Goal: Task Accomplishment & Management: Manage account settings

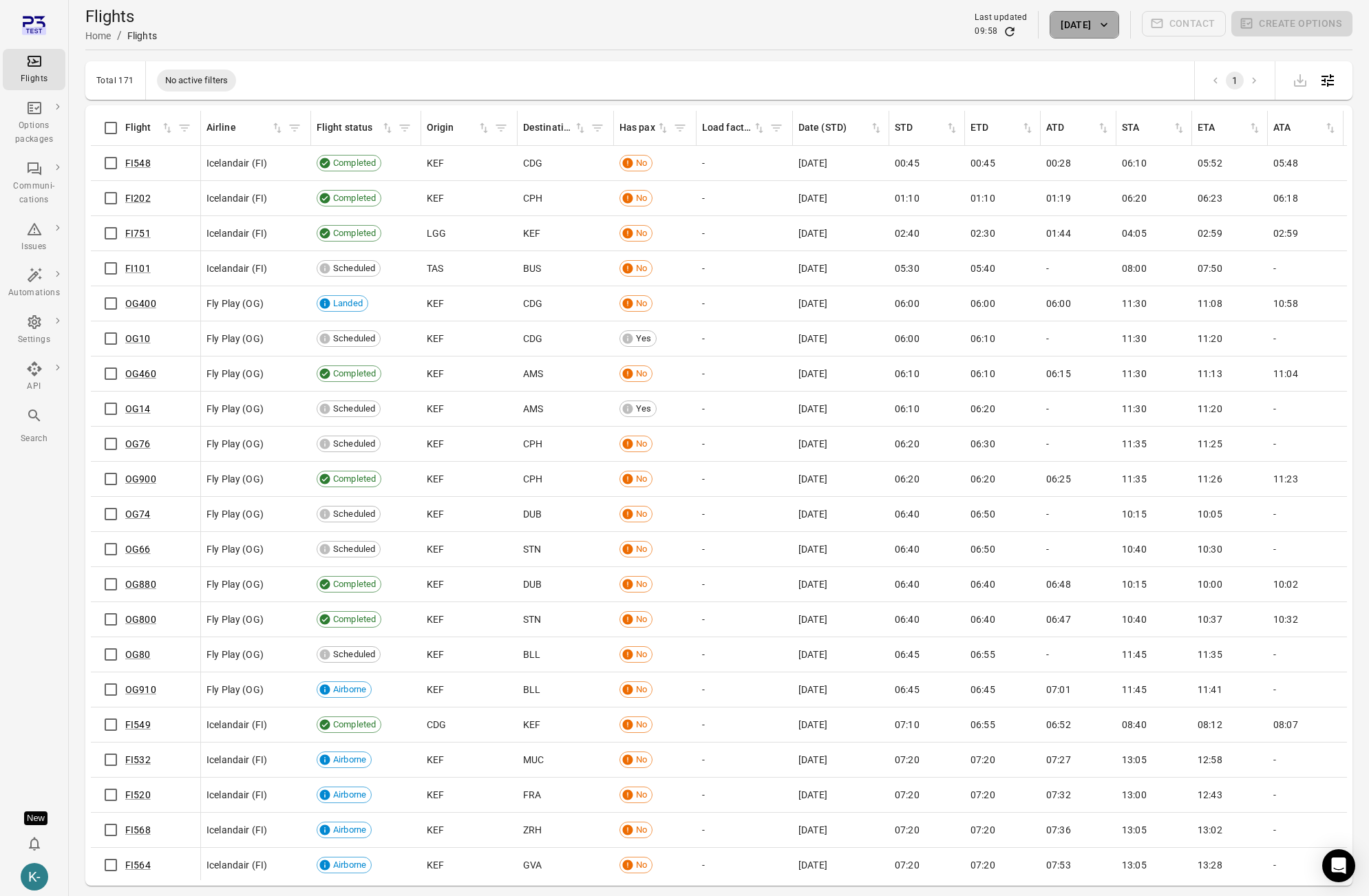
click at [1100, 30] on icon "button" at bounding box center [1104, 24] width 14 height 14
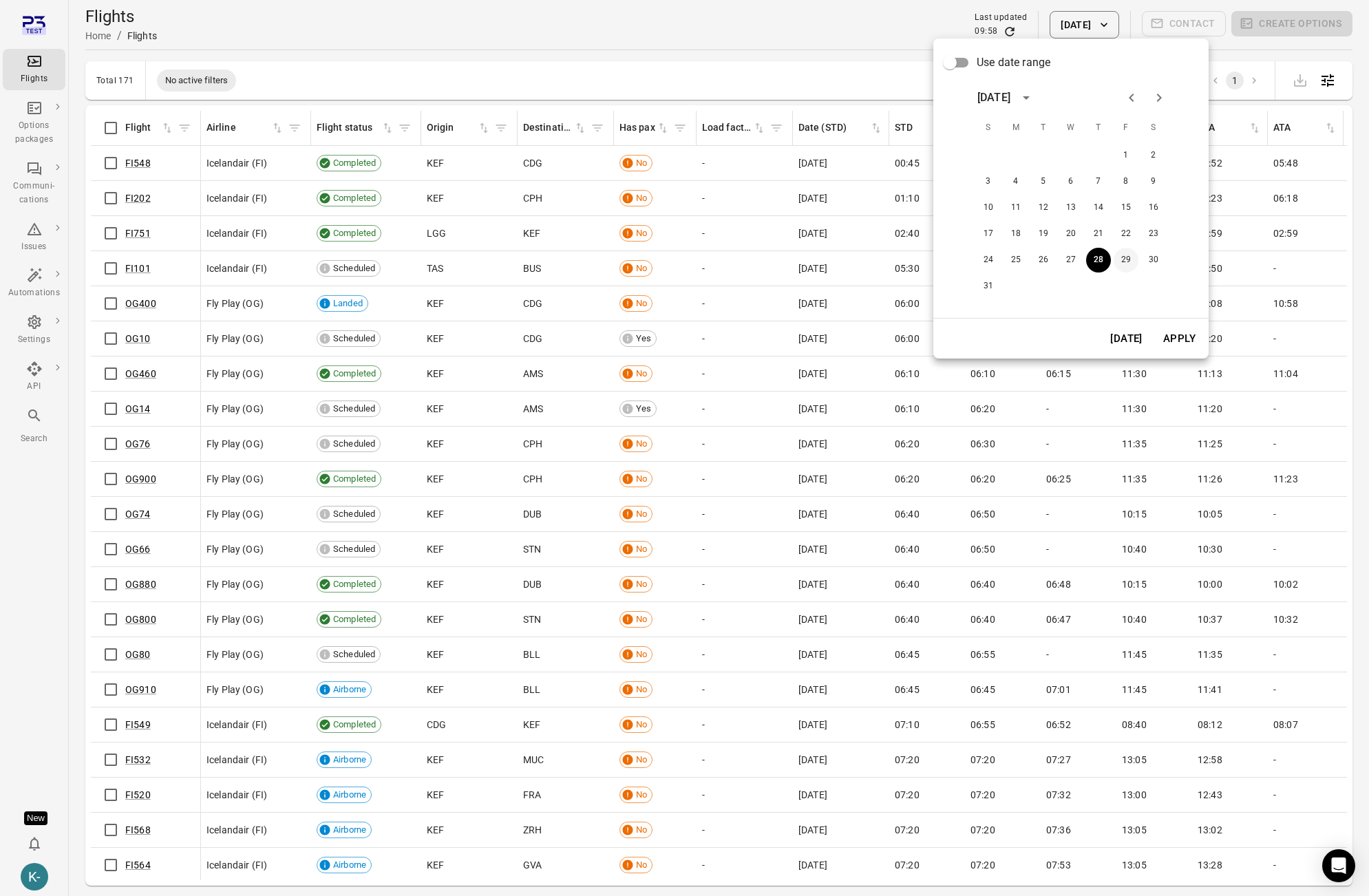
click at [1125, 262] on button "29" at bounding box center [1126, 260] width 25 height 25
click at [1190, 345] on button "Apply" at bounding box center [1179, 338] width 47 height 29
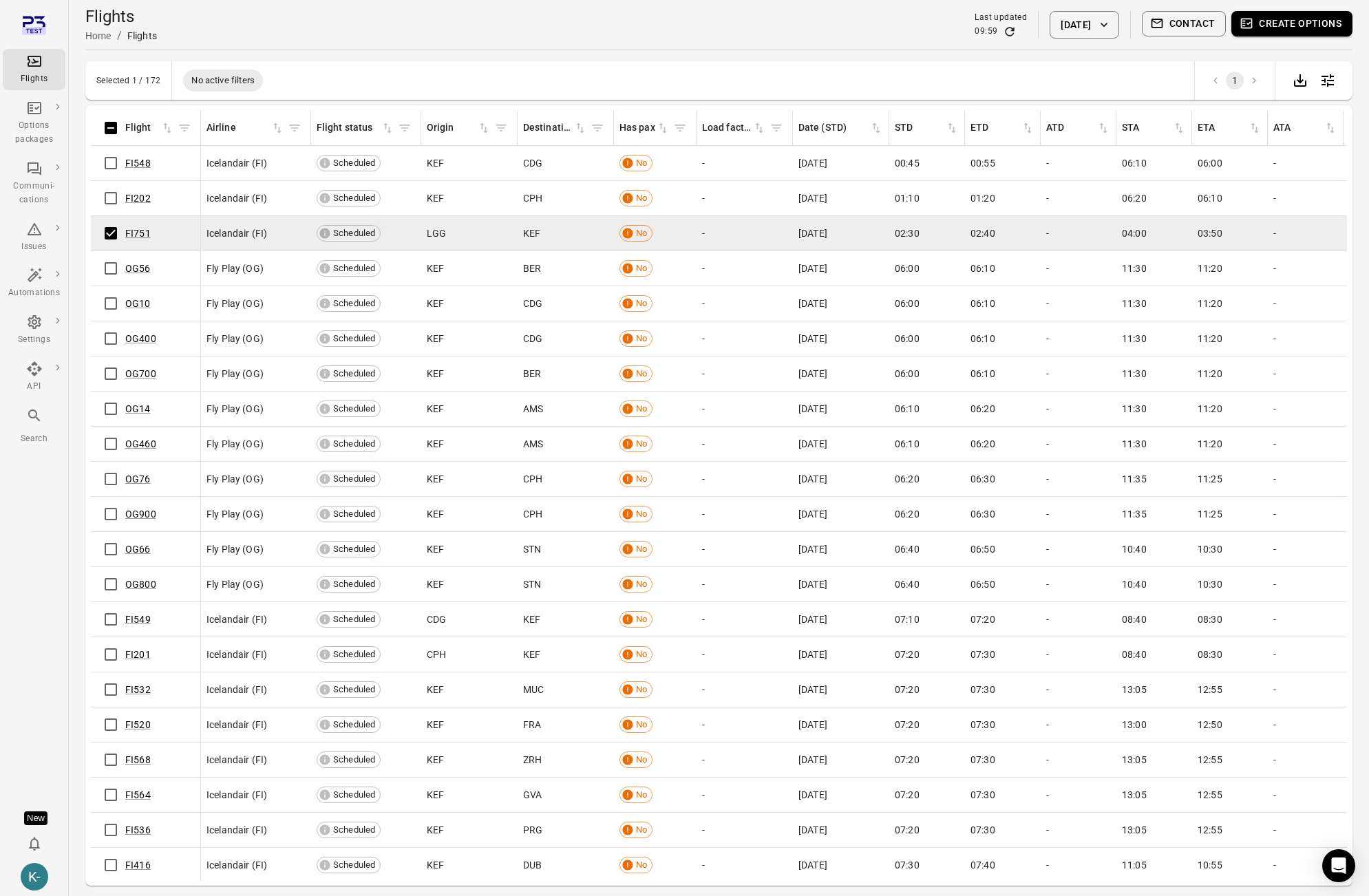
click at [903, 34] on div "Flights Home / Flights Last updated 09:59 29 Aug 2025 Contact Create options" at bounding box center [719, 25] width 1267 height 39
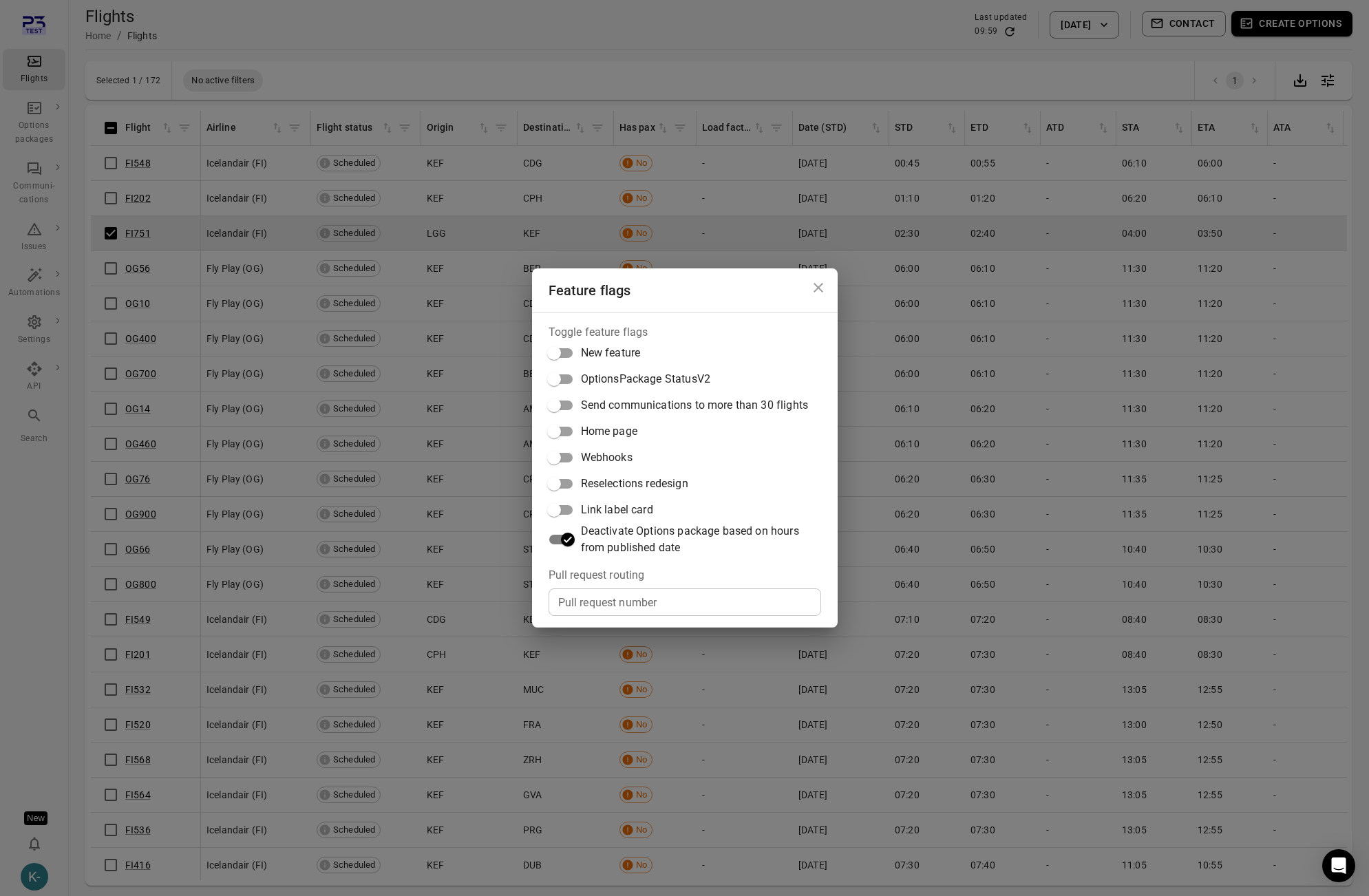
click at [600, 599] on input "Pull request number" at bounding box center [684, 602] width 273 height 28
paste input "*****"
type input "*****"
click at [356, 537] on div "Feature flags Toggle feature flags New feature OptionsPackage StatusV2 Send com…" at bounding box center [684, 448] width 1369 height 896
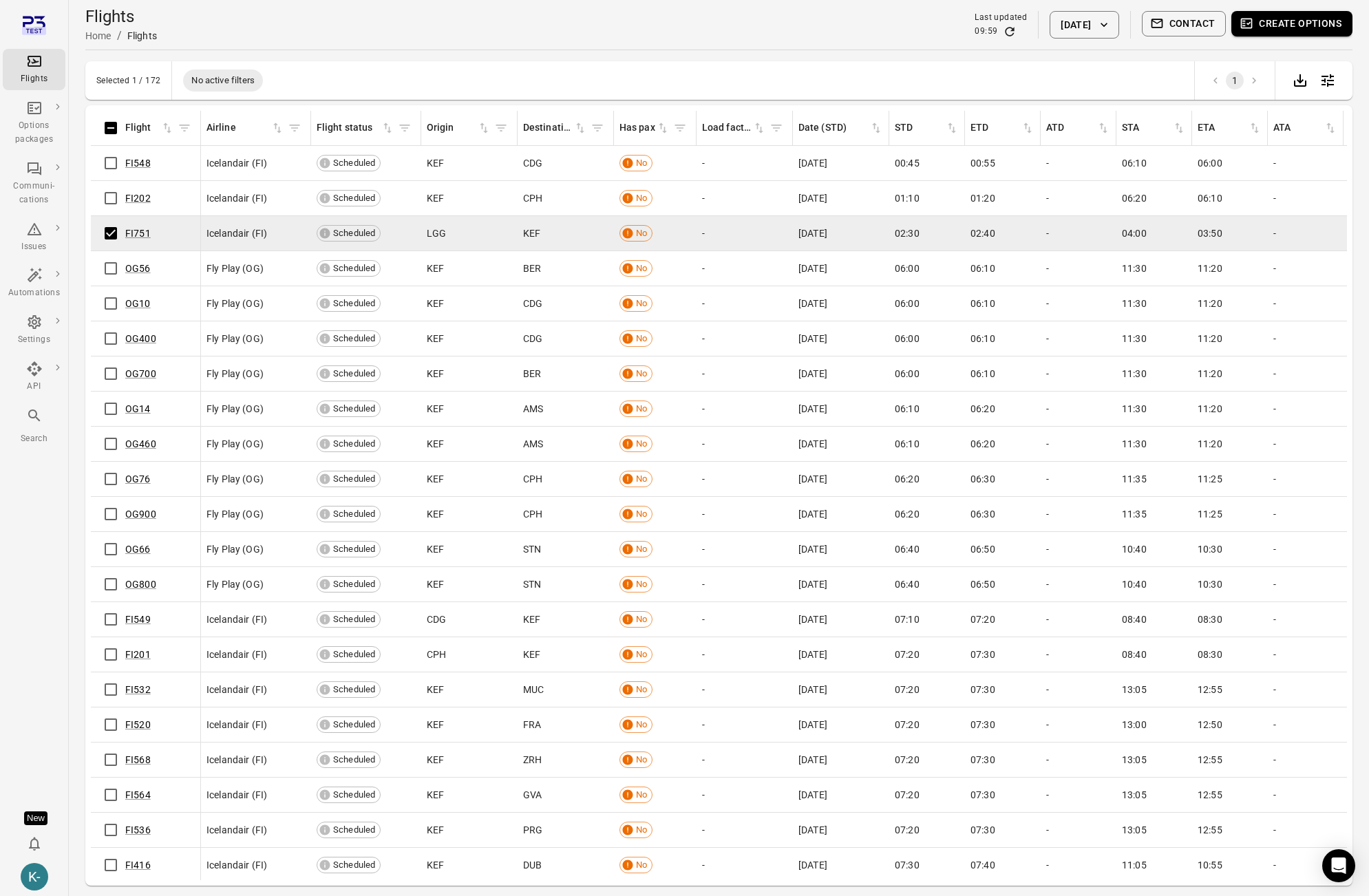
click at [1284, 20] on button "Create options" at bounding box center [1291, 24] width 121 height 26
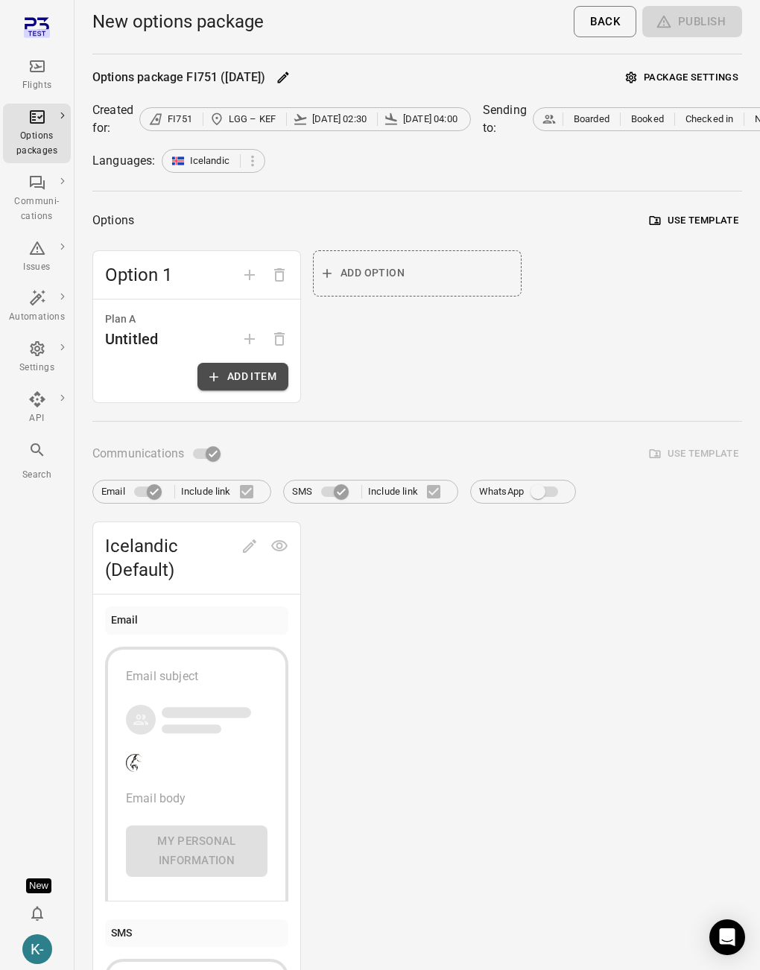
click at [241, 374] on button "Add item" at bounding box center [243, 377] width 91 height 28
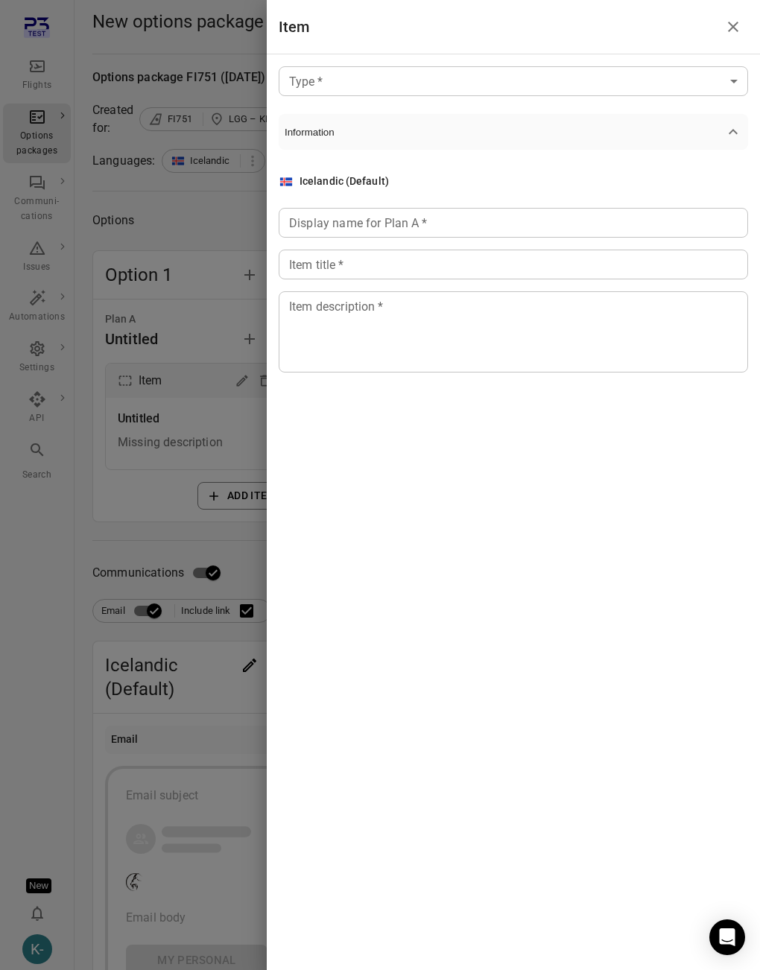
click at [372, 78] on body "Flights Options packages Communi-cations Issues Automations Settings API Search…" at bounding box center [380, 674] width 760 height 1348
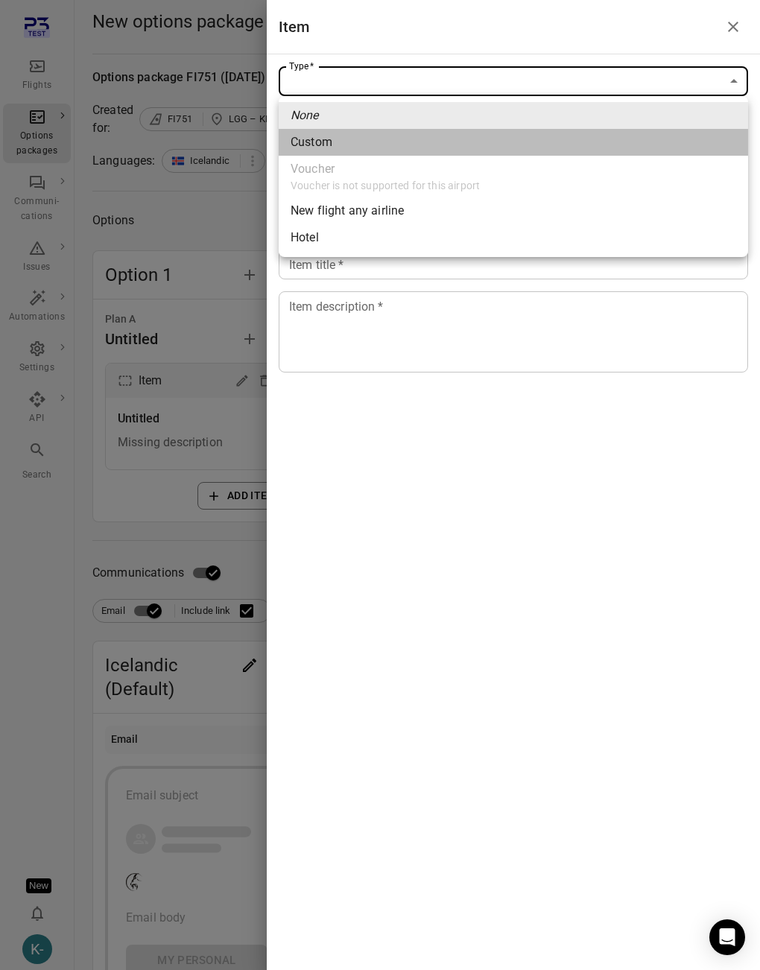
click at [316, 144] on span "Custom" at bounding box center [514, 142] width 446 height 18
type input "******"
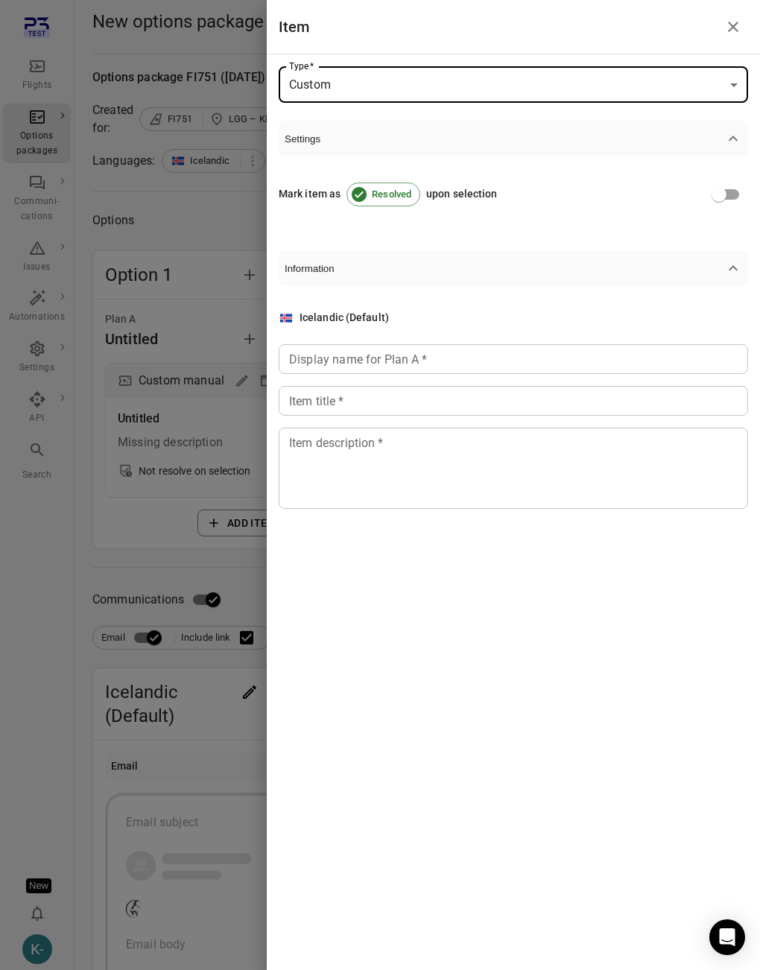
click at [353, 350] on div "Display name for Plan A   * Display name for Plan A   *" at bounding box center [514, 359] width 470 height 30
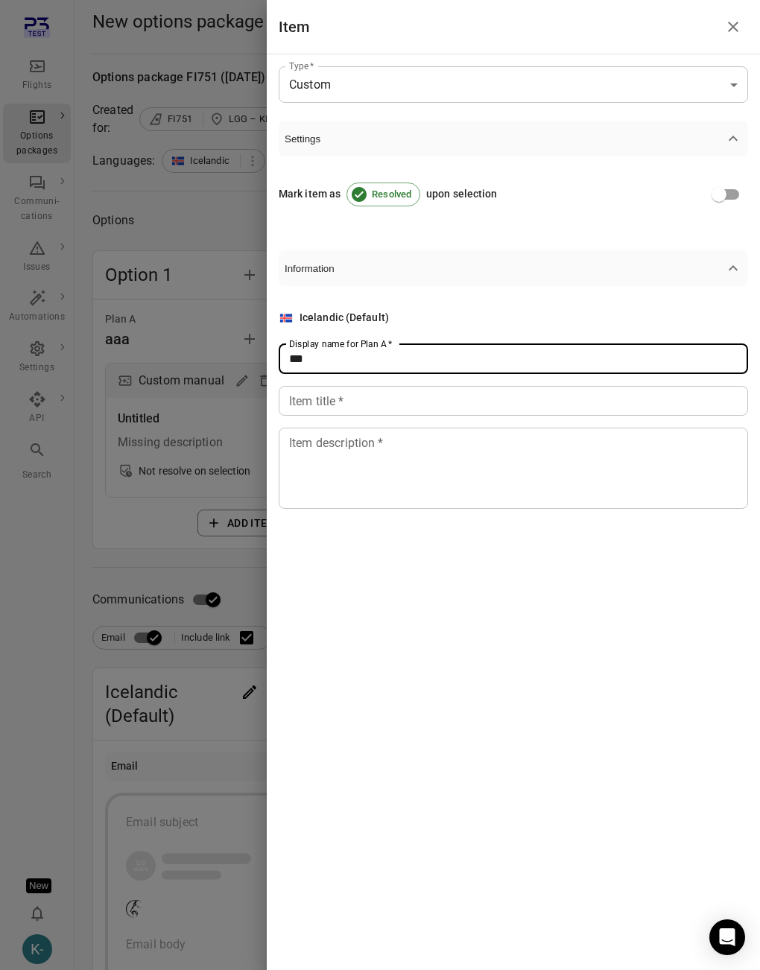
type input "***"
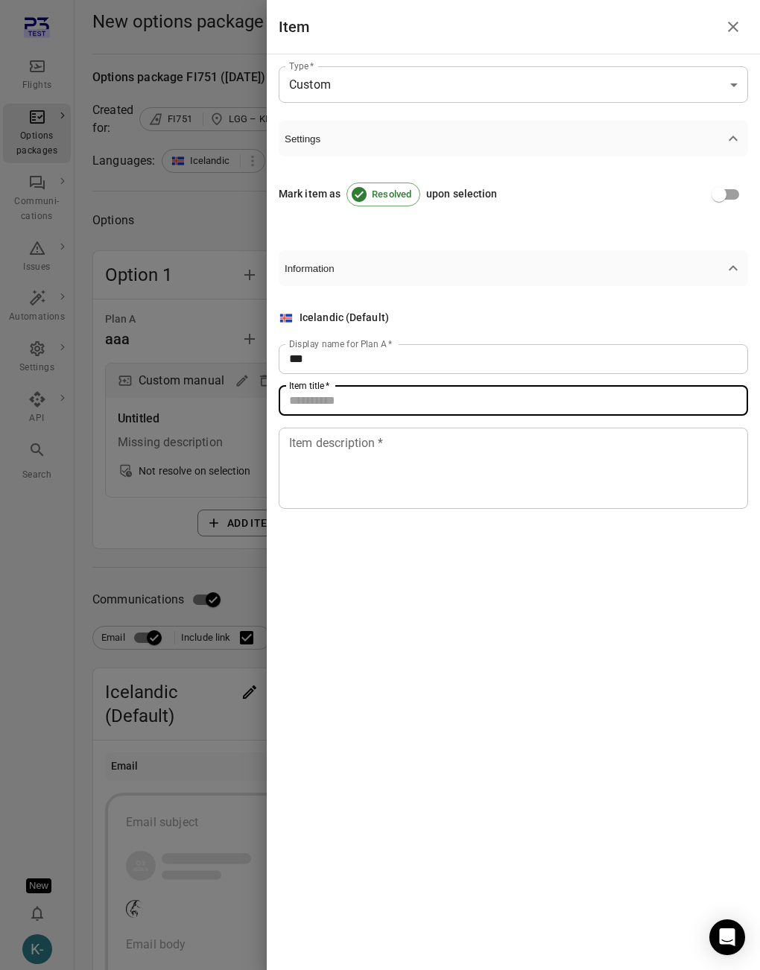
click at [338, 414] on input "Item title   *" at bounding box center [514, 401] width 470 height 30
type input "*"
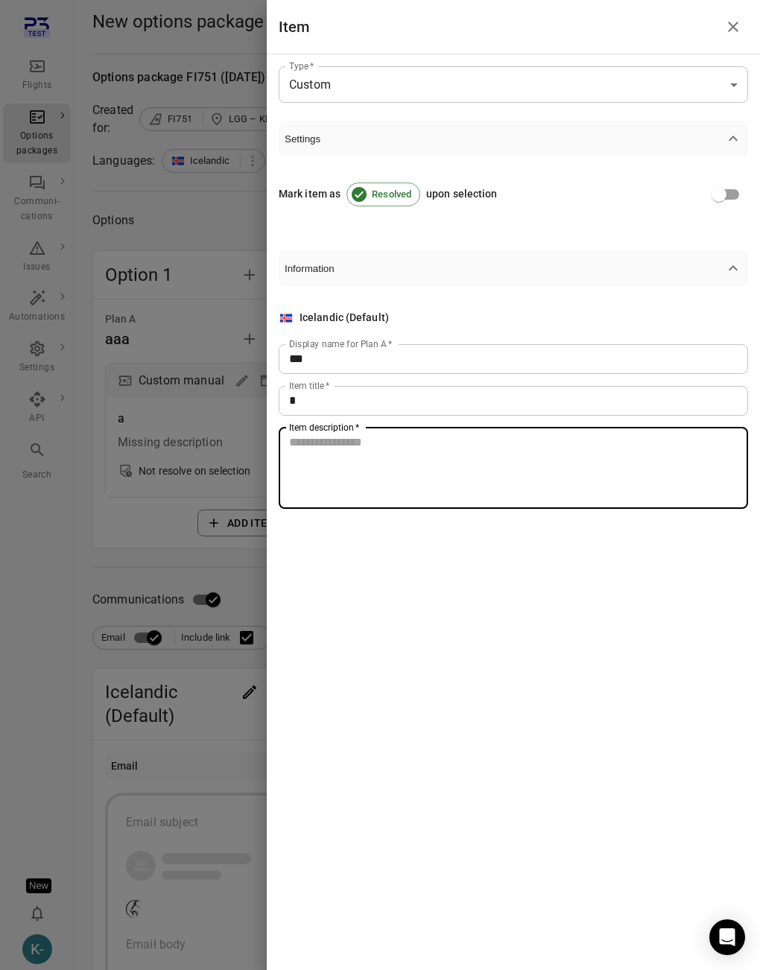
click at [344, 452] on textarea "Item description   *" at bounding box center [513, 468] width 449 height 69
type textarea "*"
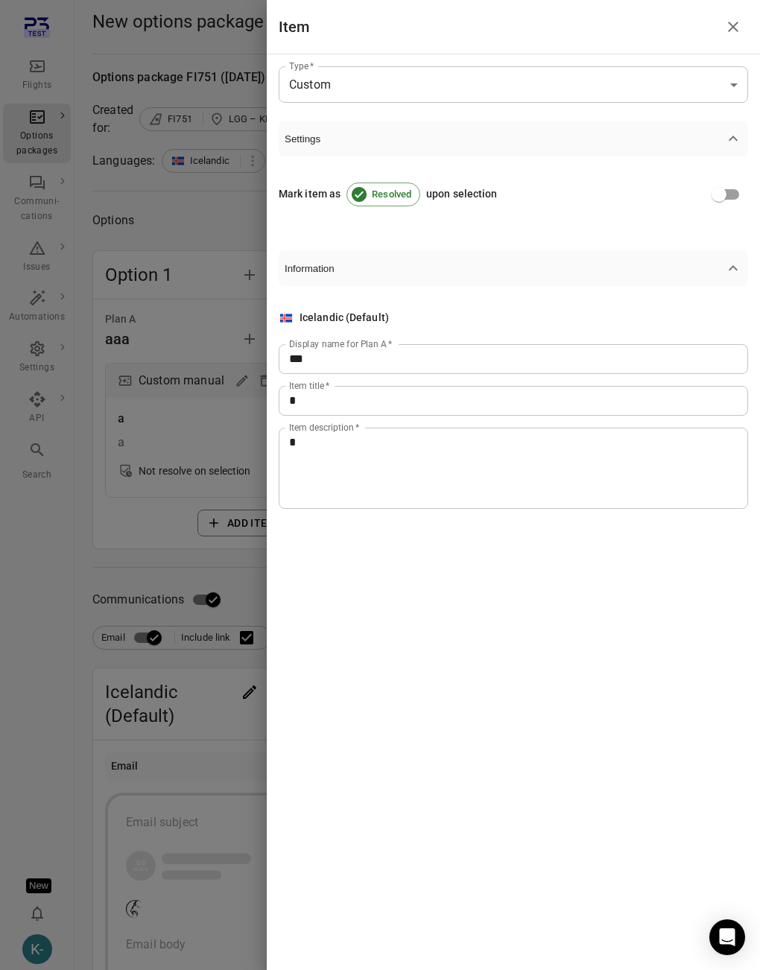
click at [169, 585] on div at bounding box center [380, 485] width 760 height 970
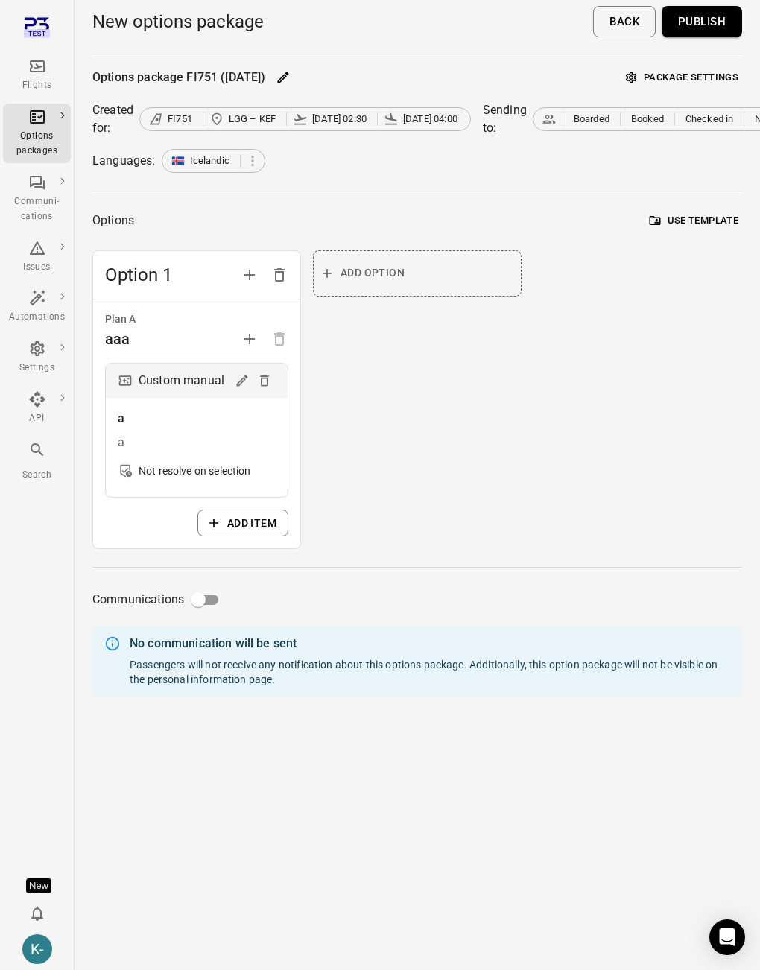
click at [666, 339] on div "Option 1 Plan A aaa Custom manual a a Not resolve on selection Add item Add opt…" at bounding box center [417, 400] width 650 height 300
click at [688, 19] on button "Publish" at bounding box center [702, 21] width 80 height 31
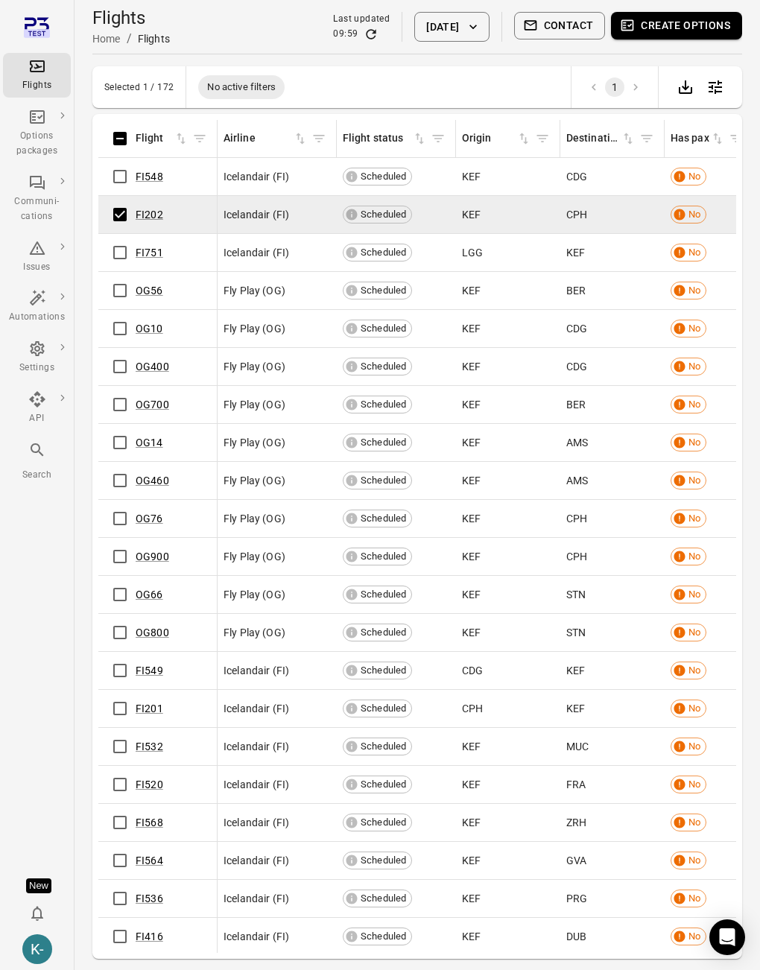
click at [645, 23] on button "Create options" at bounding box center [676, 26] width 131 height 28
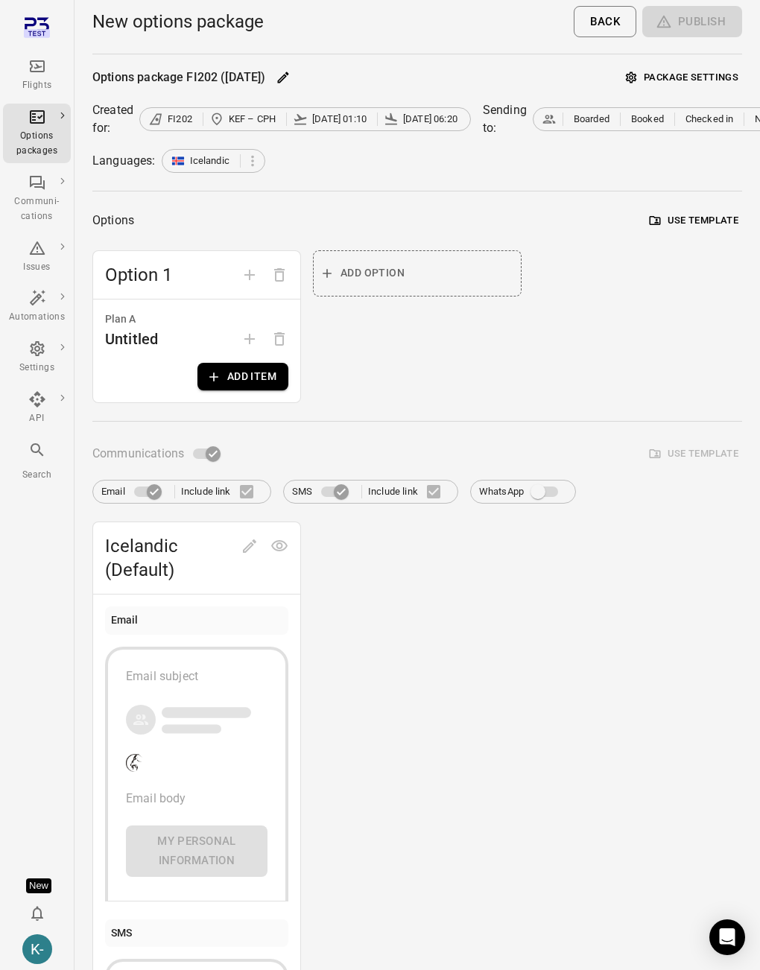
click at [228, 342] on div "Untitled" at bounding box center [196, 339] width 183 height 24
click at [235, 377] on button "Add item" at bounding box center [243, 377] width 91 height 28
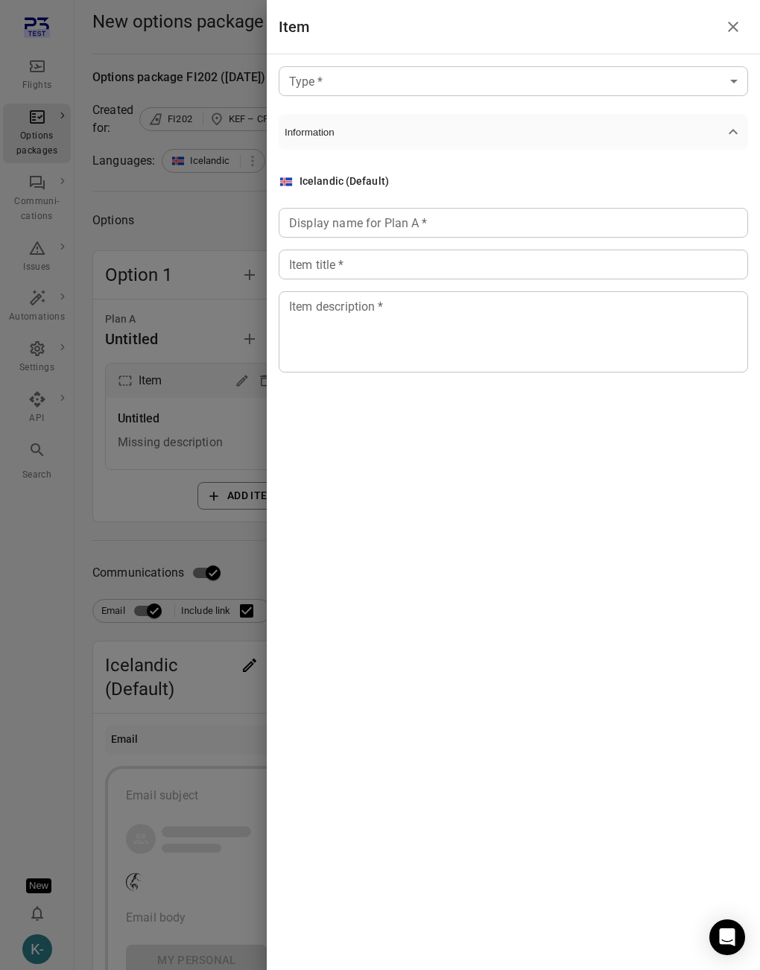
click at [540, 80] on body "Flights Options packages Communi-cations Issues Automations Settings API Search…" at bounding box center [380, 674] width 760 height 1348
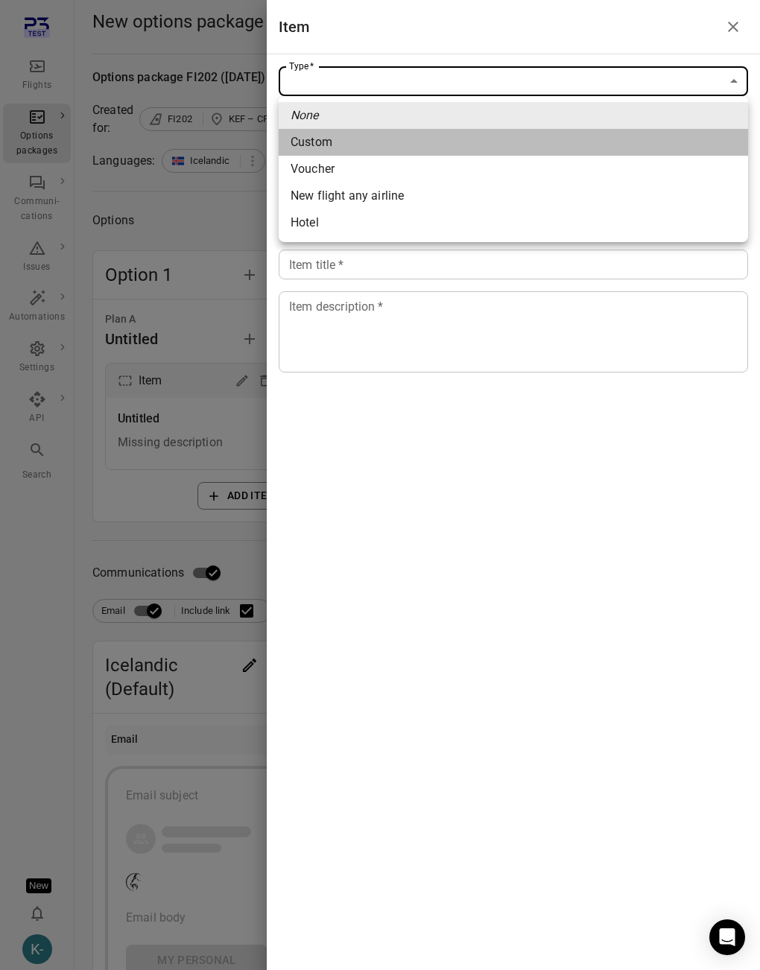
click at [388, 151] on li "Custom" at bounding box center [514, 142] width 470 height 27
type input "******"
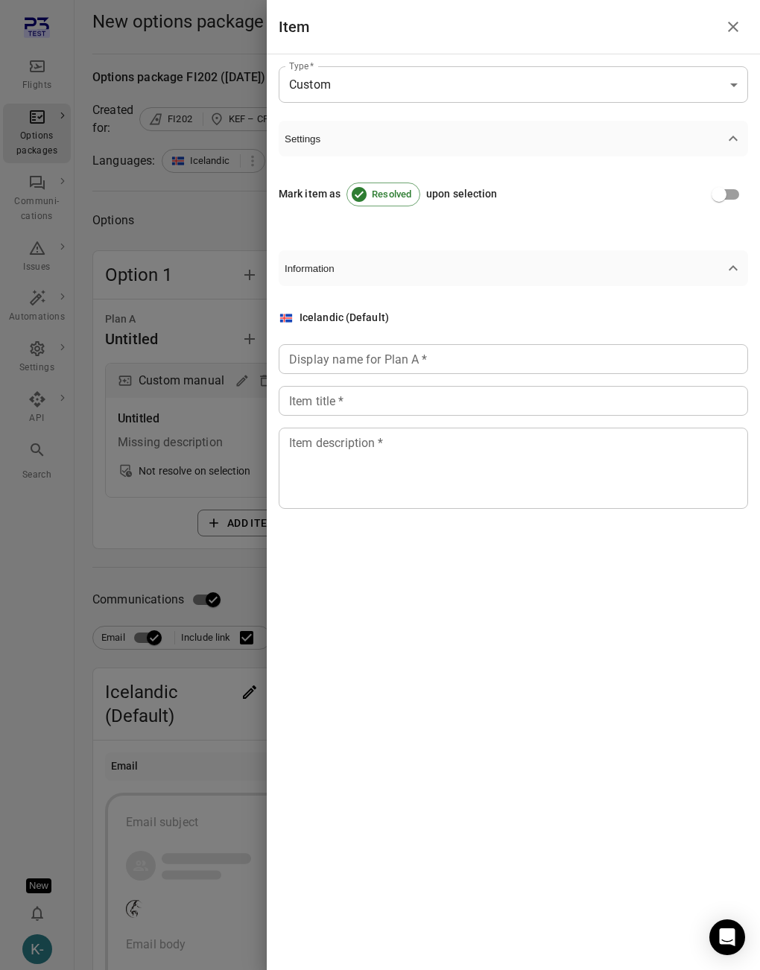
click at [349, 379] on div "Icelandic (Default) Display name for Plan A   * Display name for Plan A   * Ite…" at bounding box center [514, 409] width 470 height 199
click at [338, 345] on div "Display name for Plan A   * Display name for Plan A   *" at bounding box center [514, 359] width 470 height 30
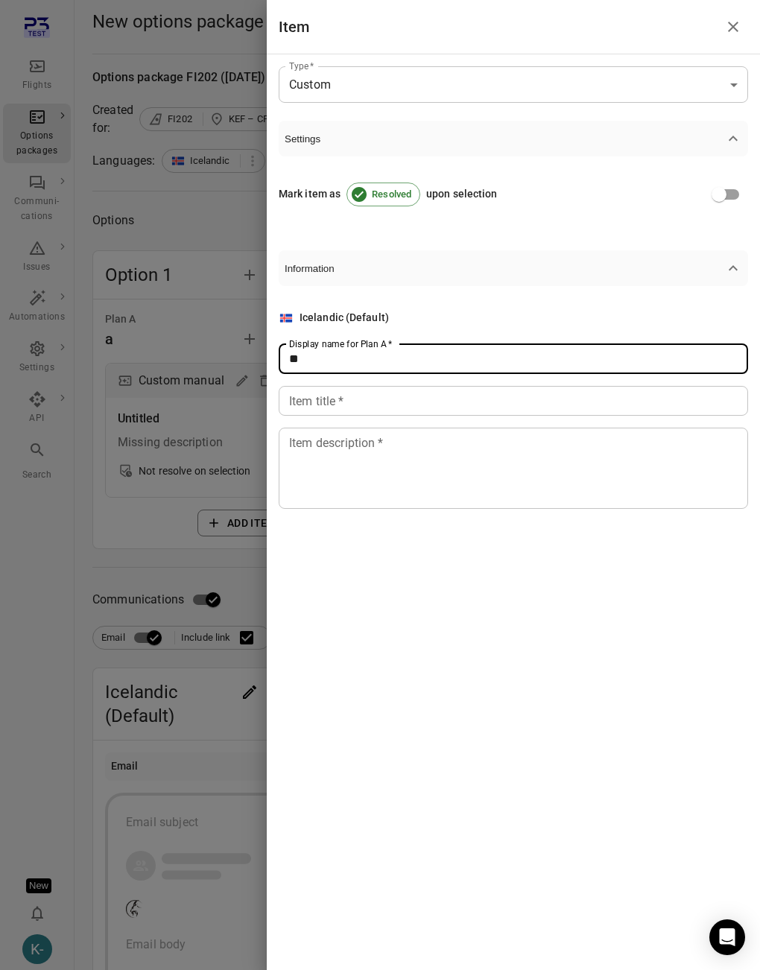
type input "**"
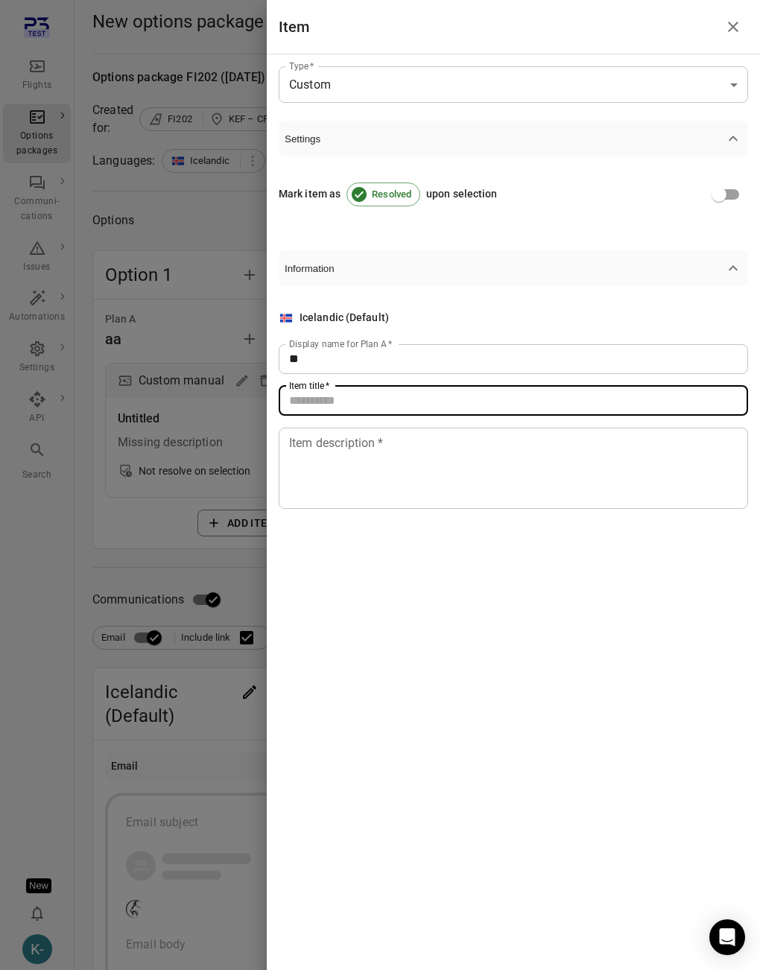
click at [322, 396] on input "Item title   *" at bounding box center [514, 401] width 470 height 30
type input "*"
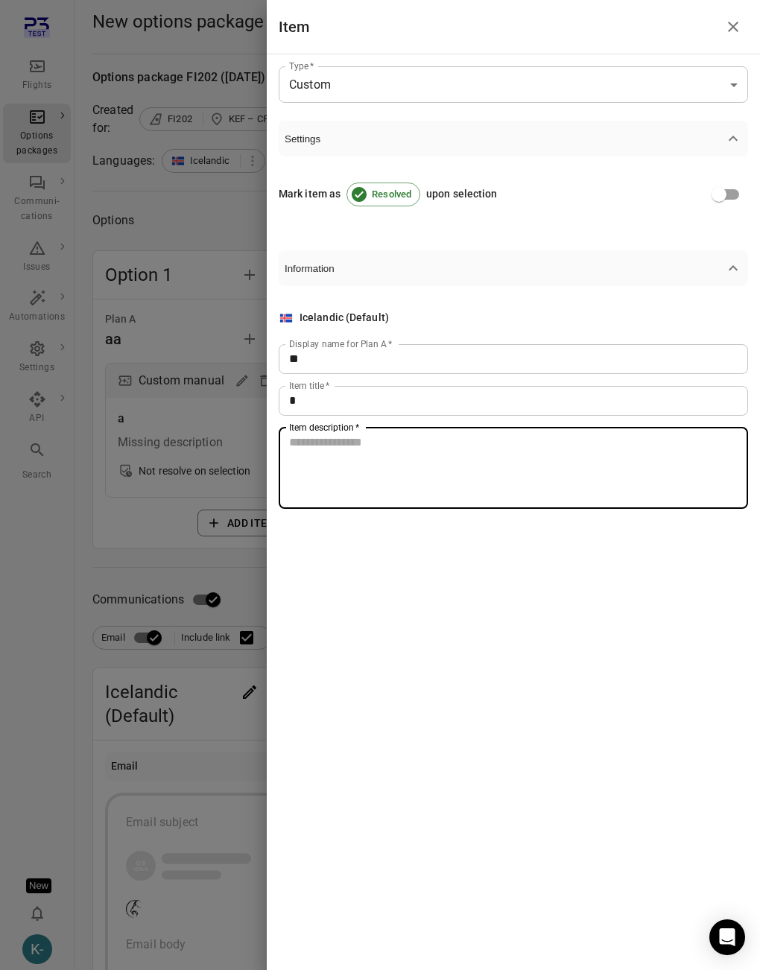
click at [318, 484] on textarea "Item description   *" at bounding box center [513, 468] width 449 height 69
type textarea "*"
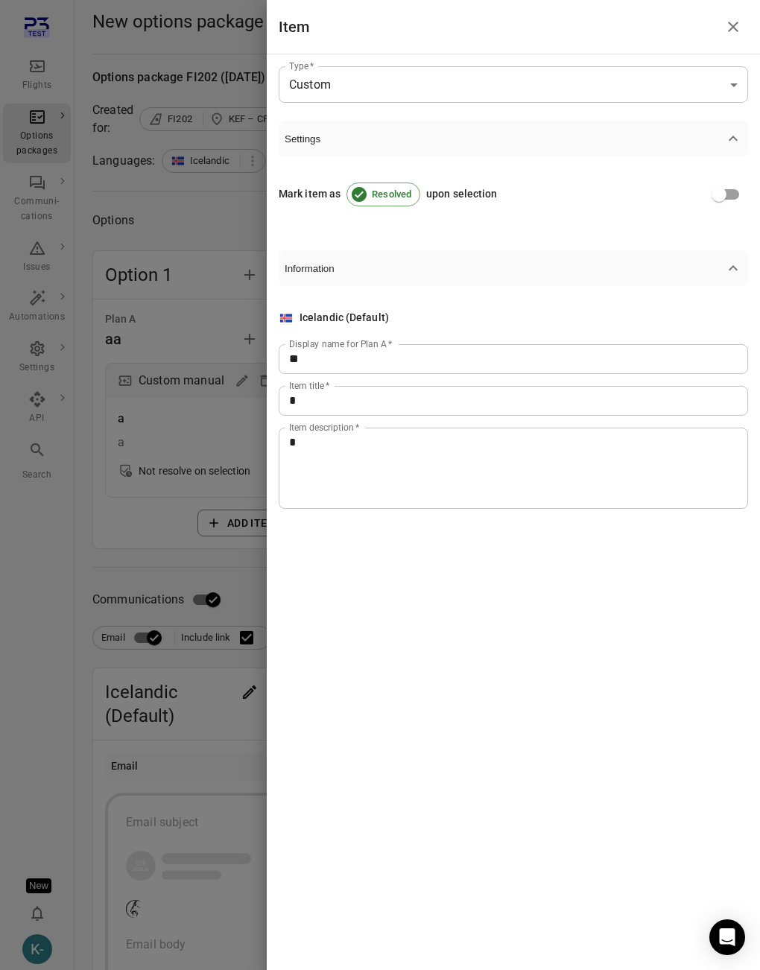
click at [162, 434] on div at bounding box center [380, 485] width 760 height 970
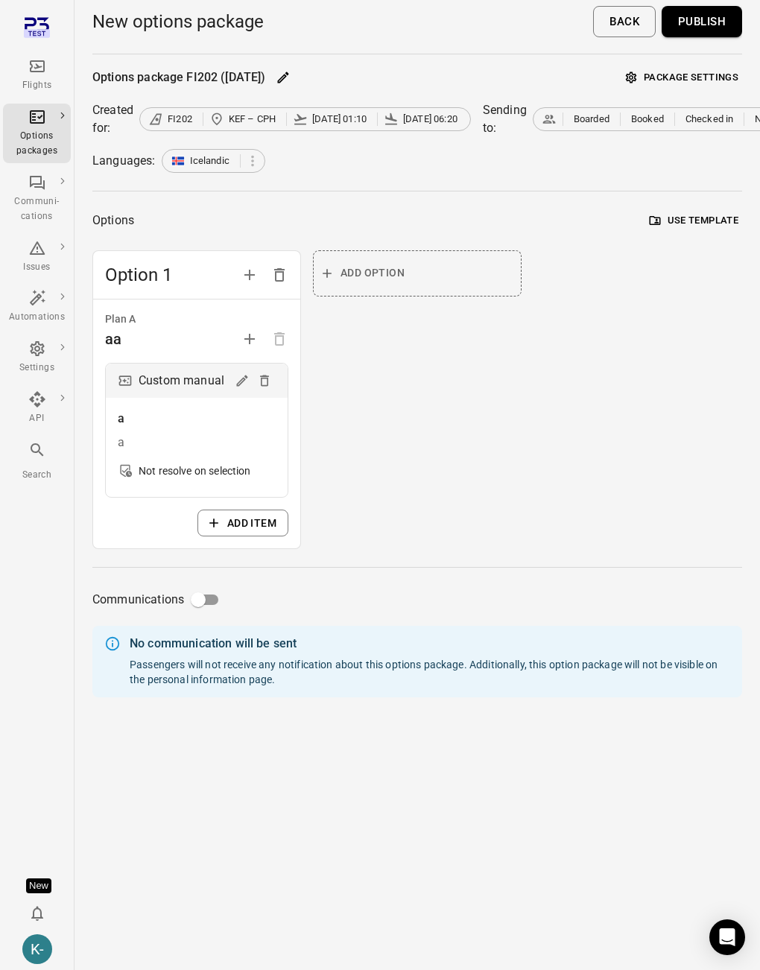
click at [669, 73] on button "Package settings" at bounding box center [682, 77] width 120 height 23
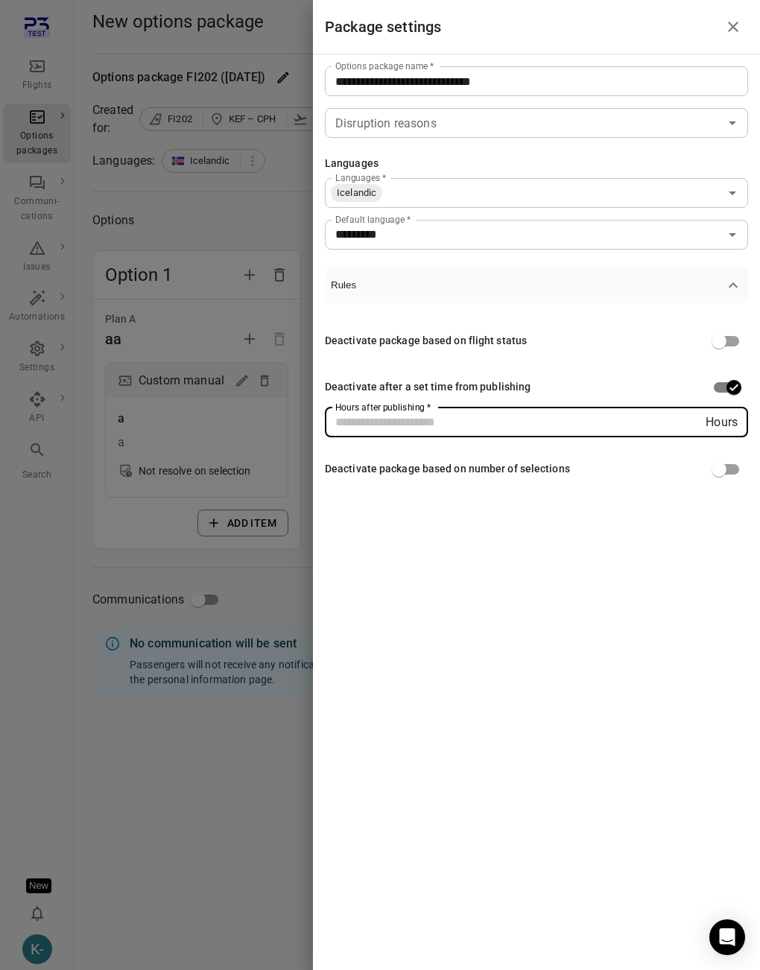
click at [551, 428] on input "Hours after publishing   *" at bounding box center [515, 423] width 381 height 30
type input "*"
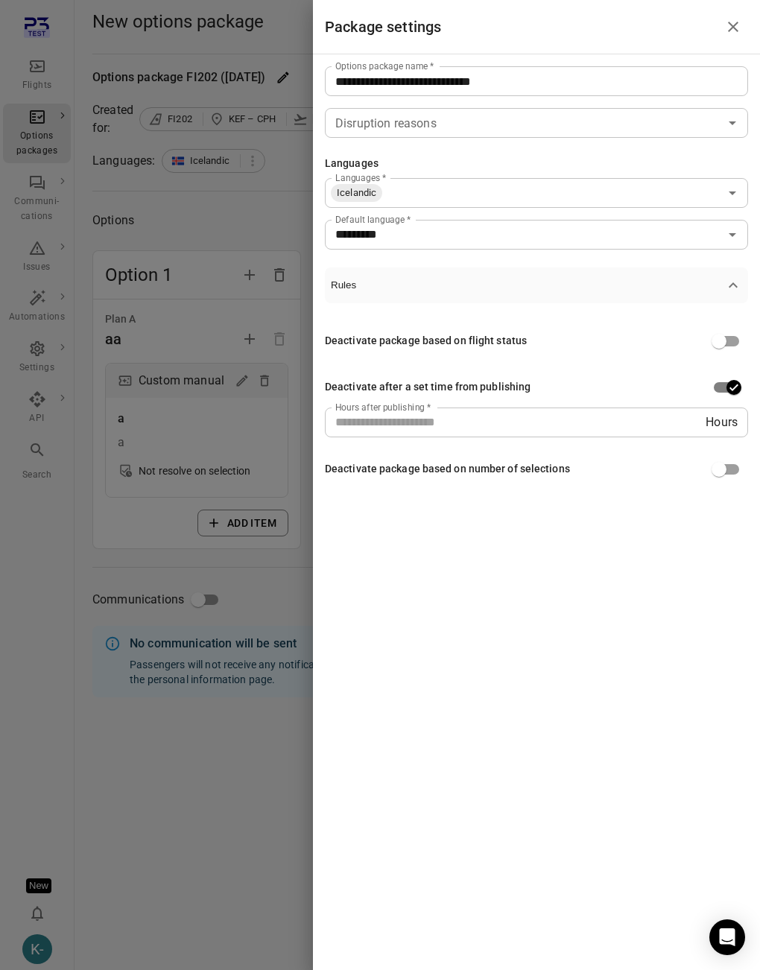
click at [271, 575] on div at bounding box center [380, 485] width 760 height 970
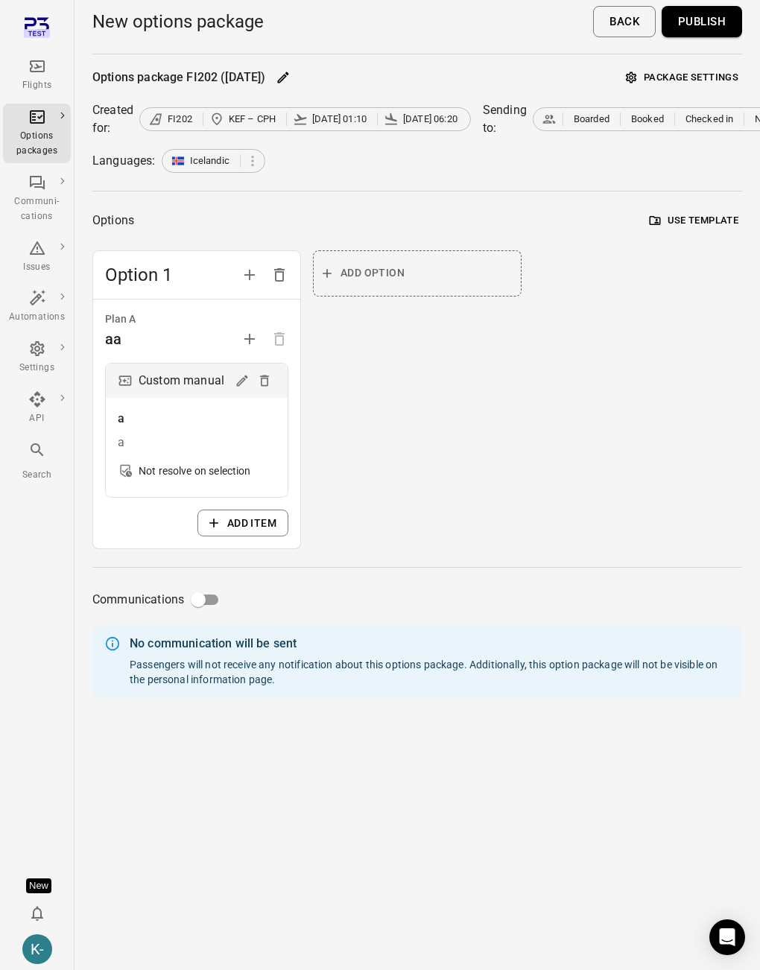
click at [707, 25] on button "Publish" at bounding box center [702, 21] width 80 height 31
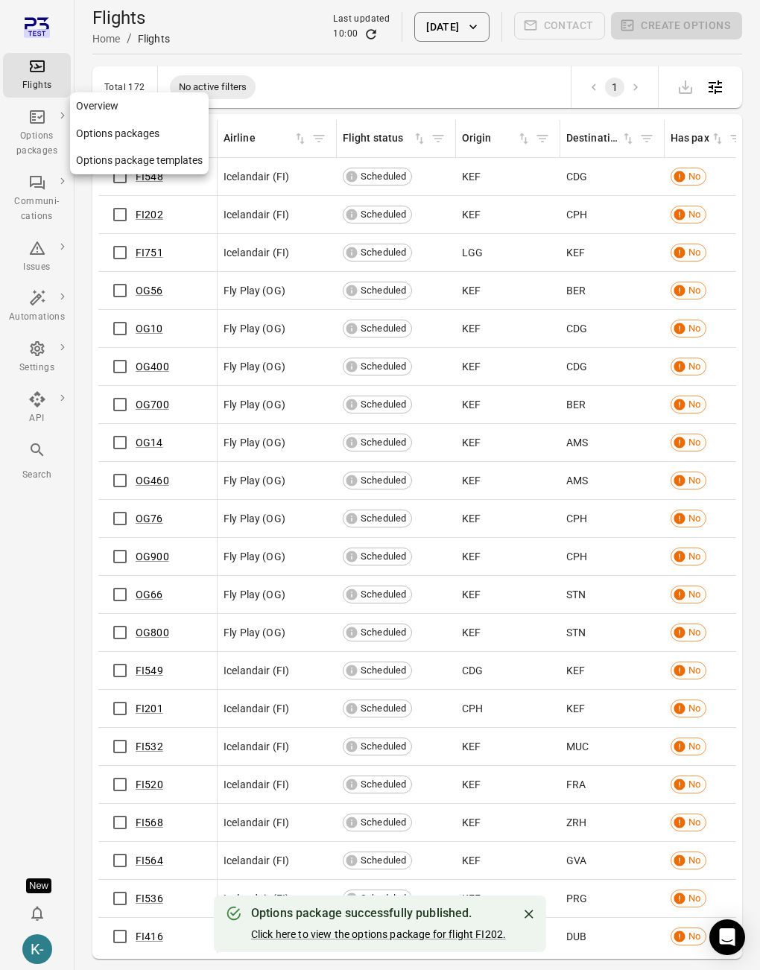
click at [95, 134] on link "Options packages" at bounding box center [139, 134] width 139 height 28
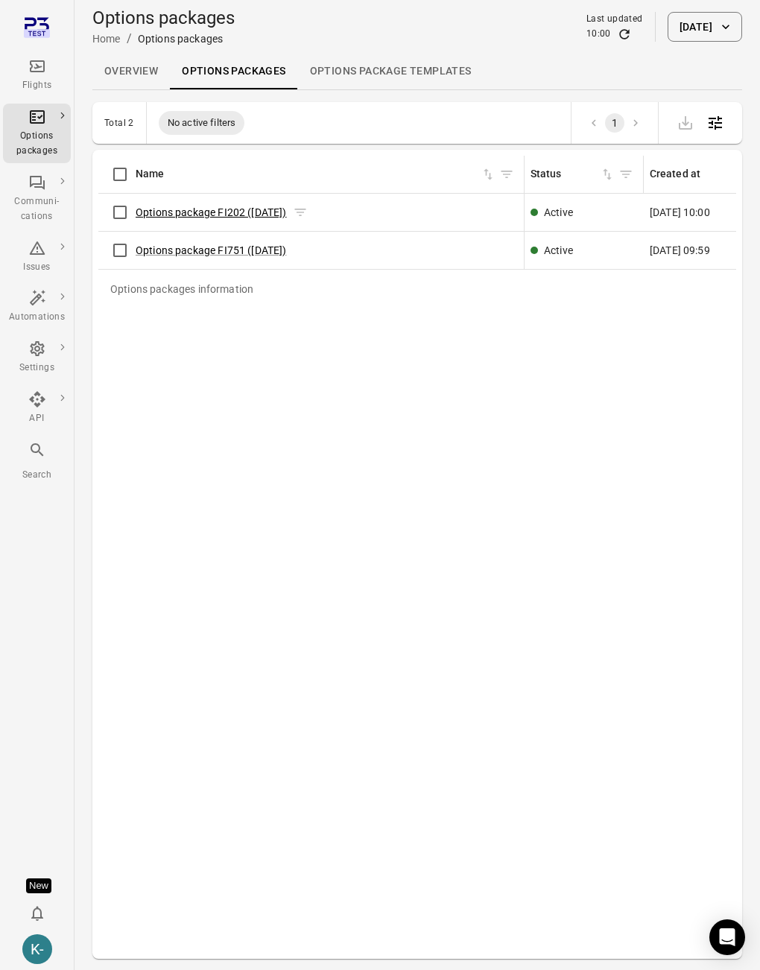
click at [221, 214] on link "Options package FI202 (29 Aug)" at bounding box center [211, 212] width 151 height 12
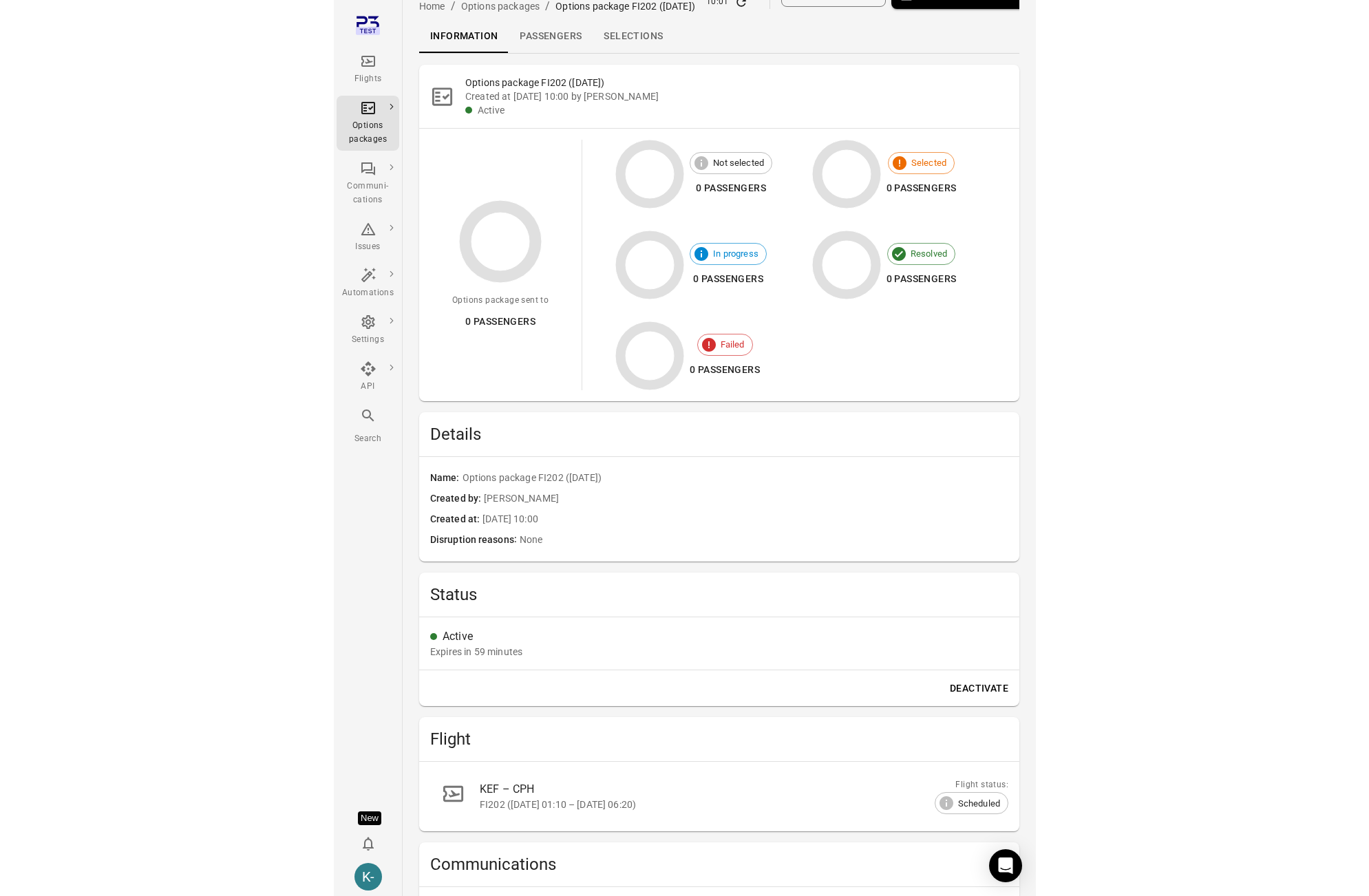
scroll to position [39, 0]
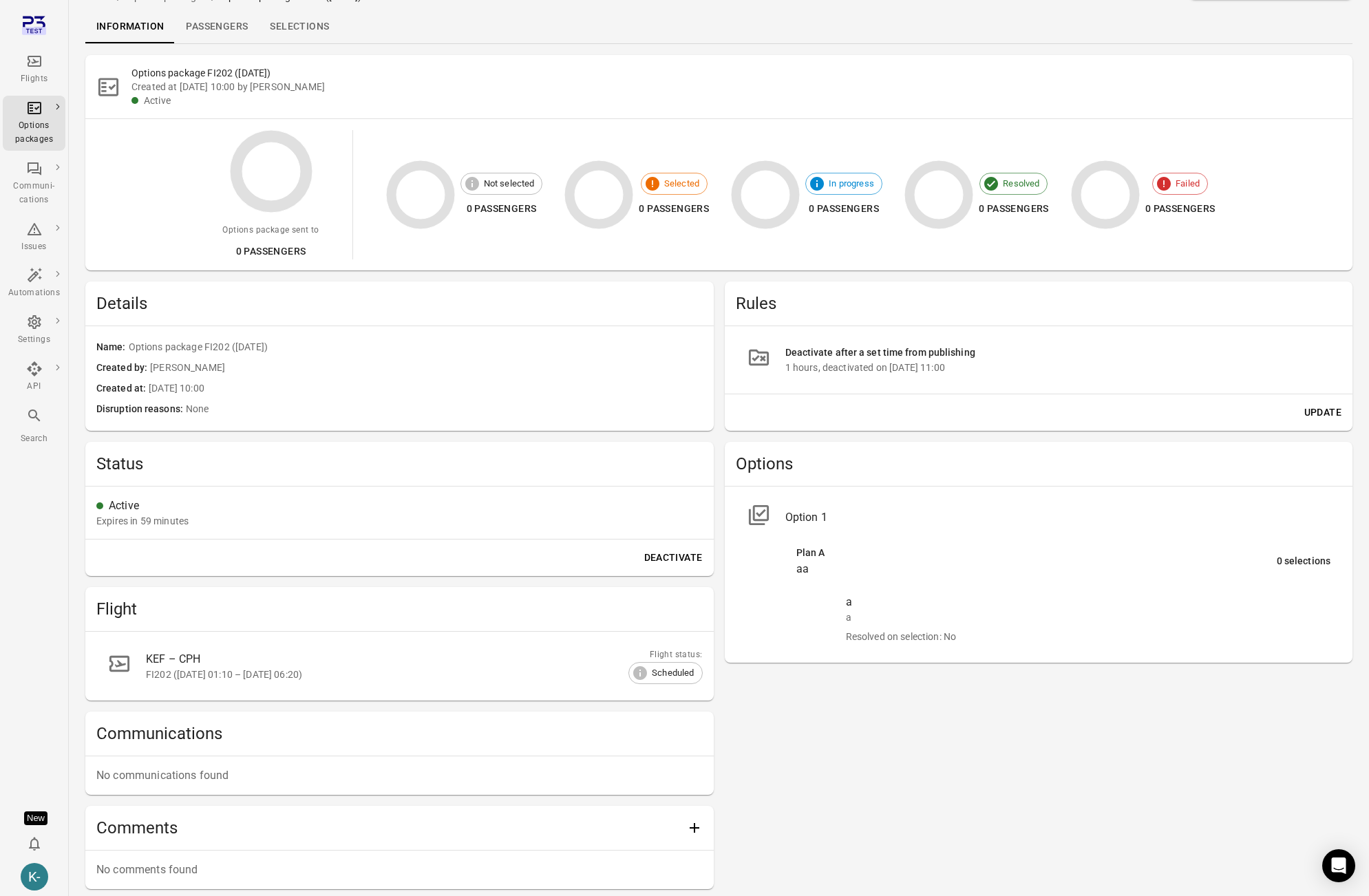
click at [1323, 418] on button "Update" at bounding box center [1323, 413] width 48 height 26
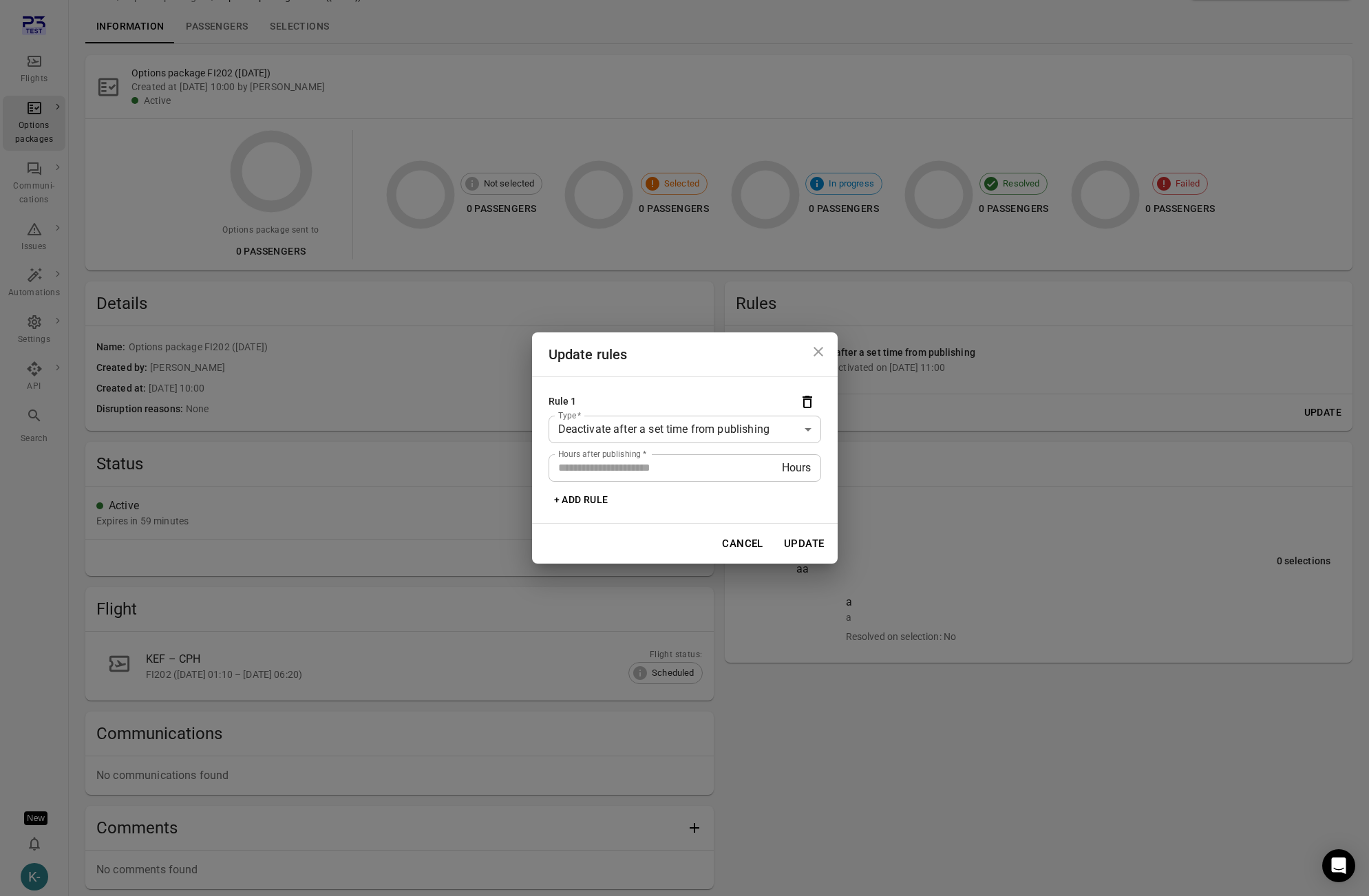
click at [622, 472] on input "*" at bounding box center [665, 468] width 234 height 28
click at [697, 442] on body "Flights Options packages Communi-cations Issues Automations Settings API Search…" at bounding box center [684, 464] width 1369 height 1006
click at [631, 468] on input "*" at bounding box center [665, 468] width 234 height 28
type input "*"
click at [823, 539] on button "Update" at bounding box center [805, 543] width 55 height 29
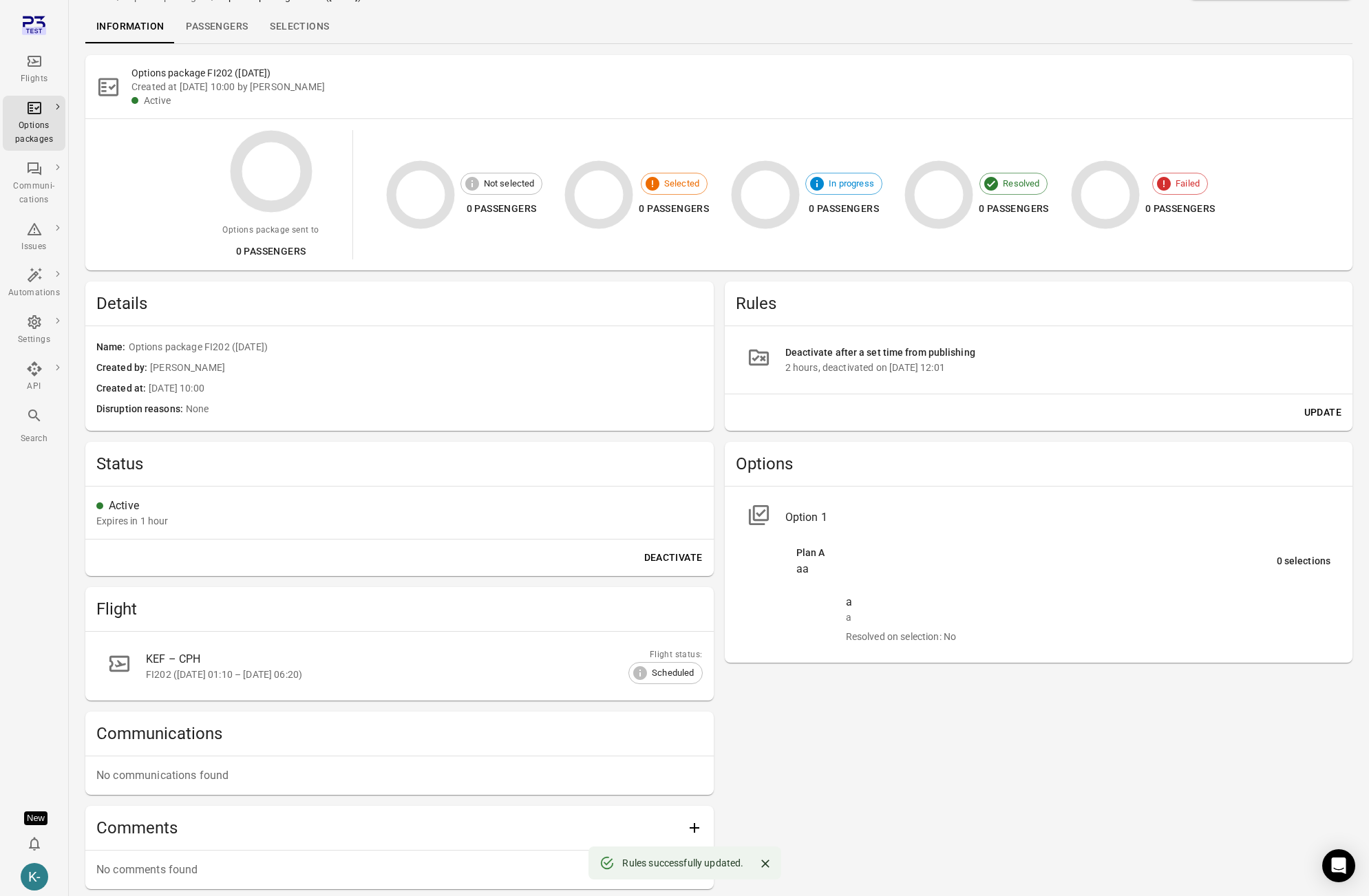
click at [883, 758] on div "Rules Deactivate after a set time from publishing 2 hours, deactivated on 28 Au…" at bounding box center [1039, 585] width 628 height 607
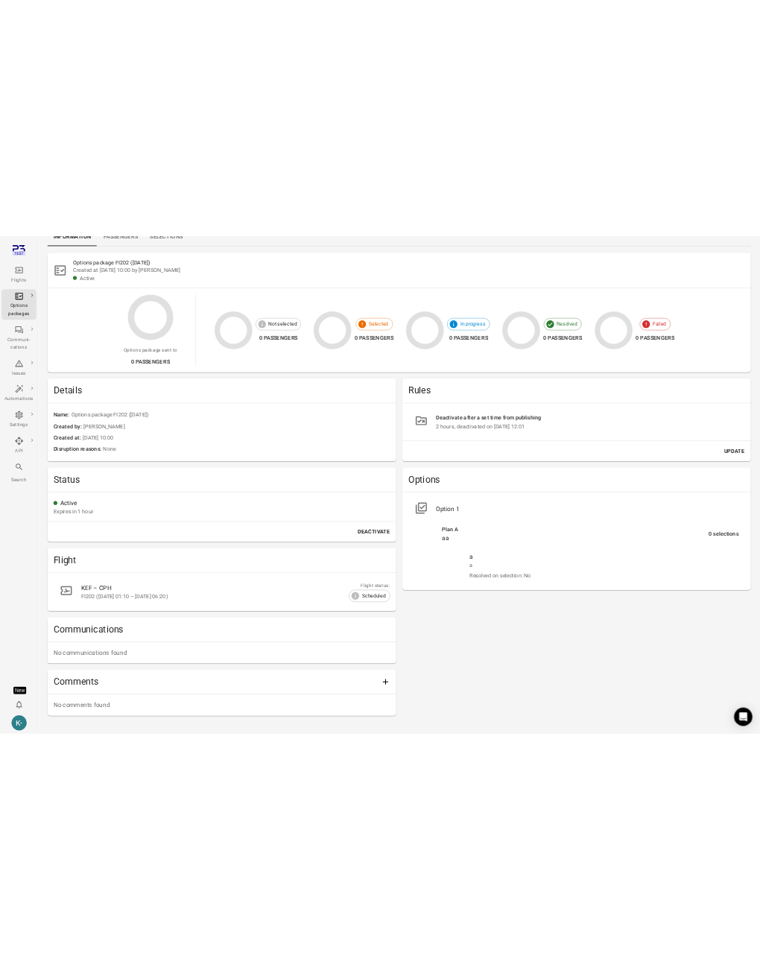
scroll to position [0, 0]
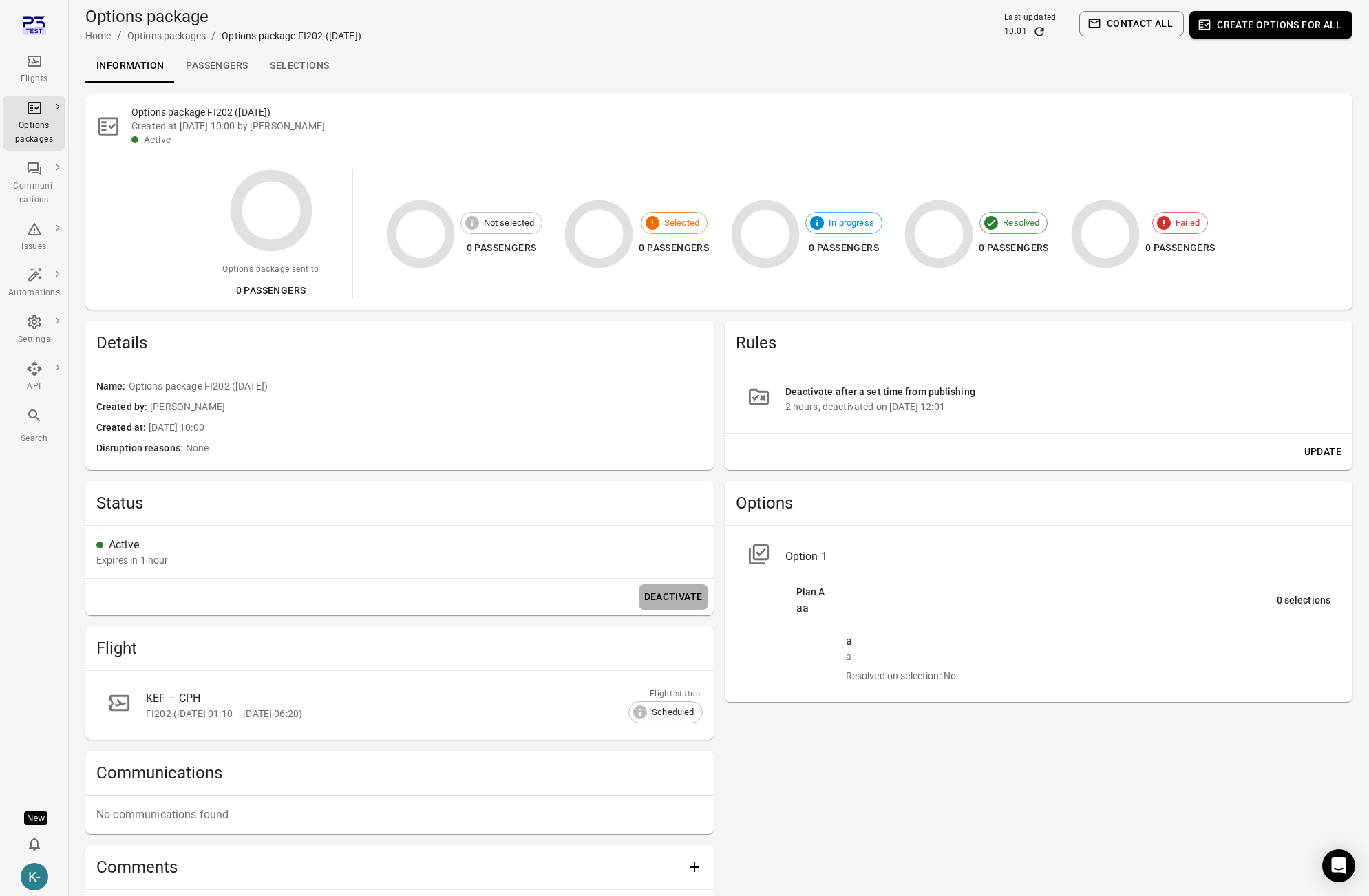
click at [674, 606] on button "Deactivate" at bounding box center [673, 598] width 69 height 26
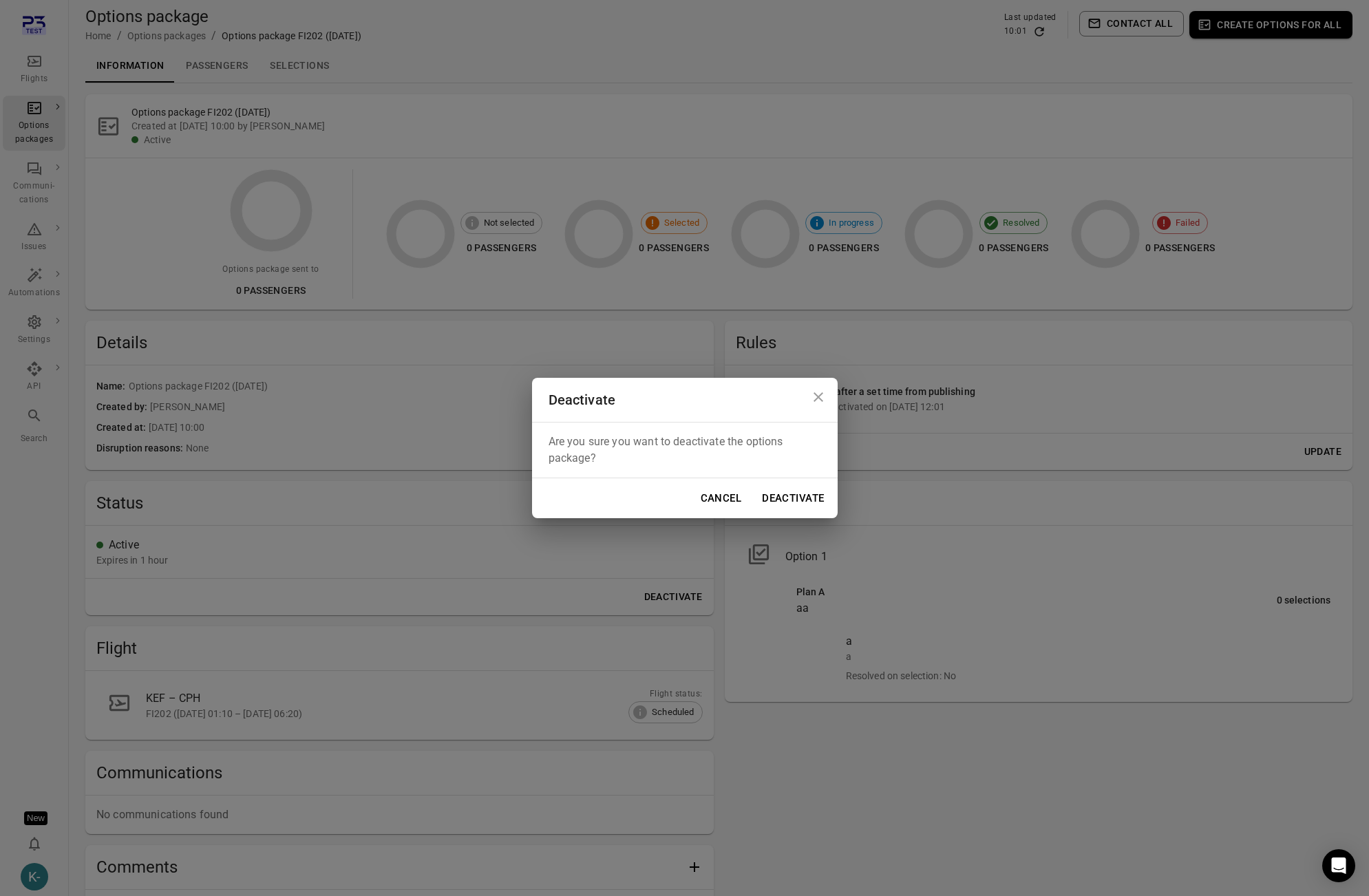
click at [790, 497] on button "Deactivate" at bounding box center [793, 498] width 77 height 29
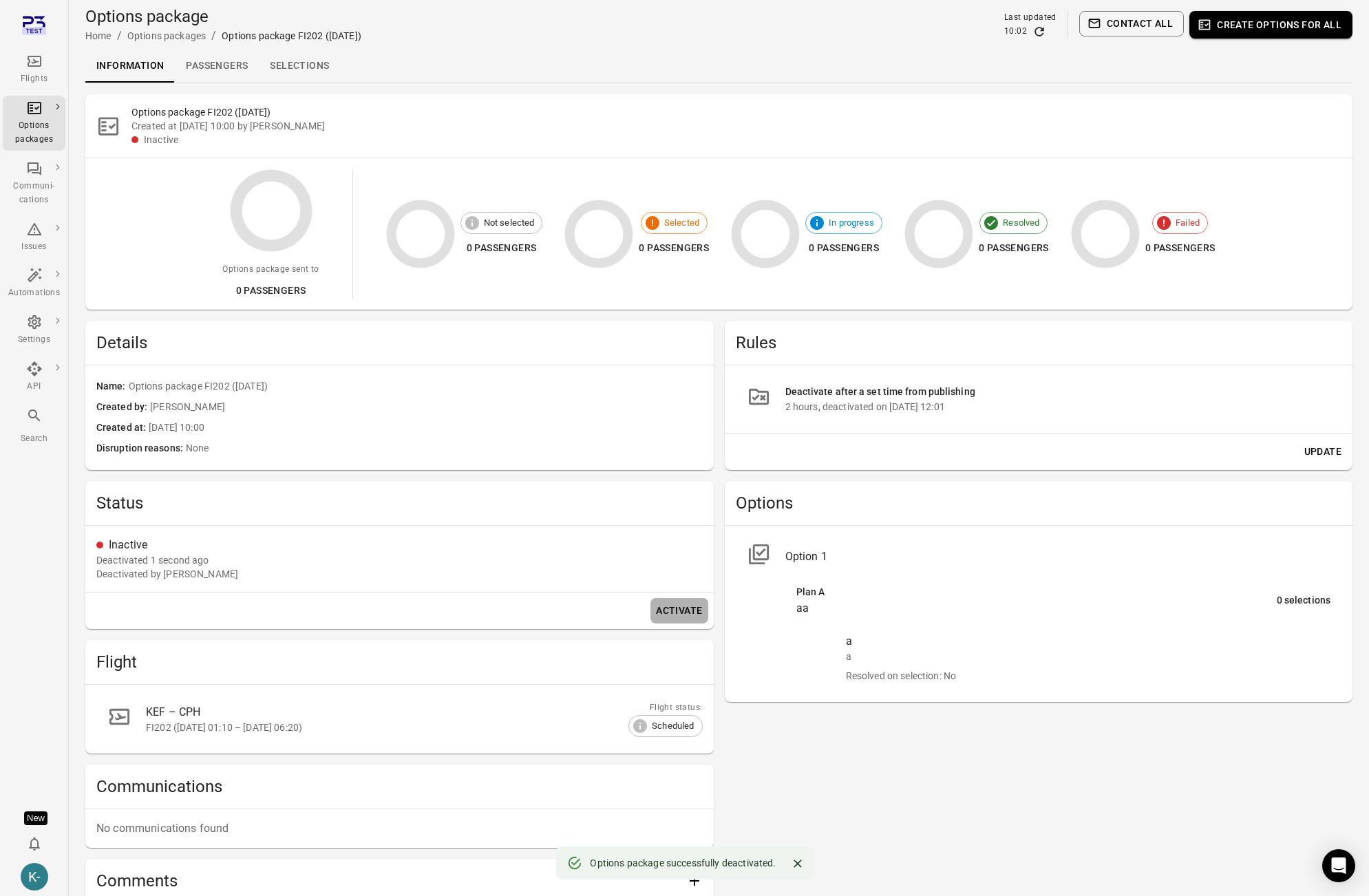
click at [669, 612] on button "Activate" at bounding box center [679, 611] width 57 height 26
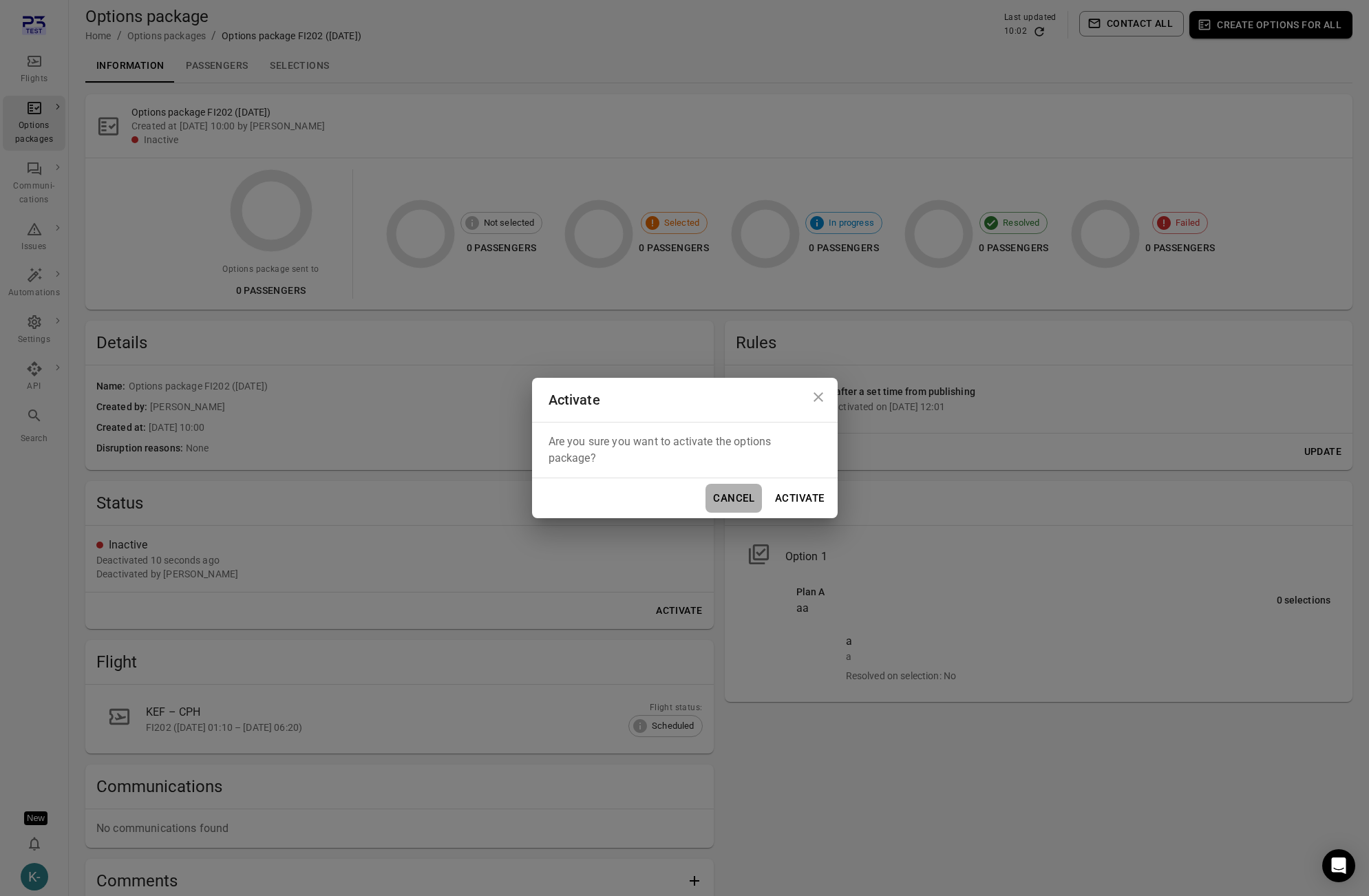
click at [726, 498] on button "Cancel" at bounding box center [733, 498] width 56 height 29
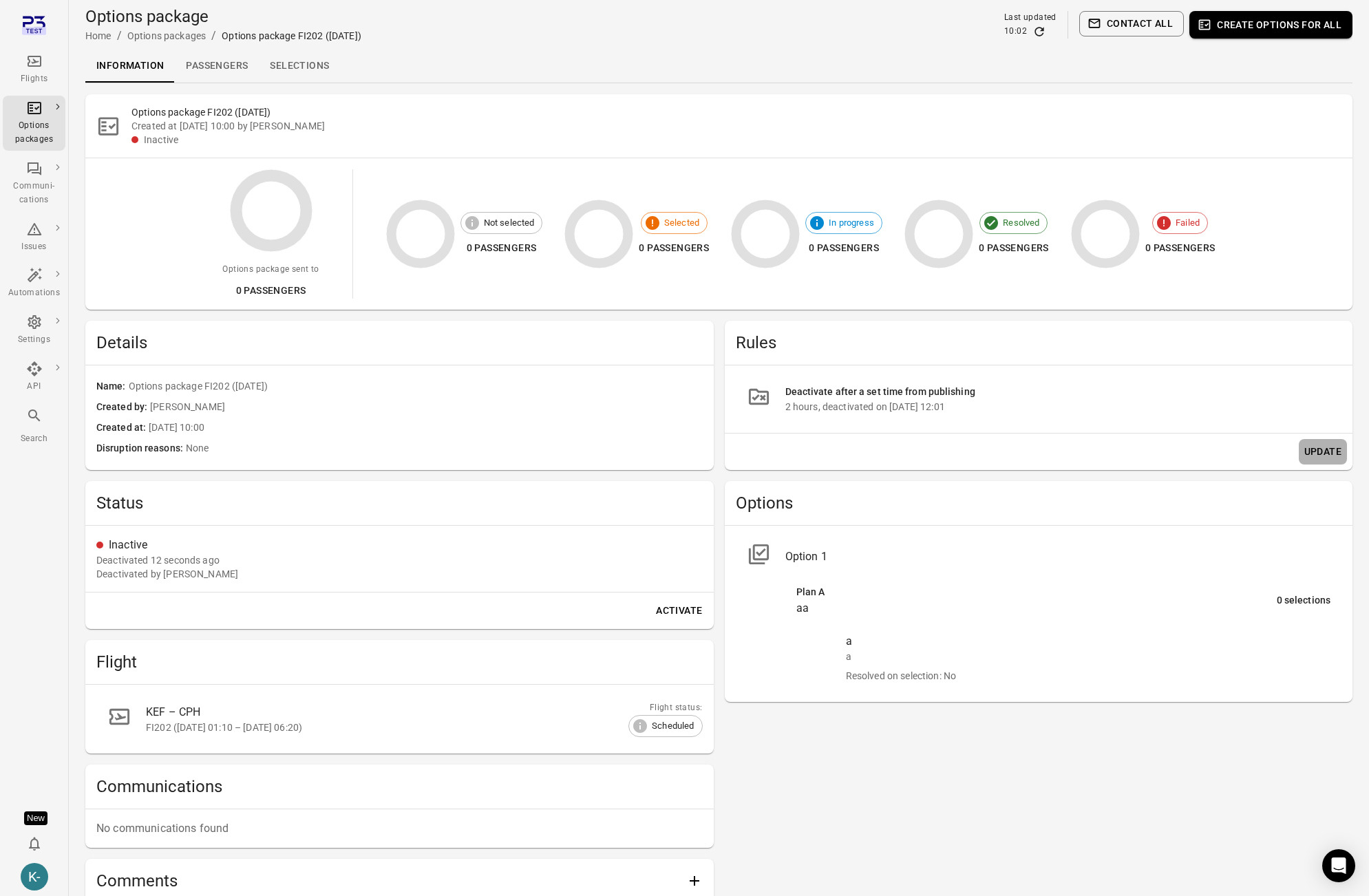
click at [1317, 449] on button "Update" at bounding box center [1323, 453] width 48 height 26
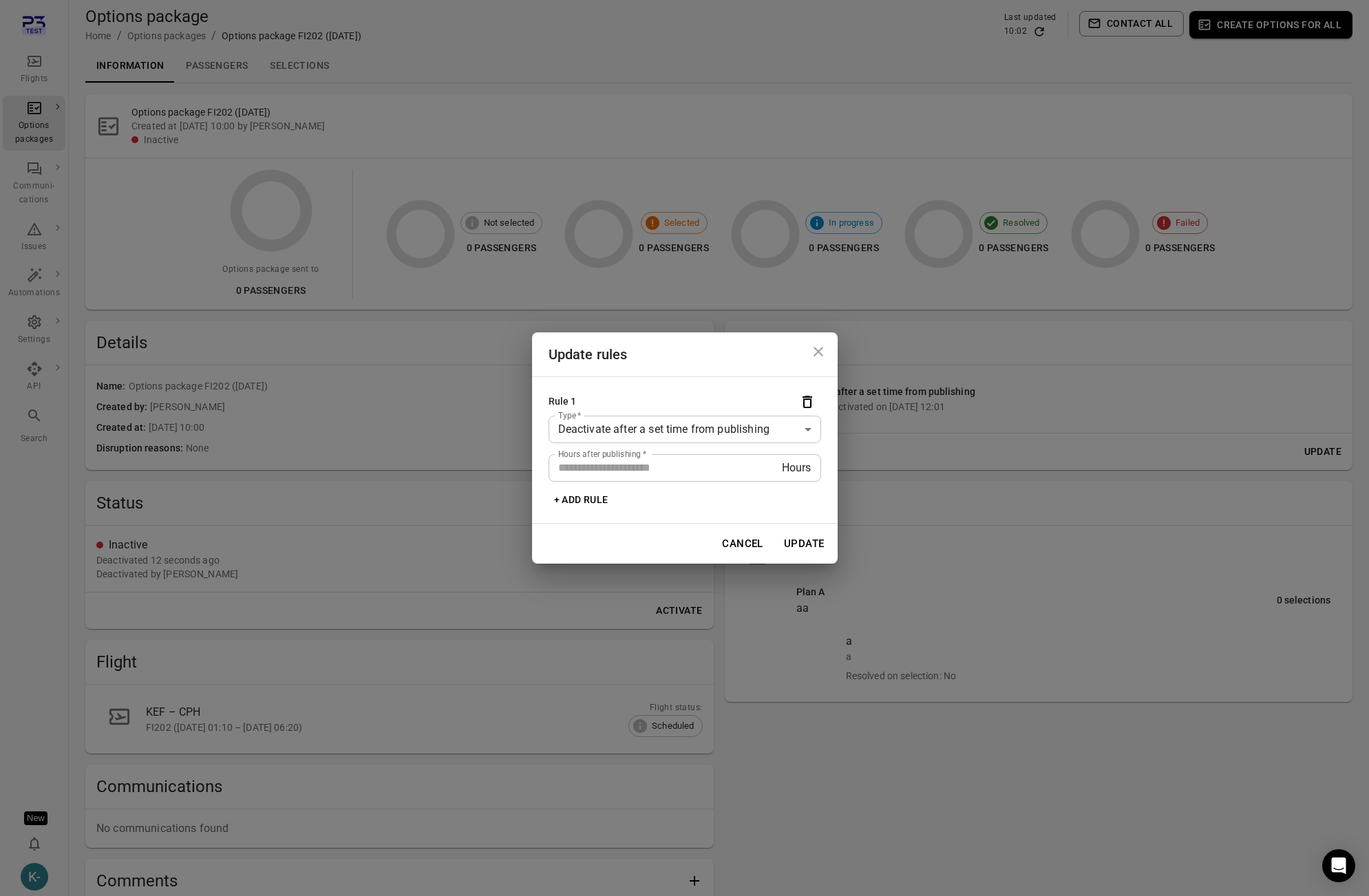
click at [673, 472] on input "*" at bounding box center [665, 468] width 234 height 28
type input "*"
click at [823, 535] on button "Update" at bounding box center [805, 543] width 55 height 29
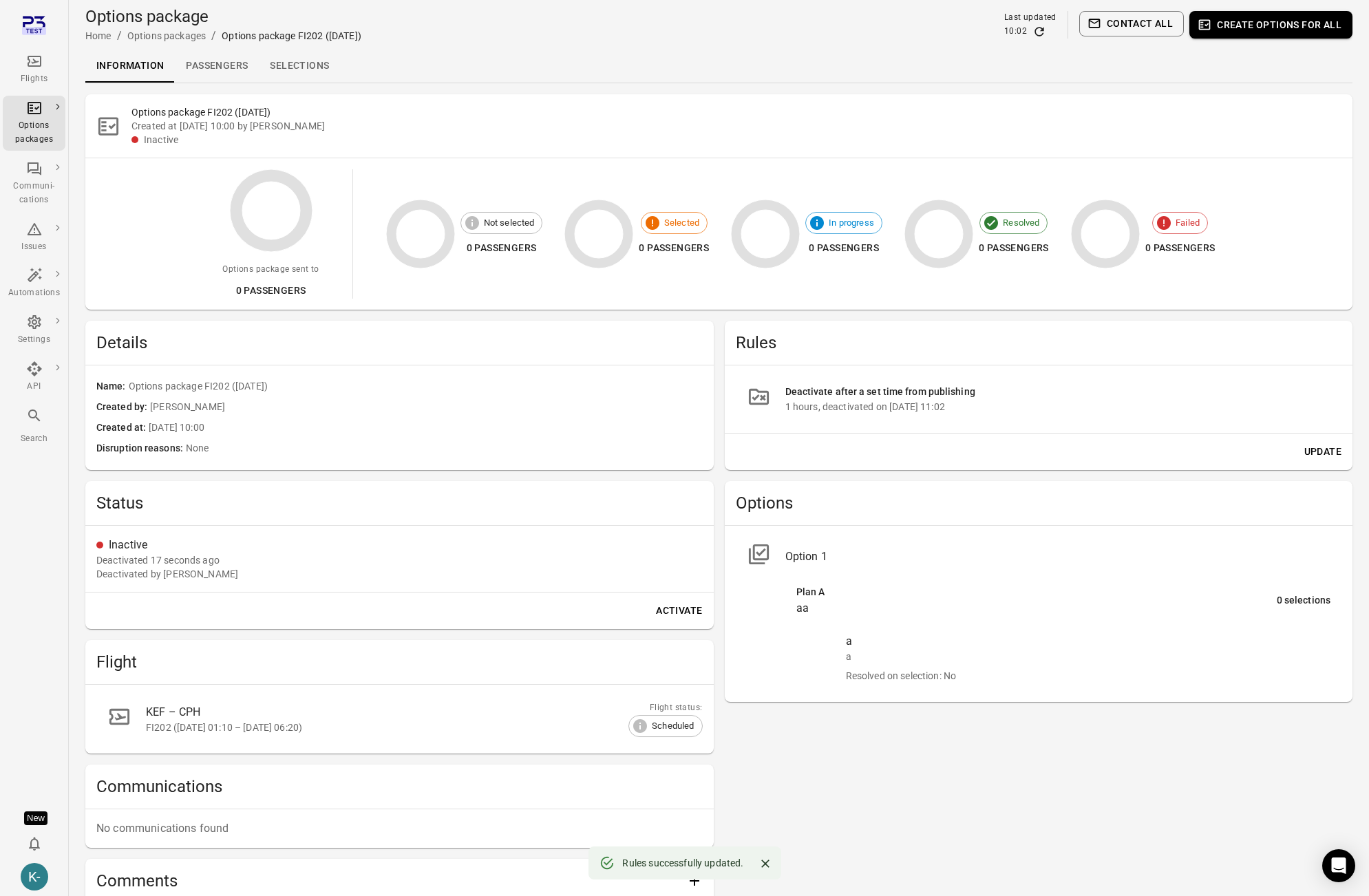
click at [677, 610] on button "Activate" at bounding box center [679, 611] width 57 height 26
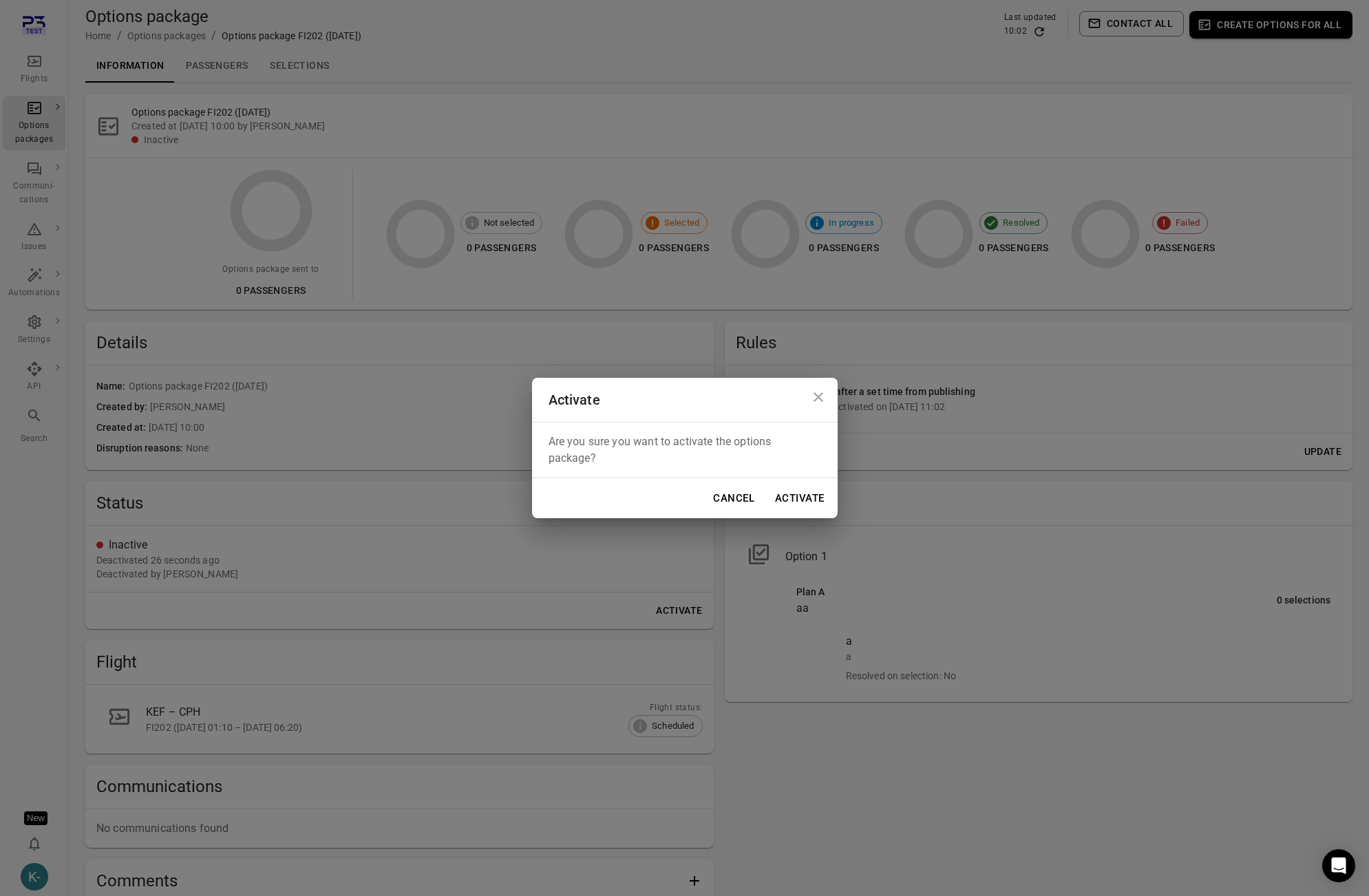
click at [816, 493] on button "Activate" at bounding box center [799, 498] width 64 height 29
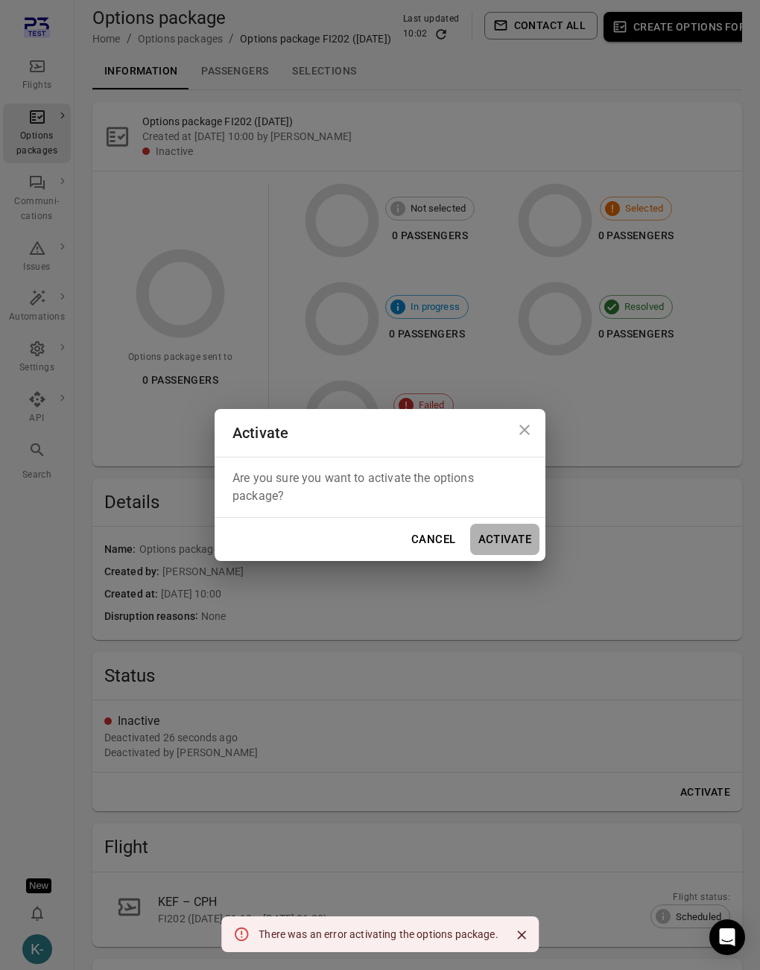
click at [503, 541] on button "Activate" at bounding box center [504, 539] width 69 height 31
click at [580, 532] on div "Activate Are you sure you want to activate the options package? Cancel Activate" at bounding box center [380, 485] width 760 height 970
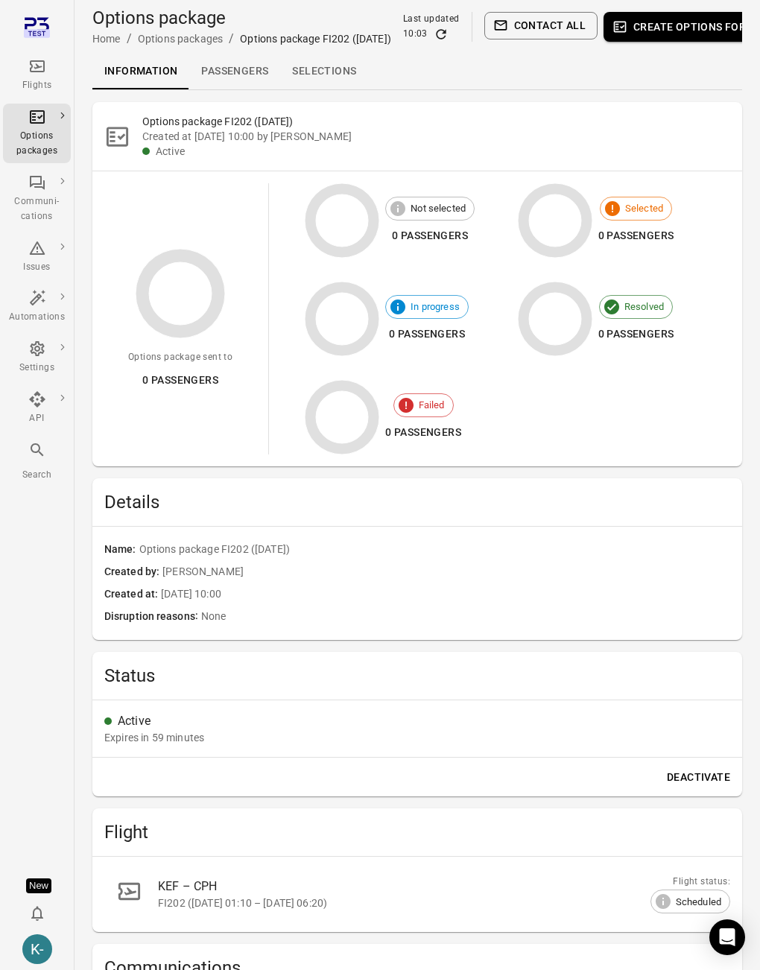
click at [511, 478] on div "Details" at bounding box center [417, 502] width 650 height 48
click at [690, 779] on button "Deactivate" at bounding box center [698, 778] width 75 height 28
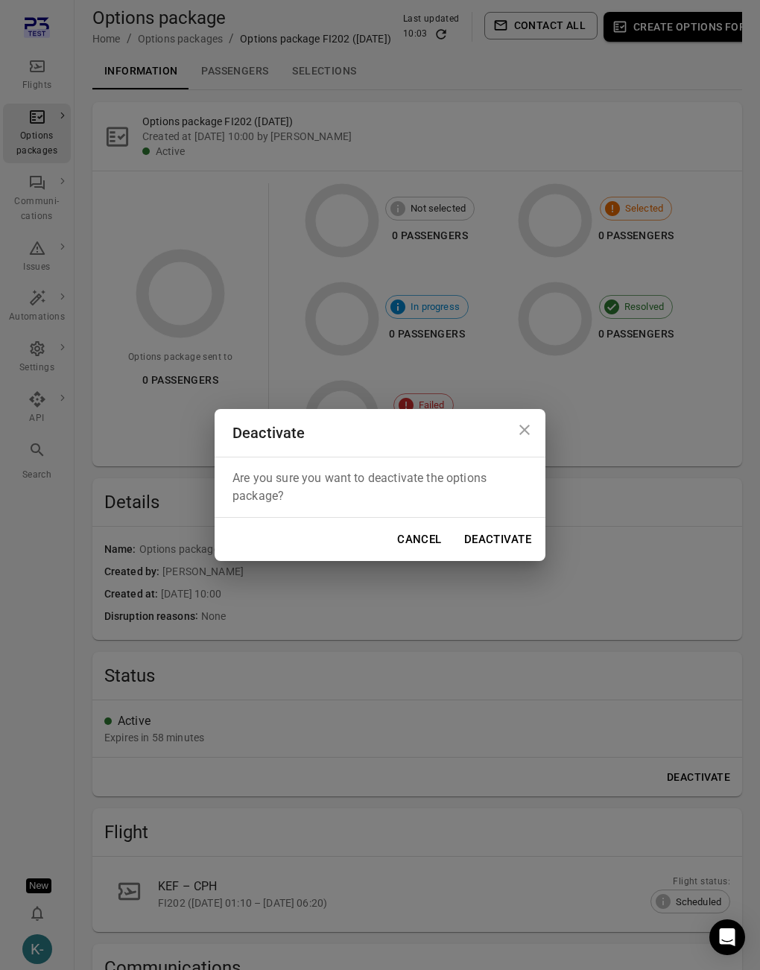
click at [492, 542] on button "Deactivate" at bounding box center [497, 539] width 83 height 31
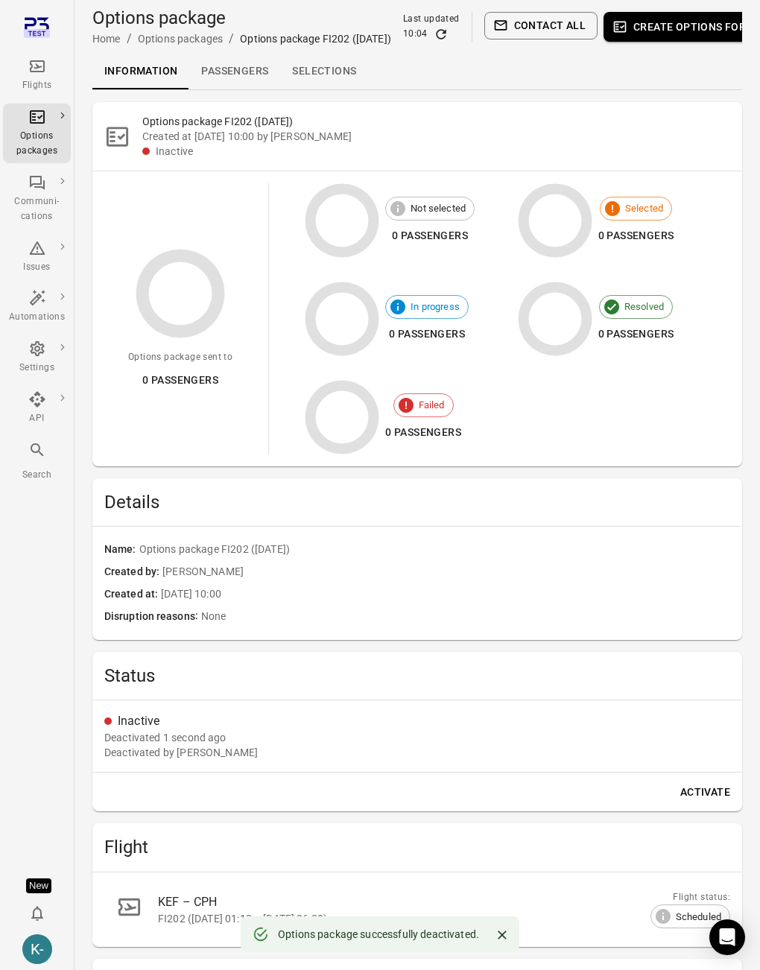
click at [698, 795] on button "Activate" at bounding box center [706, 793] width 62 height 28
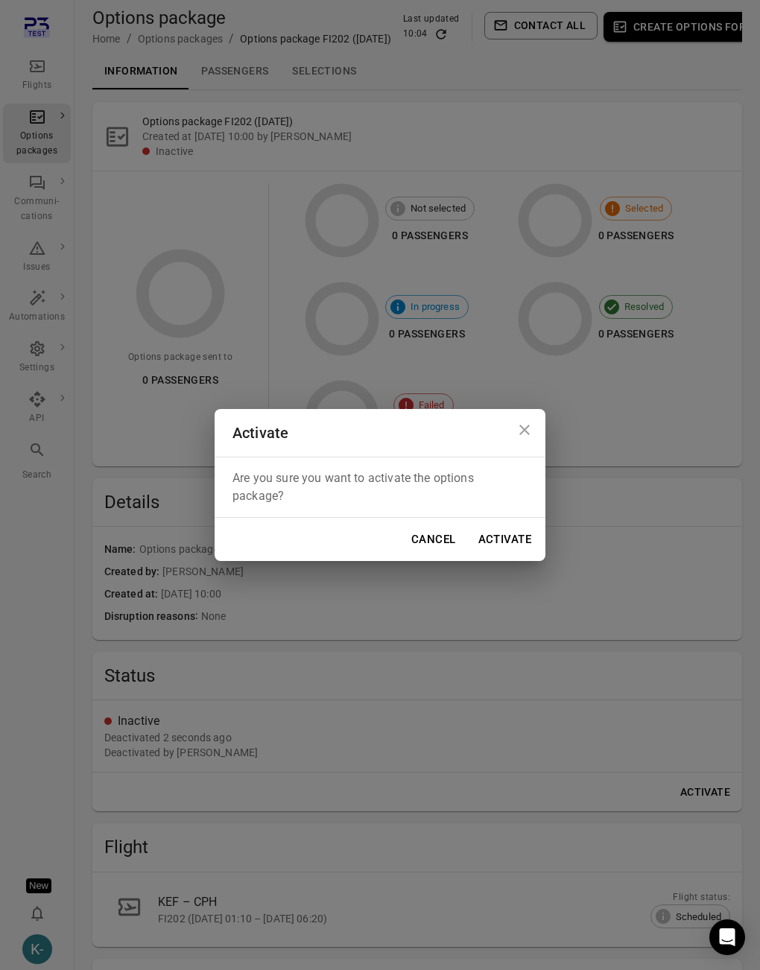
click at [506, 545] on button "Activate" at bounding box center [504, 539] width 69 height 31
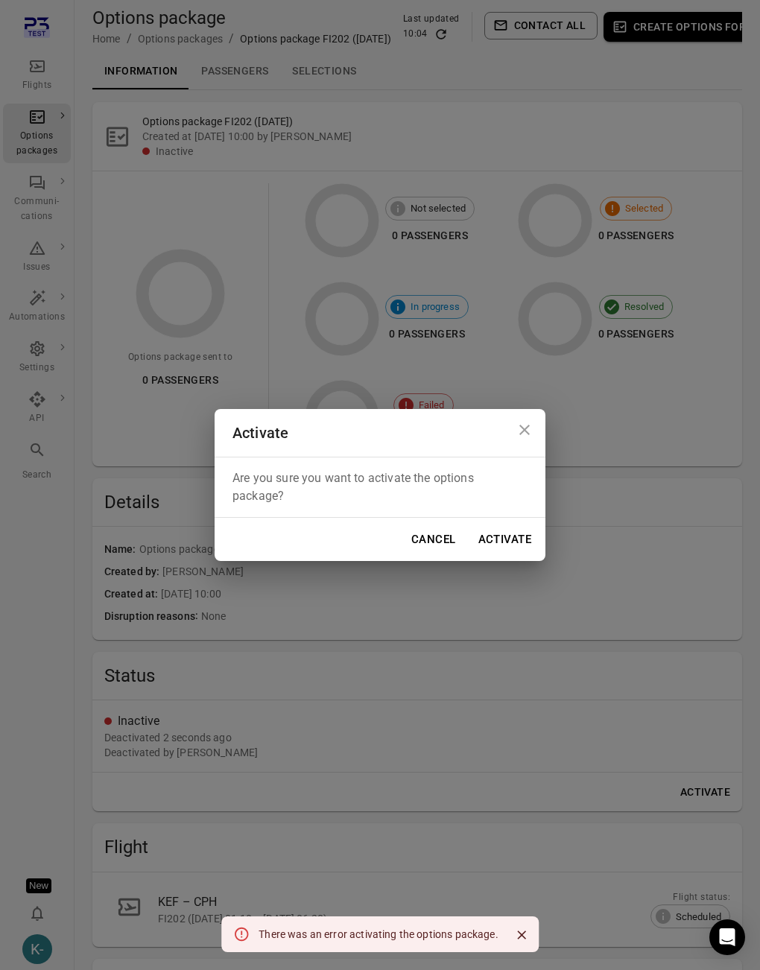
click at [399, 324] on div "Activate Are you sure you want to activate the options package? Cancel Activate" at bounding box center [380, 485] width 760 height 970
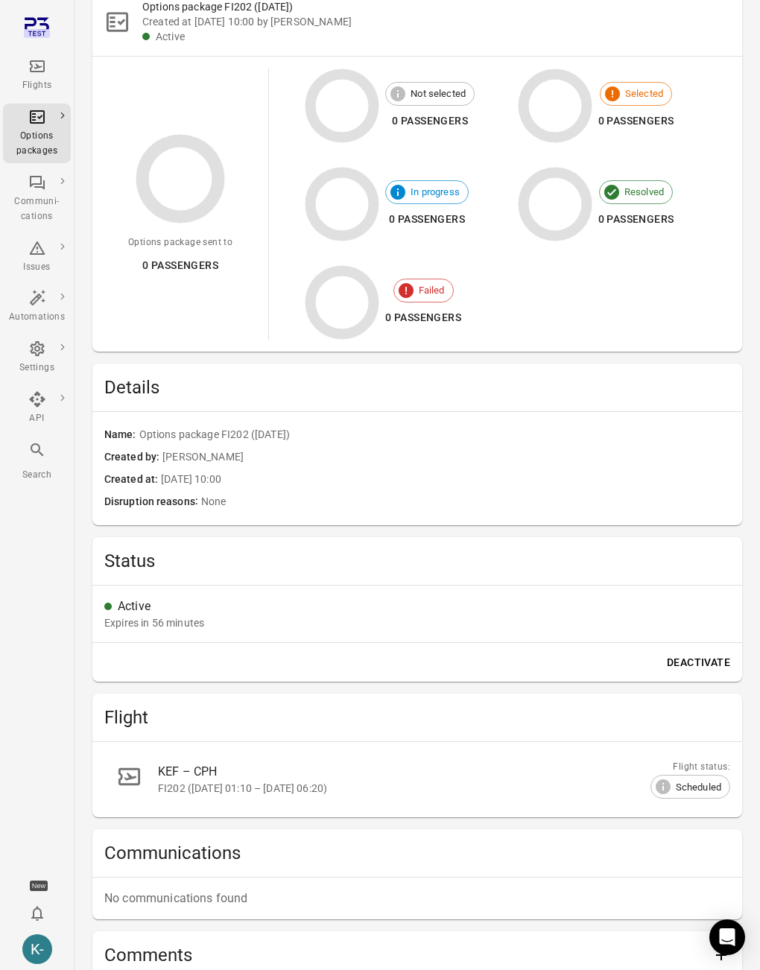
scroll to position [241, 0]
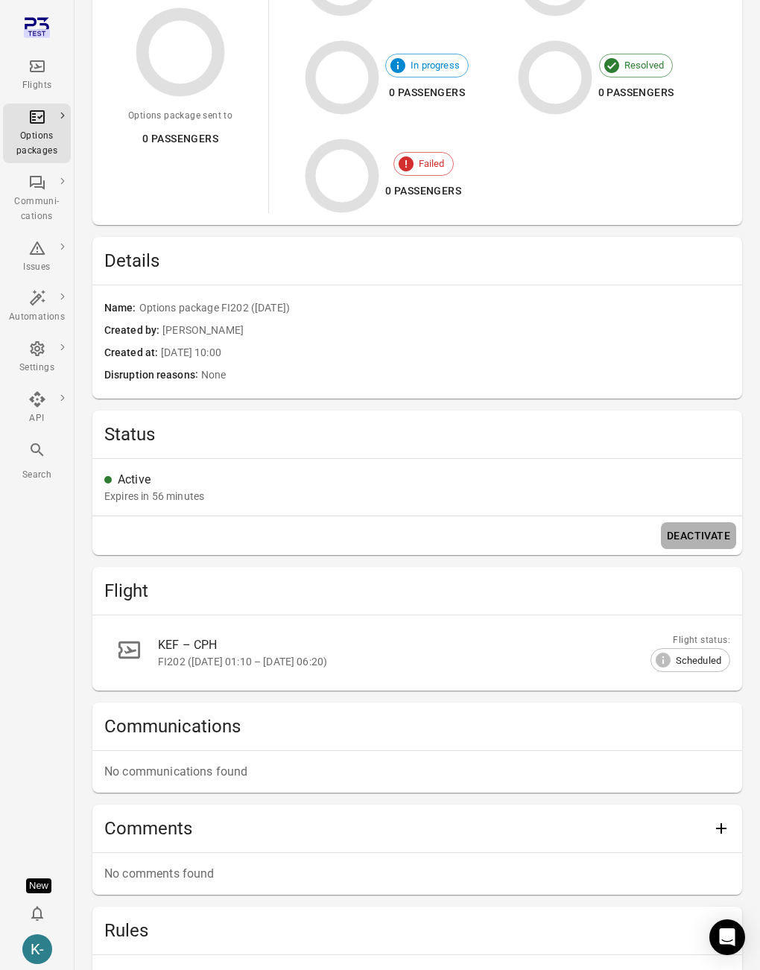
click at [674, 540] on button "Deactivate" at bounding box center [698, 536] width 75 height 28
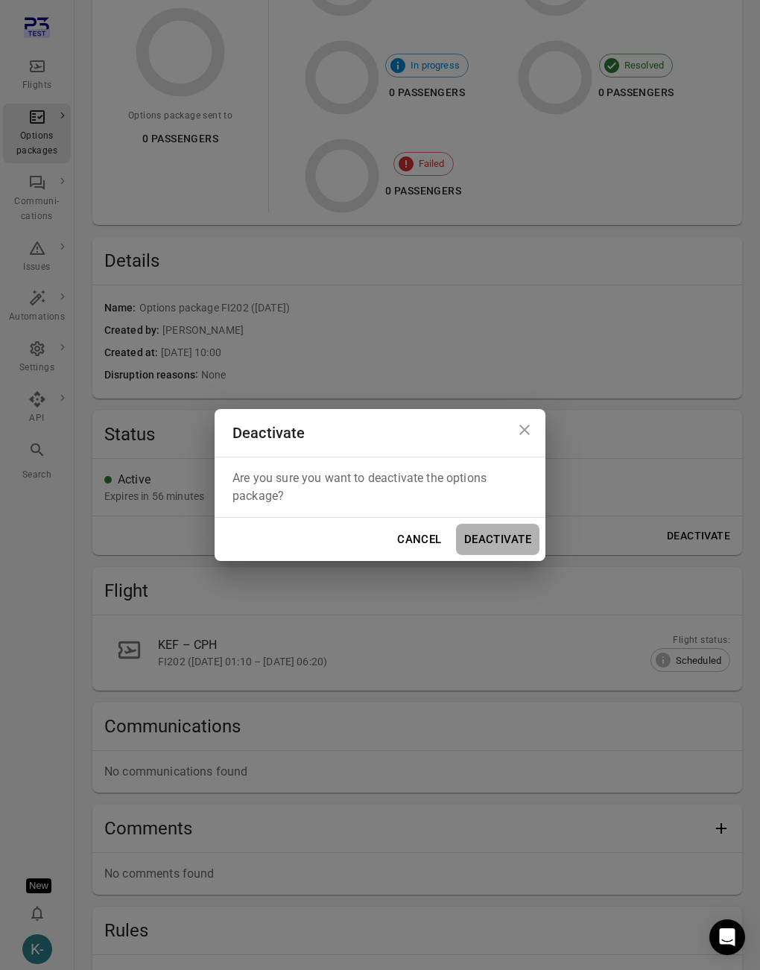
click at [517, 533] on button "Deactivate" at bounding box center [497, 539] width 83 height 31
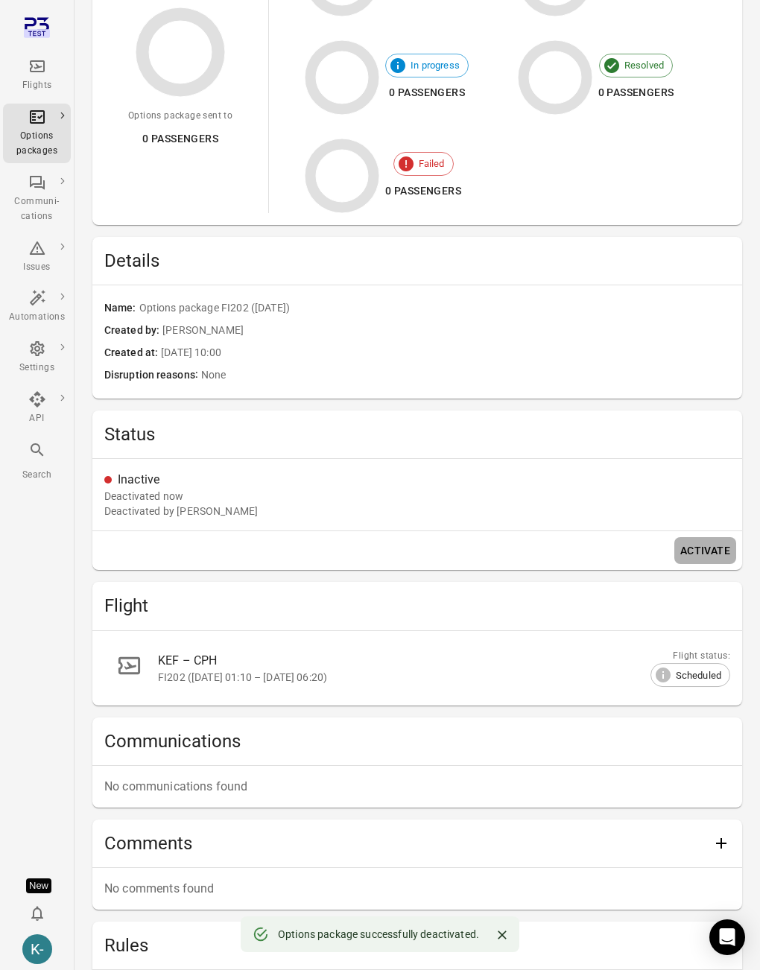
click at [702, 549] on button "Activate" at bounding box center [706, 551] width 62 height 28
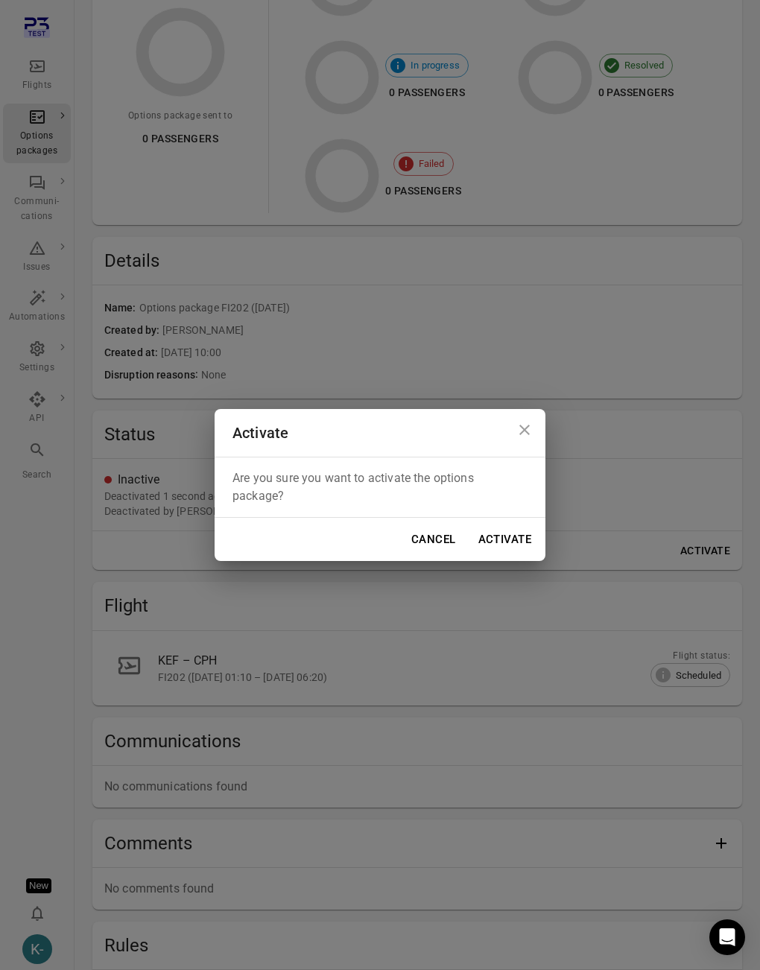
click at [467, 541] on div "Cancel Activate" at bounding box center [380, 539] width 331 height 43
click at [489, 534] on button "Activate" at bounding box center [504, 539] width 69 height 31
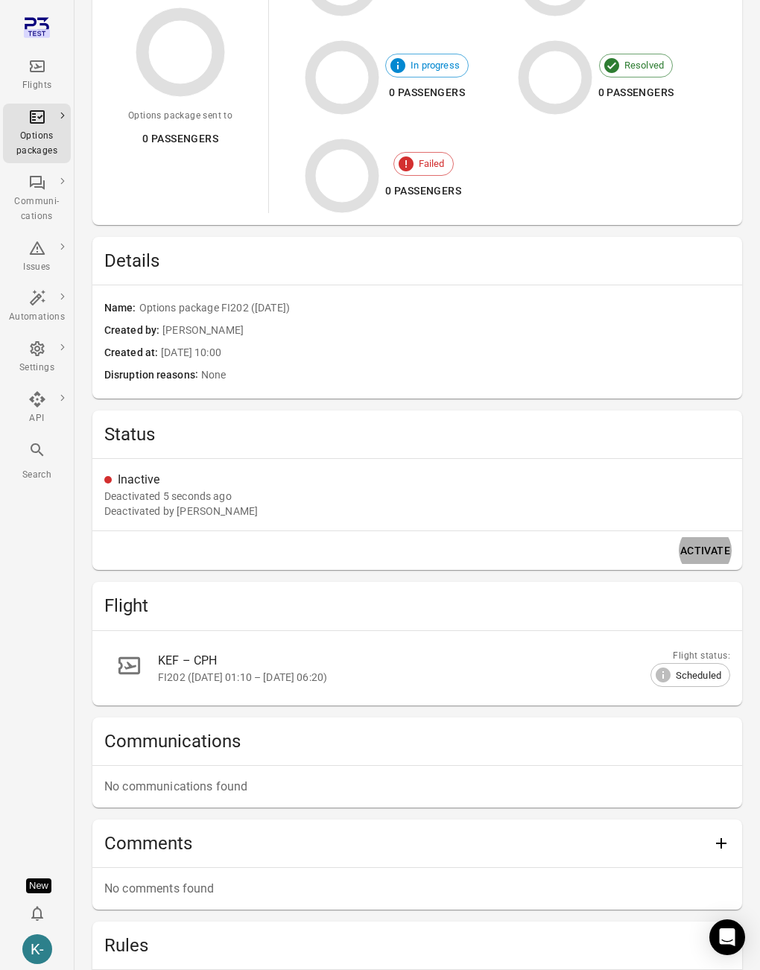
click at [702, 552] on button "Activate" at bounding box center [706, 551] width 62 height 28
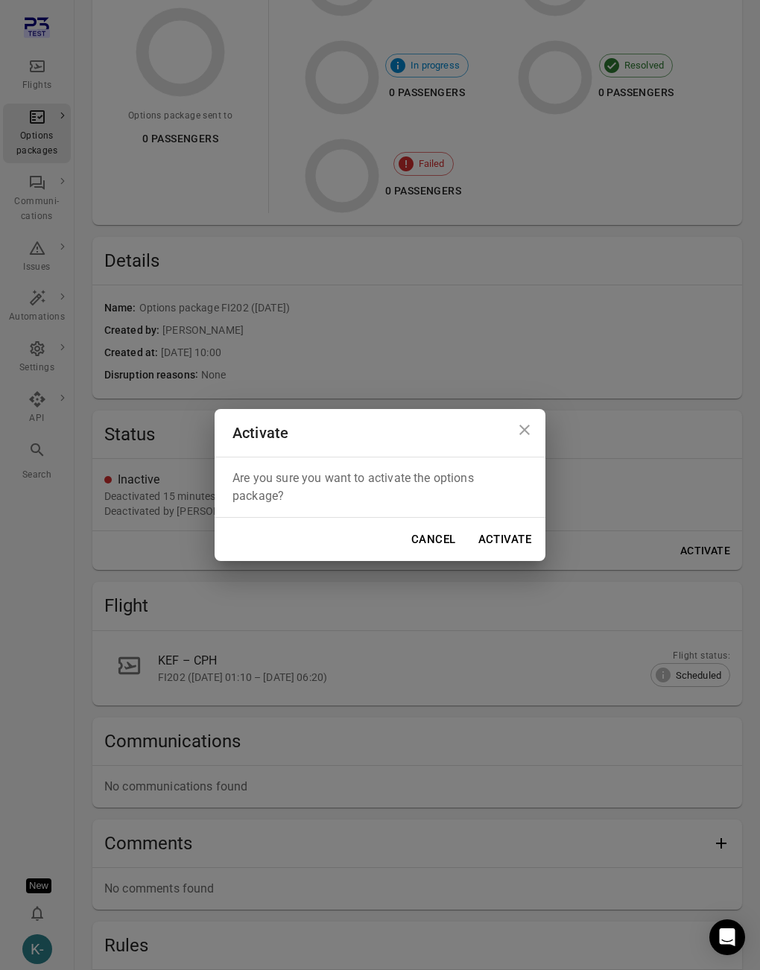
click at [508, 543] on button "Activate" at bounding box center [504, 539] width 69 height 31
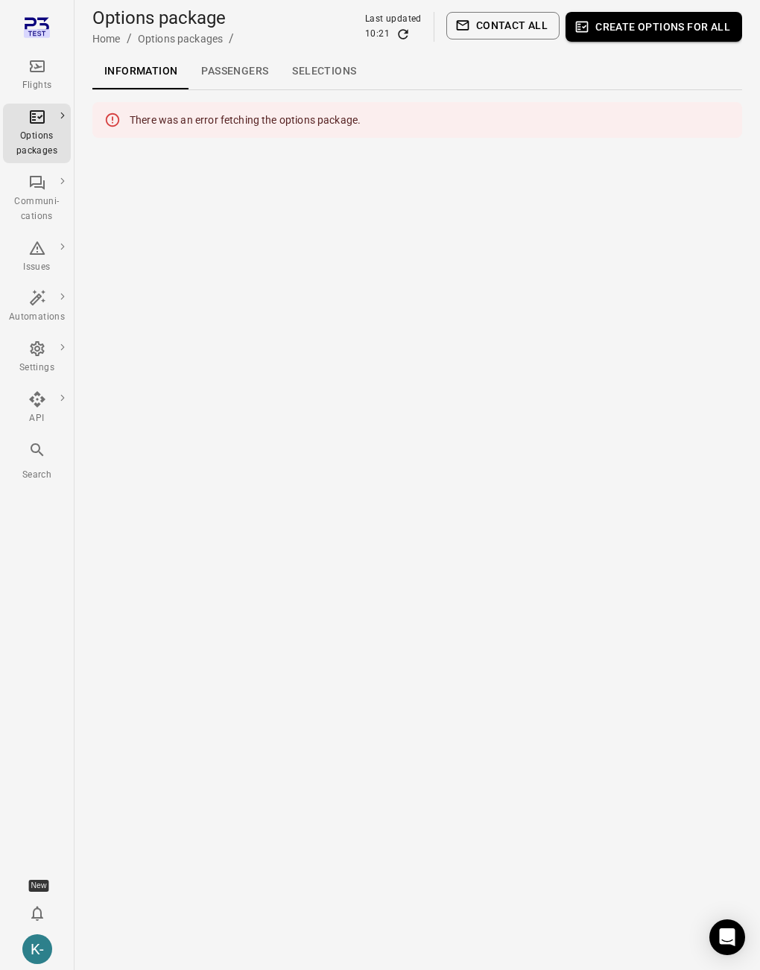
click at [381, 353] on main "Options package Home / Options packages / Last updated 10:21 Contact all Create…" at bounding box center [418, 485] width 686 height 970
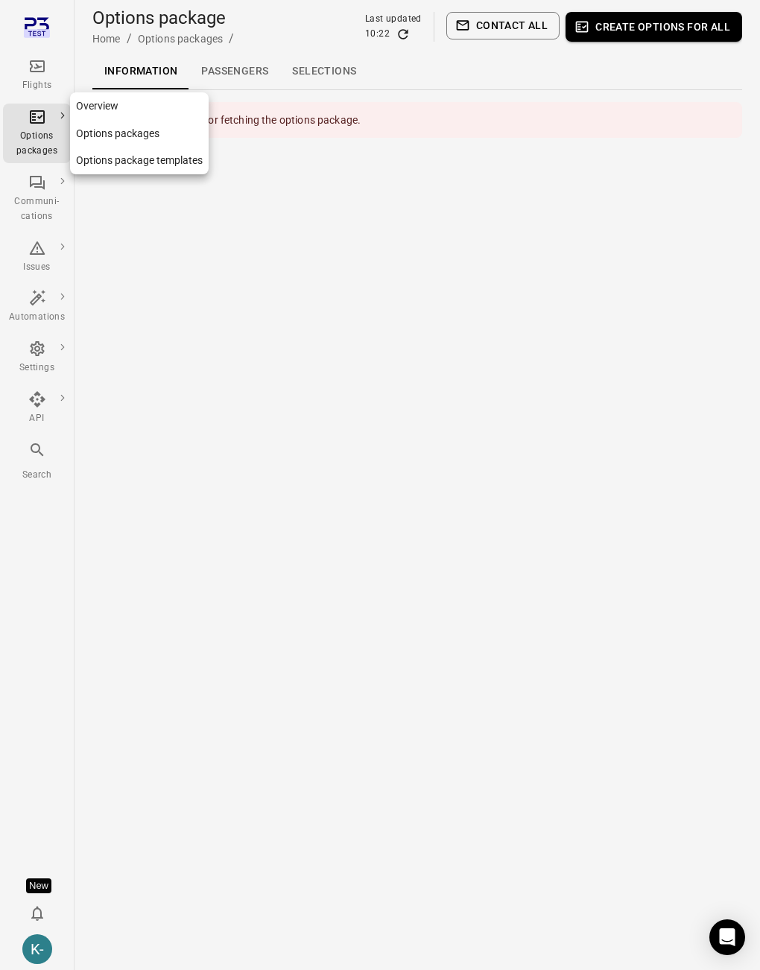
click at [101, 136] on link "Options packages" at bounding box center [139, 134] width 139 height 28
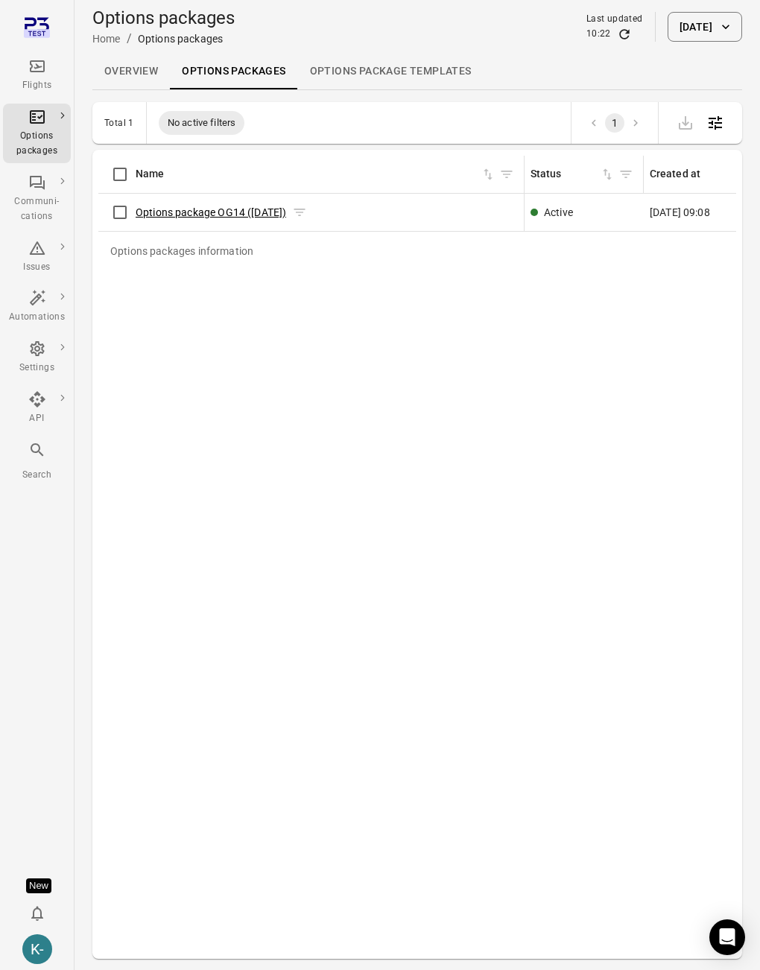
click at [244, 209] on link "Options package OG14 ([DATE])" at bounding box center [211, 212] width 151 height 12
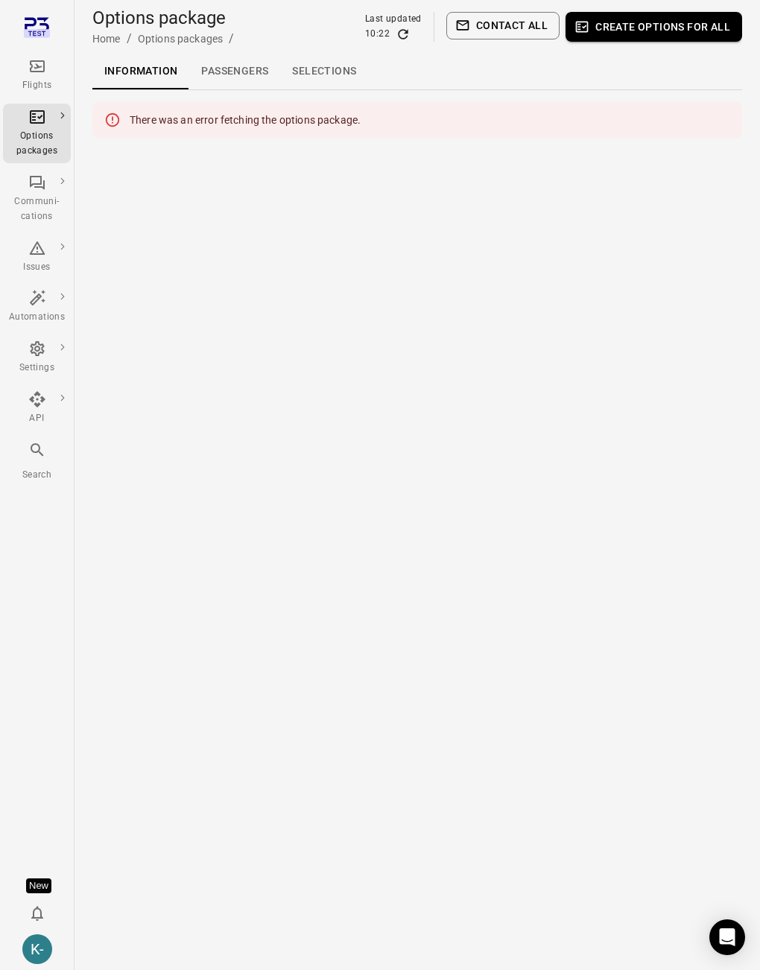
click at [317, 342] on main "Options package Home / Options packages / Last updated 10:22 Contact all Create…" at bounding box center [418, 485] width 686 height 970
click at [364, 239] on main "Options package Home / Options packages / Last updated 10:22 Contact all Create…" at bounding box center [418, 485] width 686 height 970
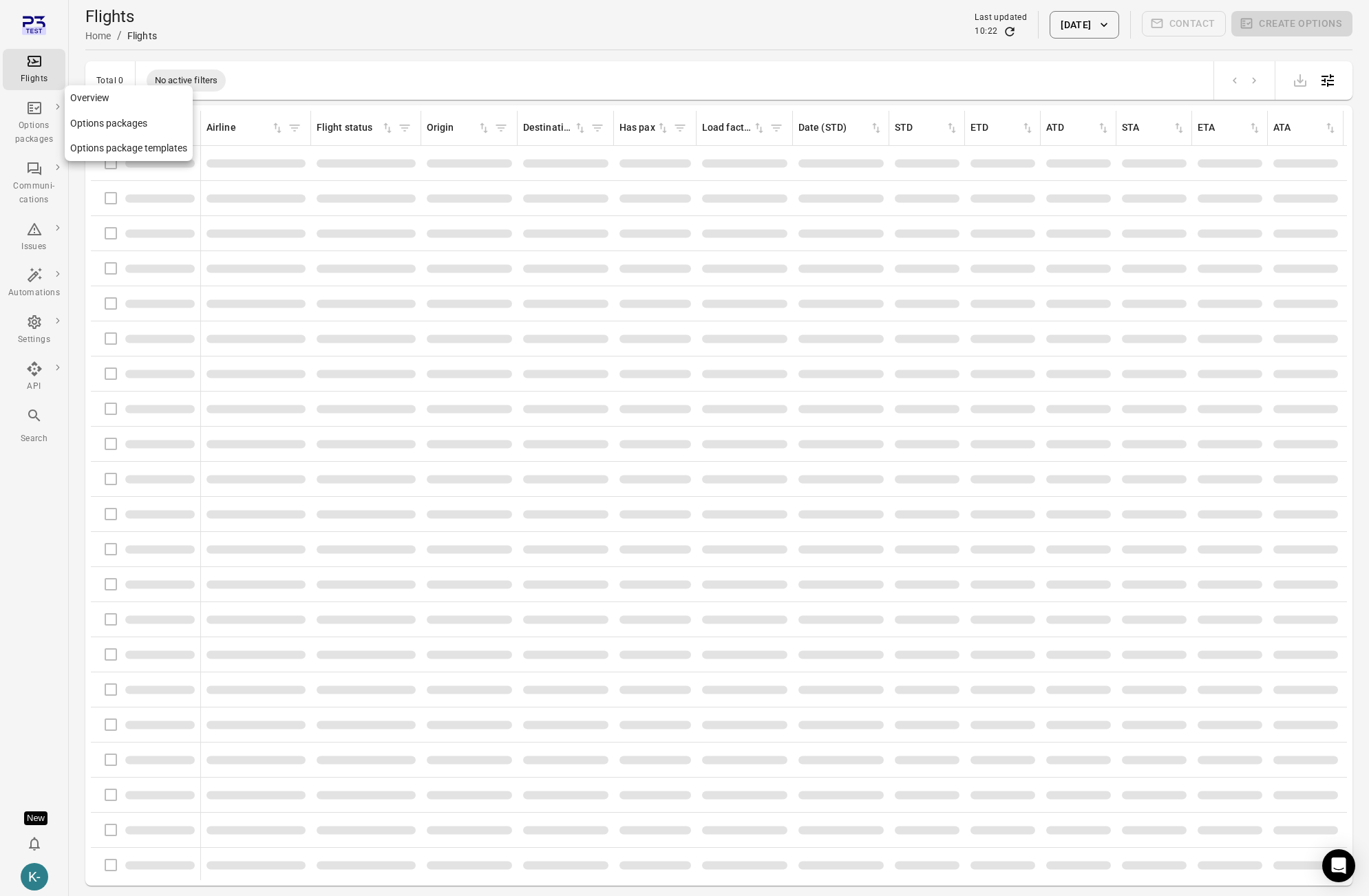
click at [91, 120] on link "Options packages" at bounding box center [128, 124] width 128 height 26
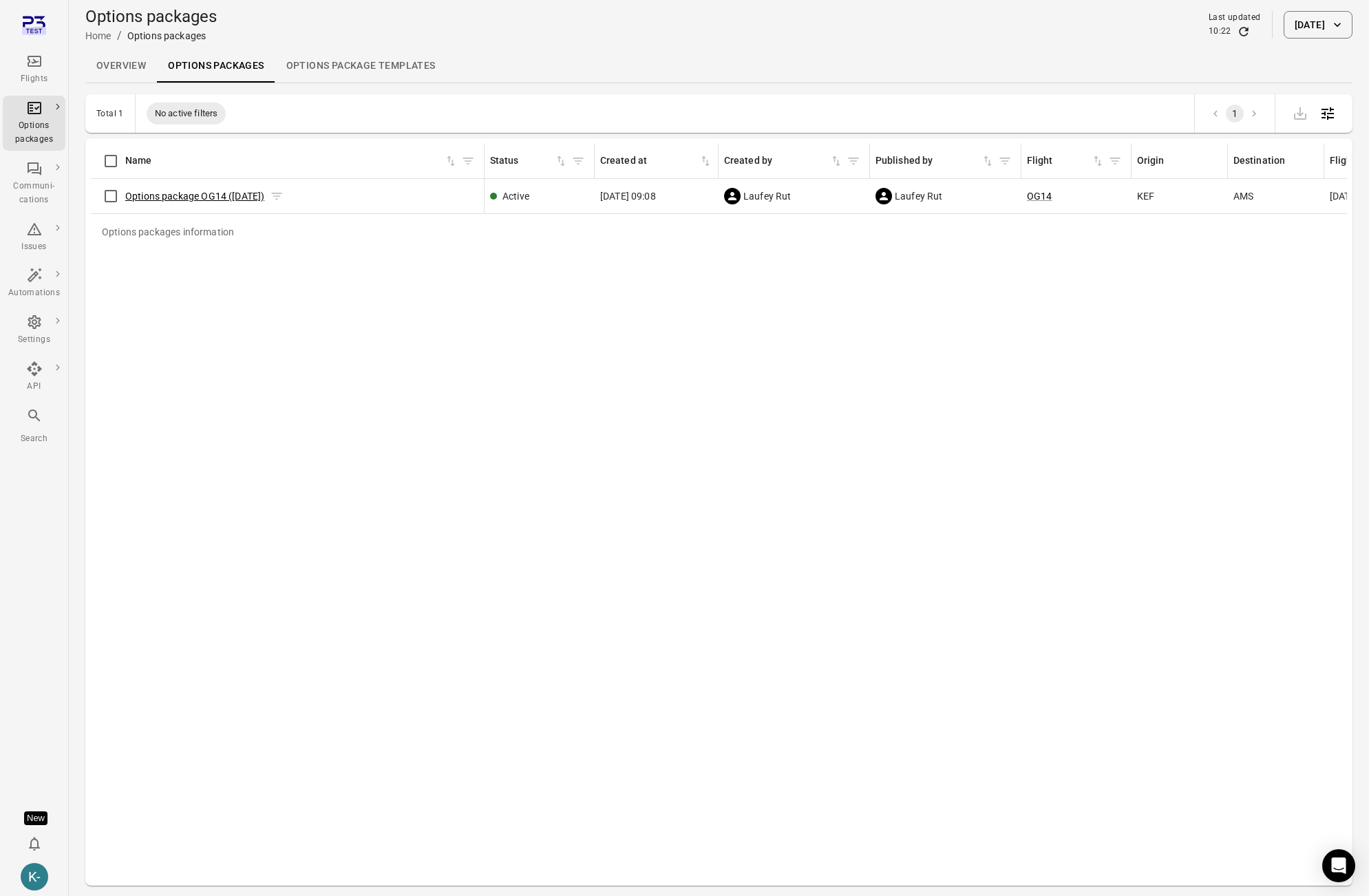
click at [178, 191] on link "Options package OG14 (28 Aug)" at bounding box center [195, 196] width 139 height 11
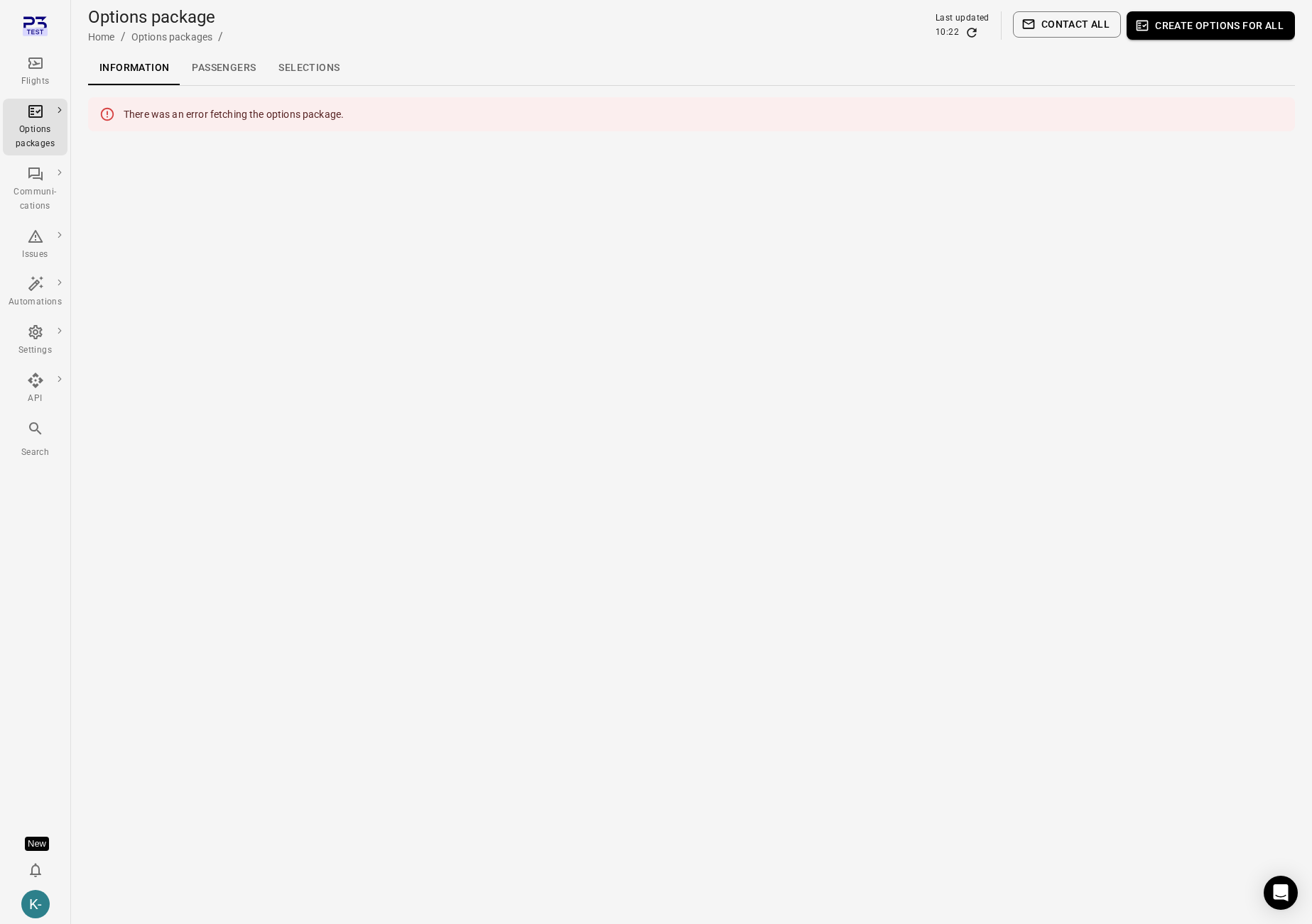
click at [35, 68] on icon "Main navigation" at bounding box center [35, 63] width 14 height 11
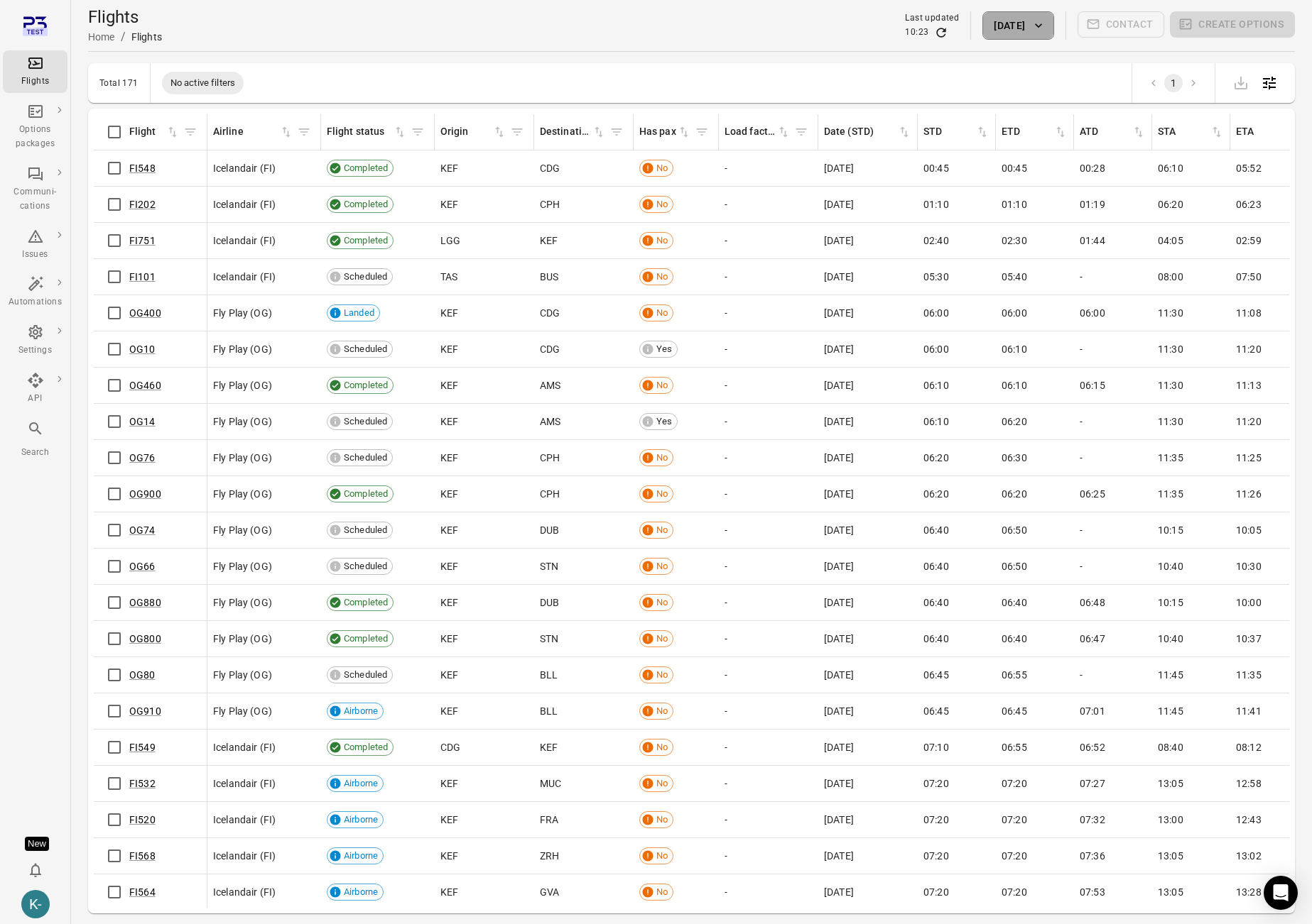
click at [723, 26] on button "28 Aug 2025" at bounding box center [1018, 26] width 71 height 29
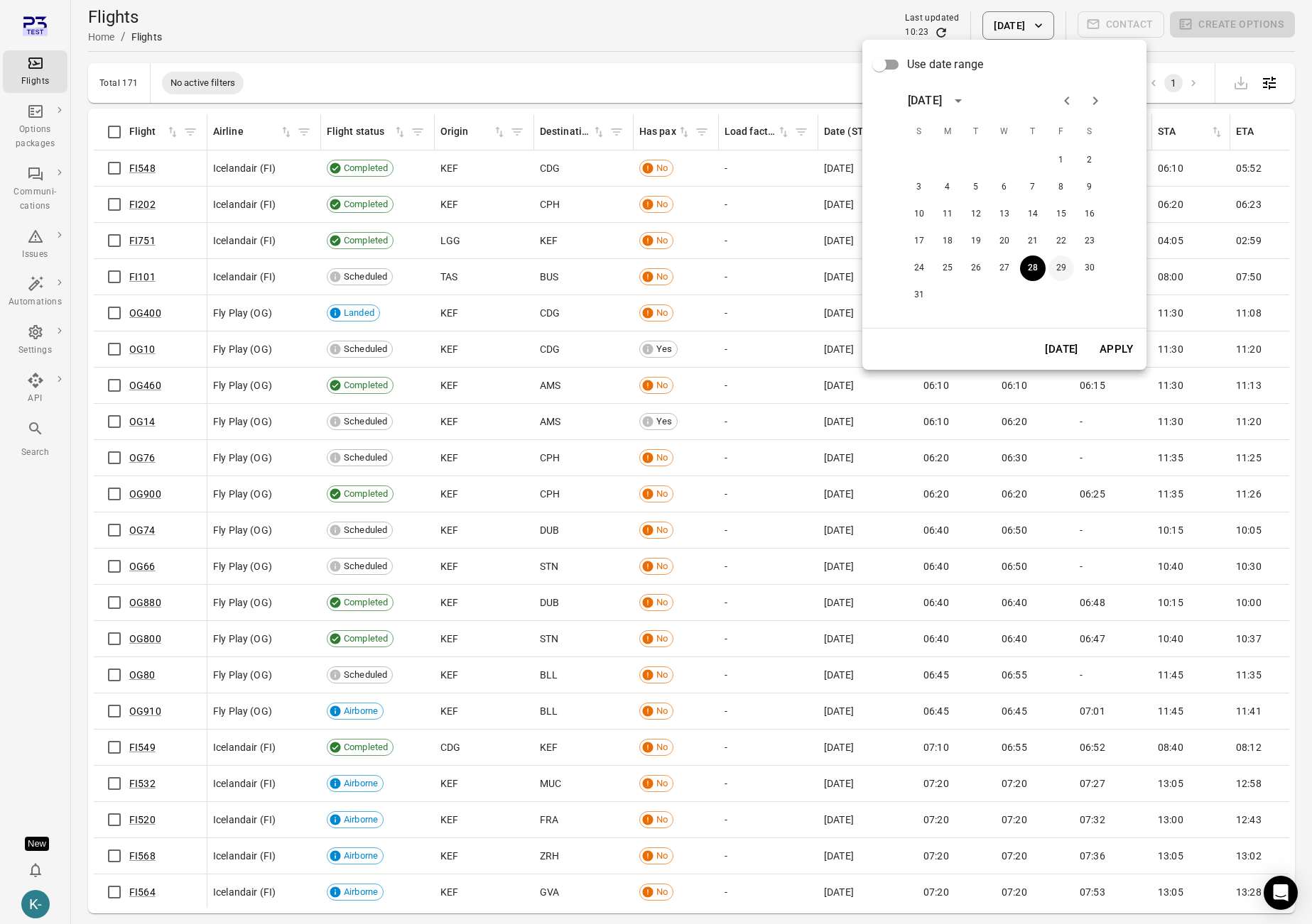
click at [723, 263] on button "29" at bounding box center [1060, 268] width 26 height 26
click at [723, 354] on button "Apply" at bounding box center [1116, 349] width 49 height 30
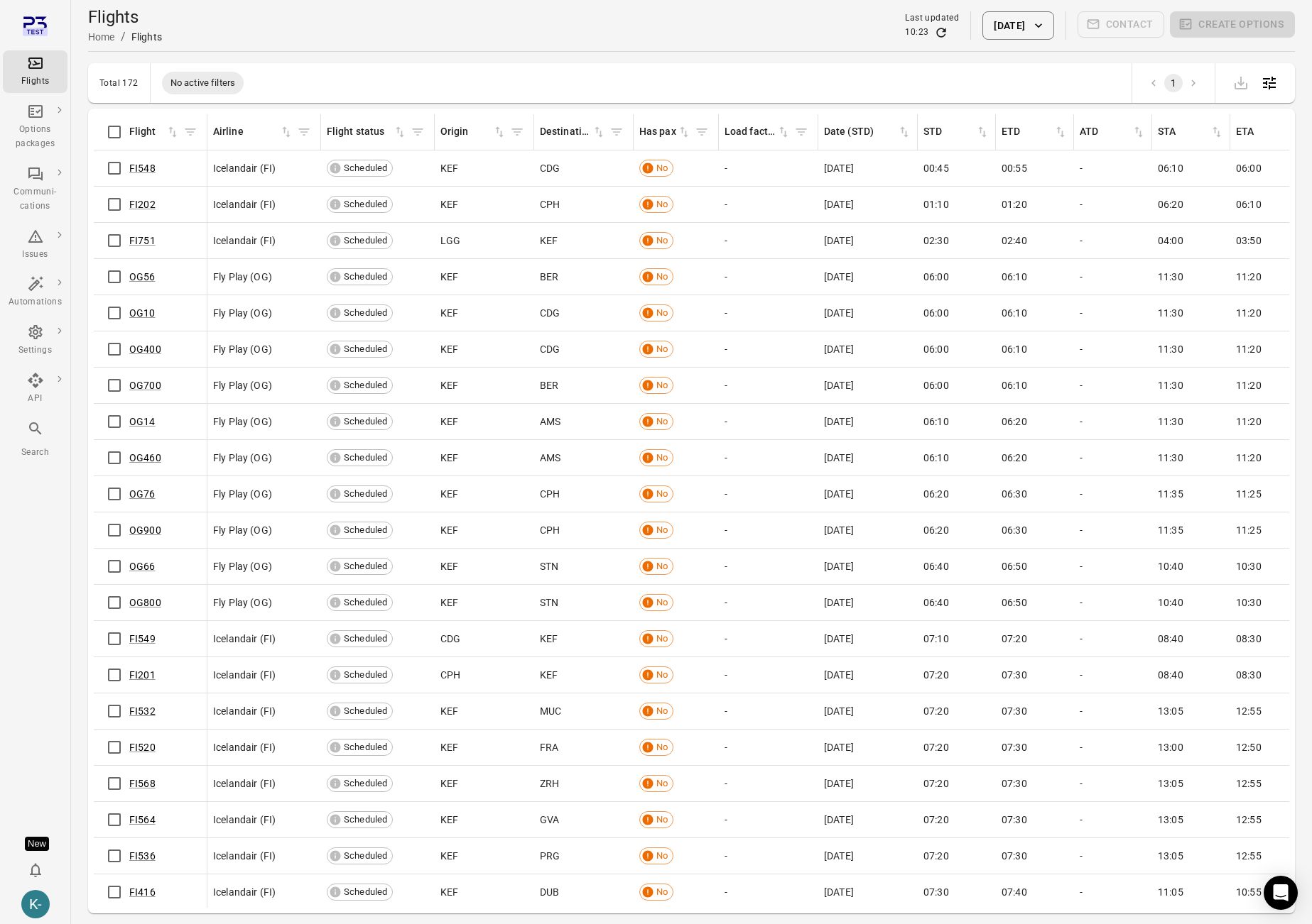
click at [98, 571] on td "OG66" at bounding box center [150, 567] width 113 height 36
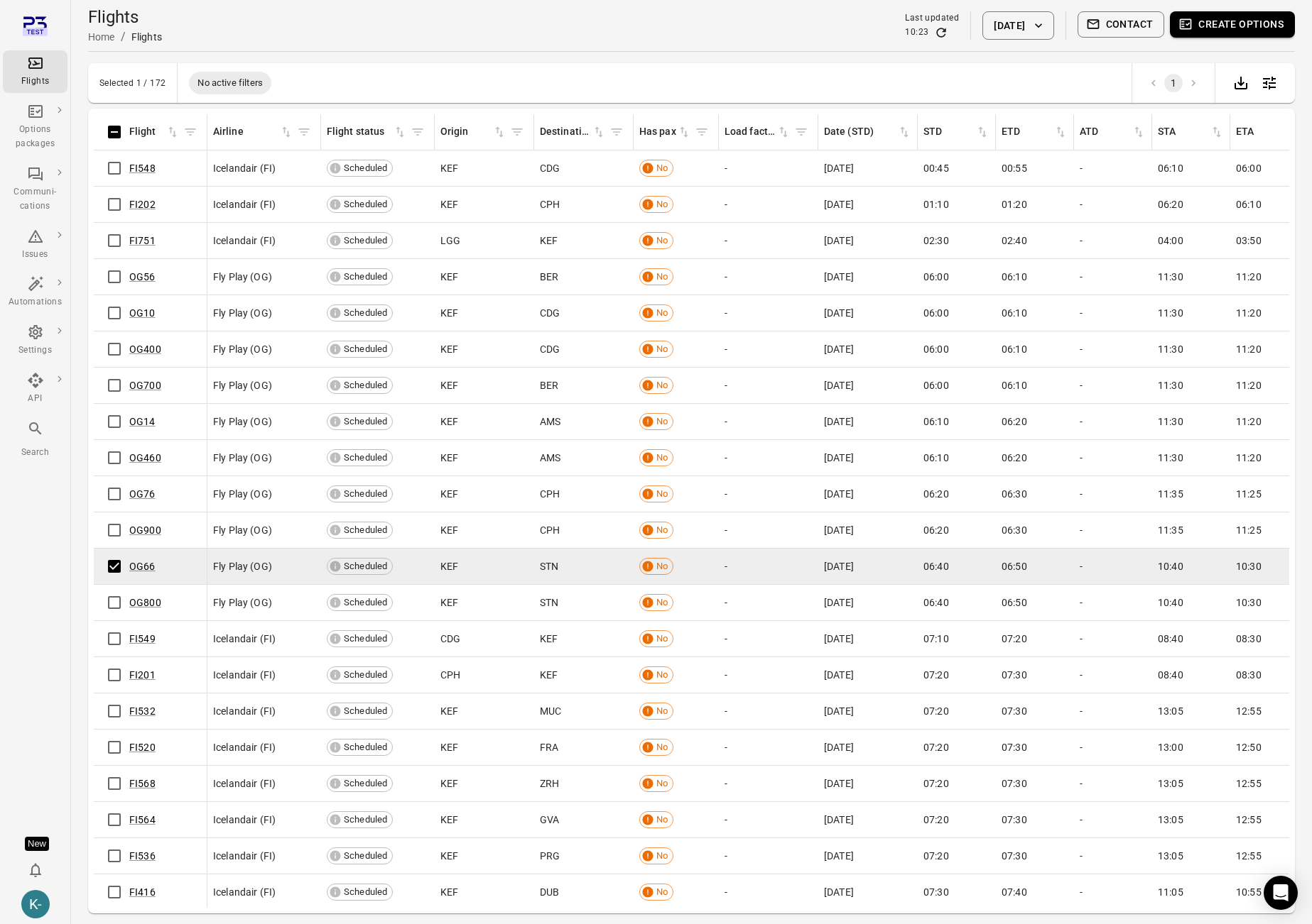
click at [723, 19] on button "Create options" at bounding box center [1232, 25] width 125 height 27
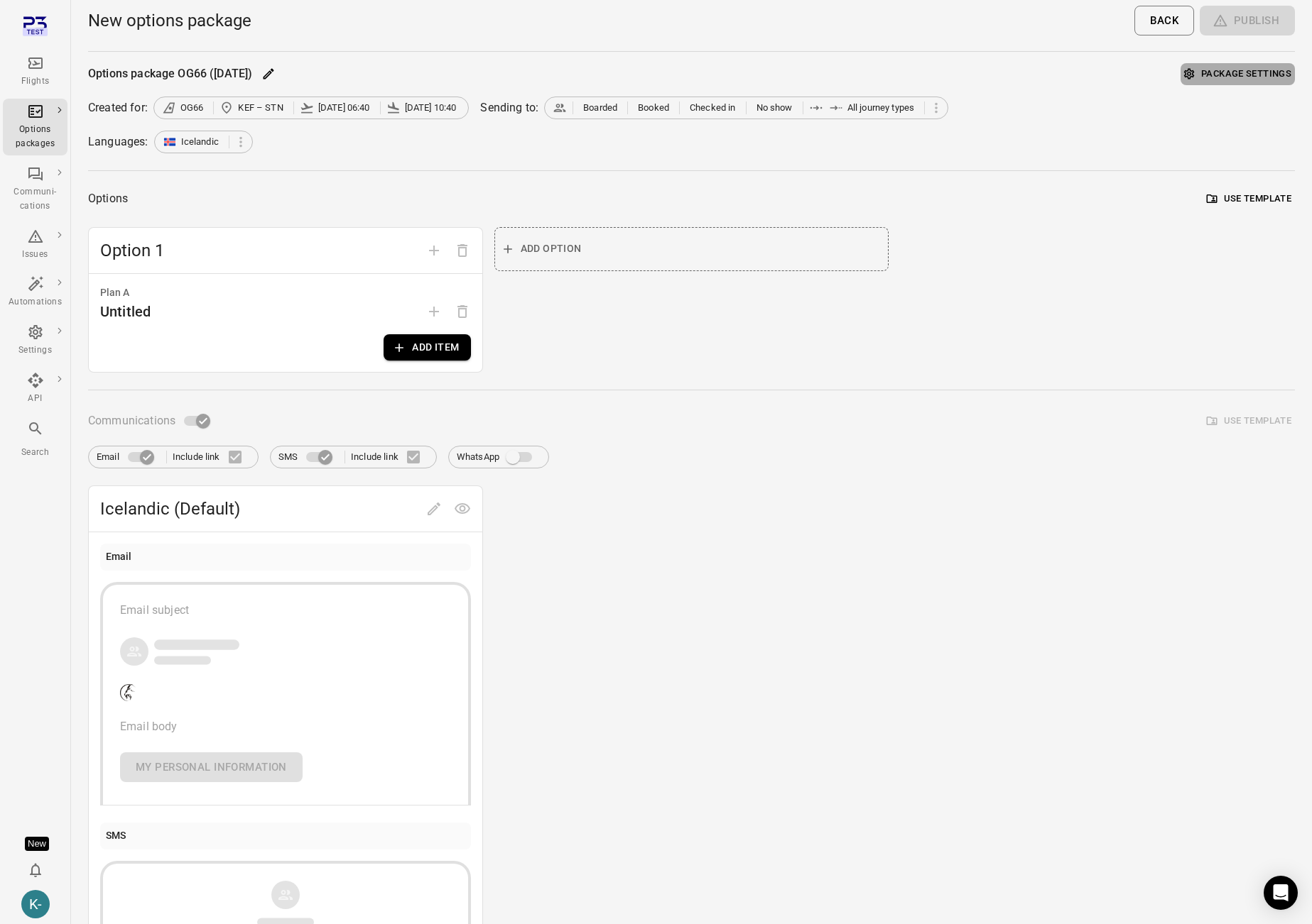
click at [723, 68] on button "Package settings" at bounding box center [1238, 73] width 114 height 22
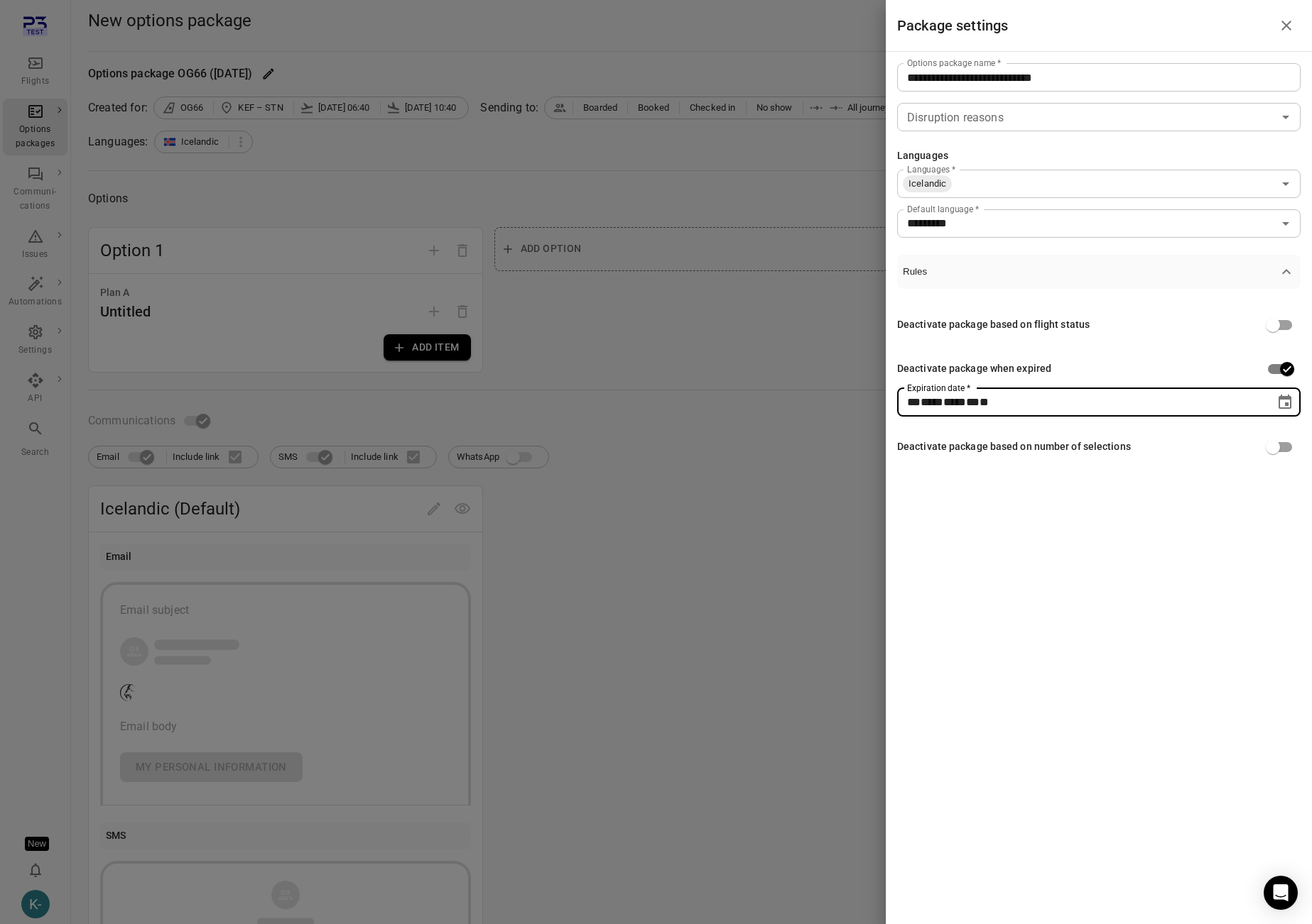
click at [723, 400] on div "** **** **** ** * **" at bounding box center [1086, 403] width 358 height 29
click at [704, 443] on div at bounding box center [656, 462] width 1312 height 924
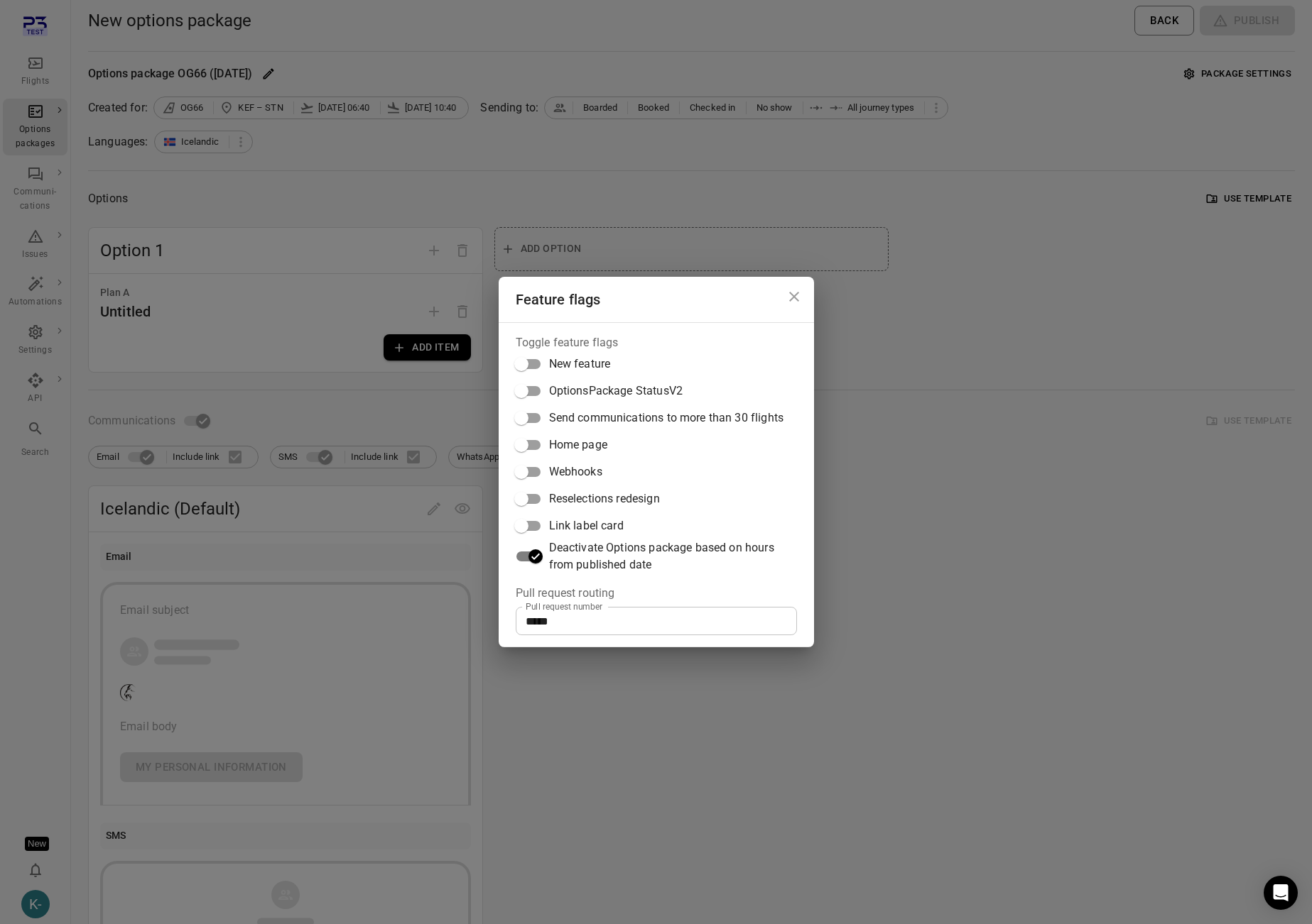
click at [723, 466] on div "Feature flags Toggle feature flags New feature OptionsPackage StatusV2 Send com…" at bounding box center [656, 462] width 1312 height 924
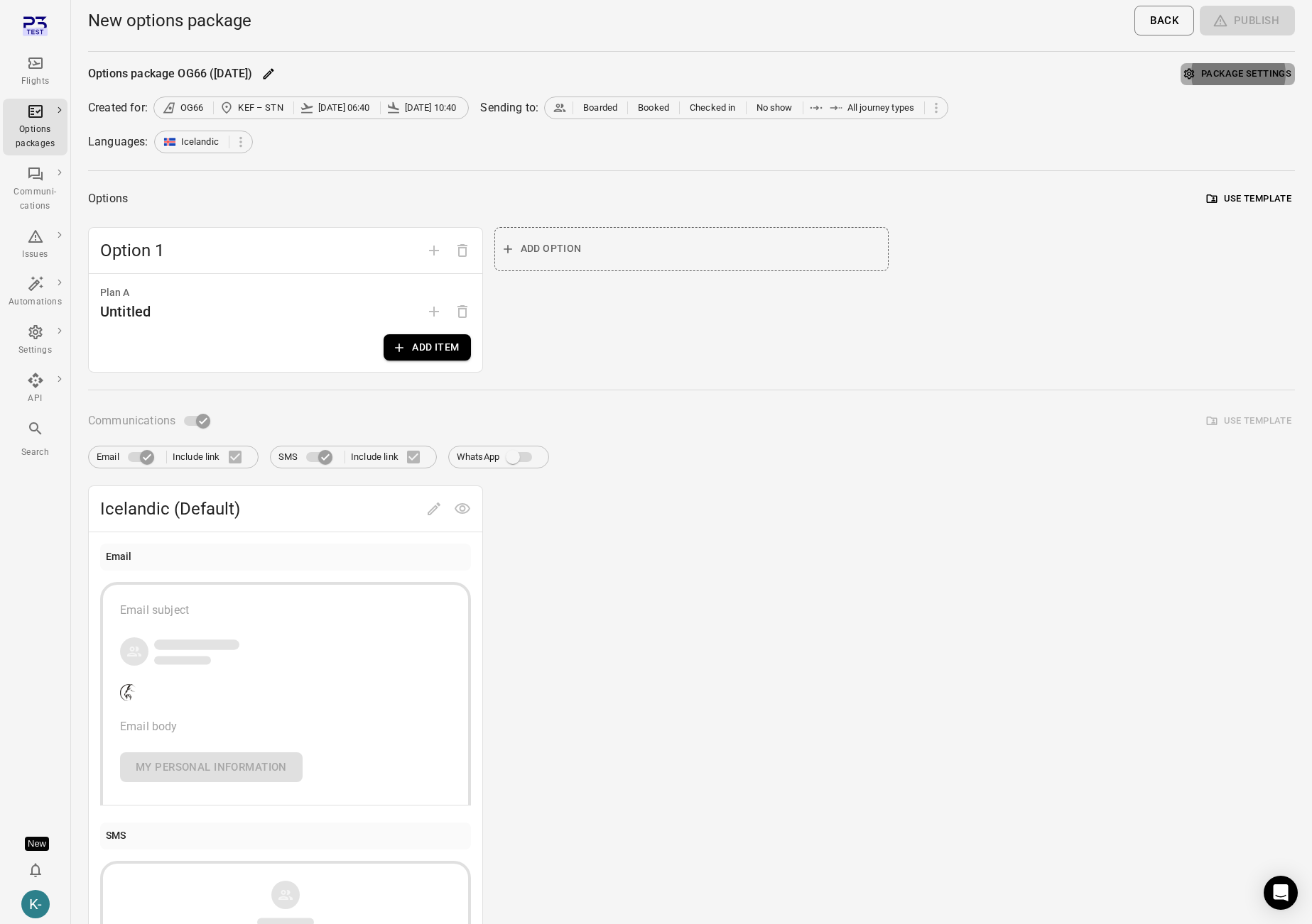
click at [723, 76] on button "Package settings" at bounding box center [1238, 73] width 114 height 22
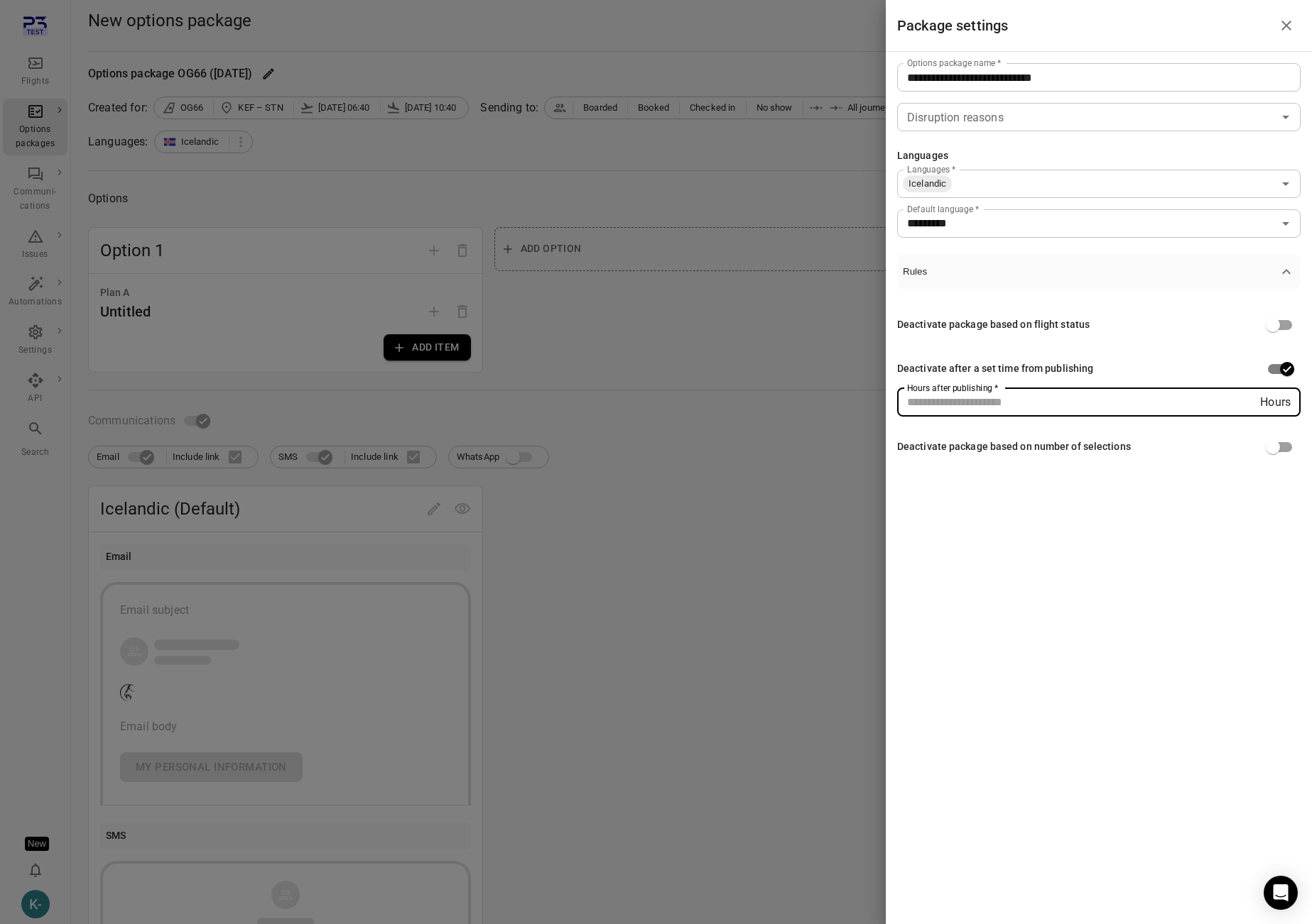
click at [723, 408] on input "Hours after publishing   *" at bounding box center [1078, 403] width 363 height 29
type input "*"
click at [723, 494] on div at bounding box center [656, 462] width 1312 height 924
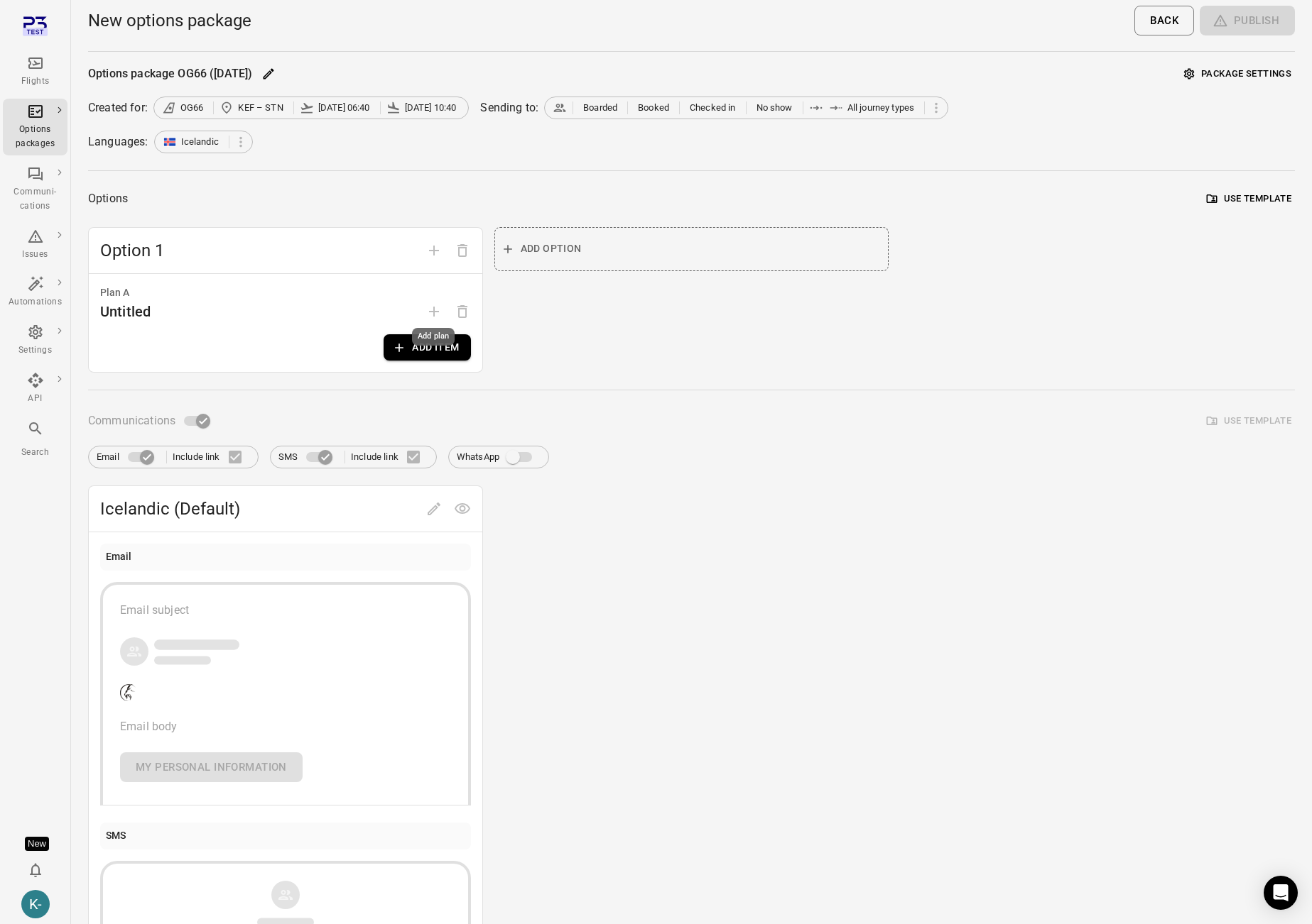
click at [418, 336] on div "Add plan" at bounding box center [433, 336] width 43 height 18
click at [484, 347] on div "Option 1 Plan A Untitled Add item Add option" at bounding box center [691, 300] width 1206 height 146
click at [445, 345] on button "Add item" at bounding box center [426, 348] width 87 height 27
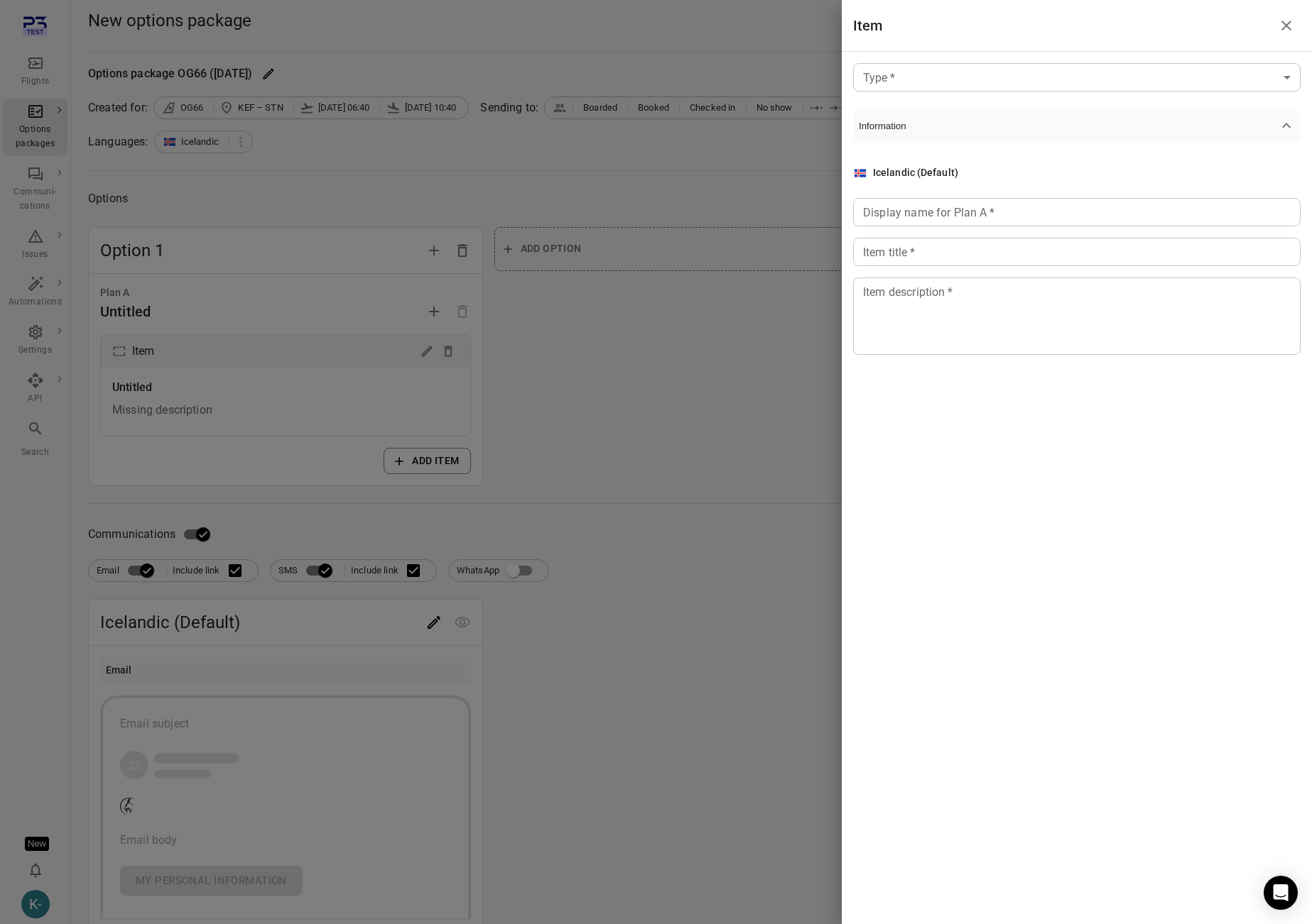
click at [723, 70] on body "Flights Options packages Communi-cations Issues Automations Settings API Search…" at bounding box center [656, 607] width 1312 height 1215
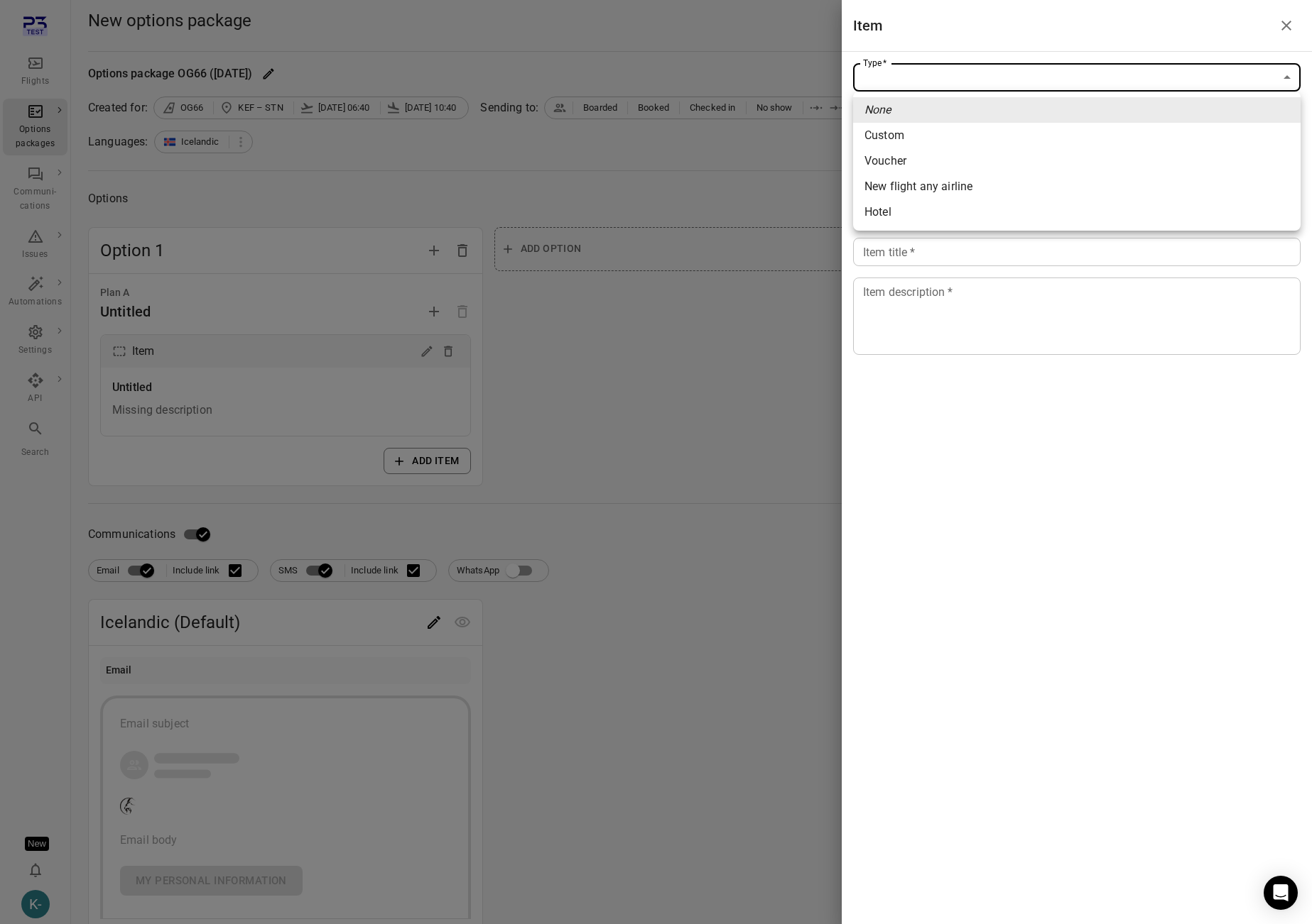
click at [723, 137] on span "Custom" at bounding box center [1077, 135] width 425 height 17
type input "******"
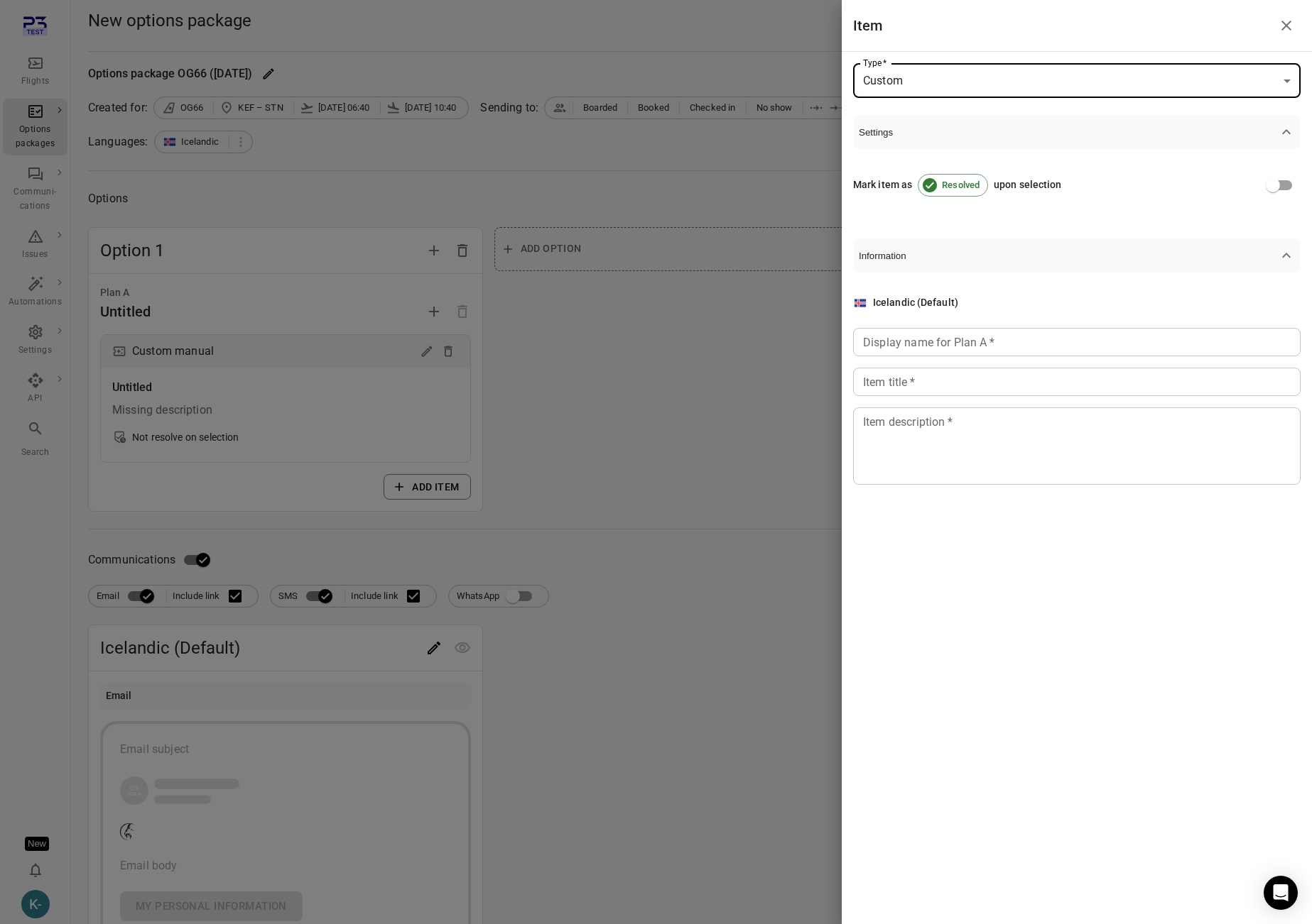
click at [723, 333] on div "Display name for Plan A   * Display name for Plan A   *" at bounding box center [1077, 342] width 448 height 29
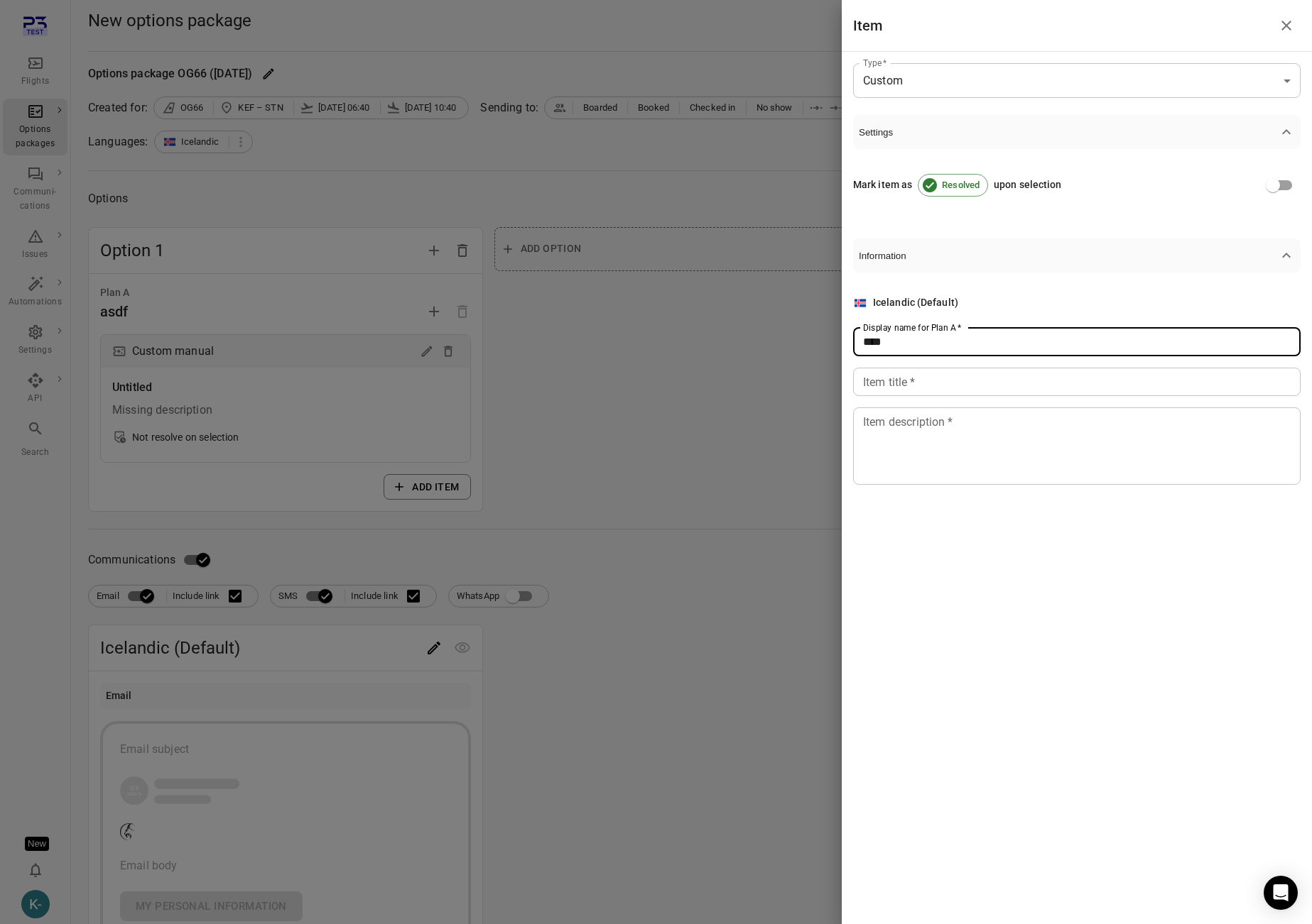
type input "****"
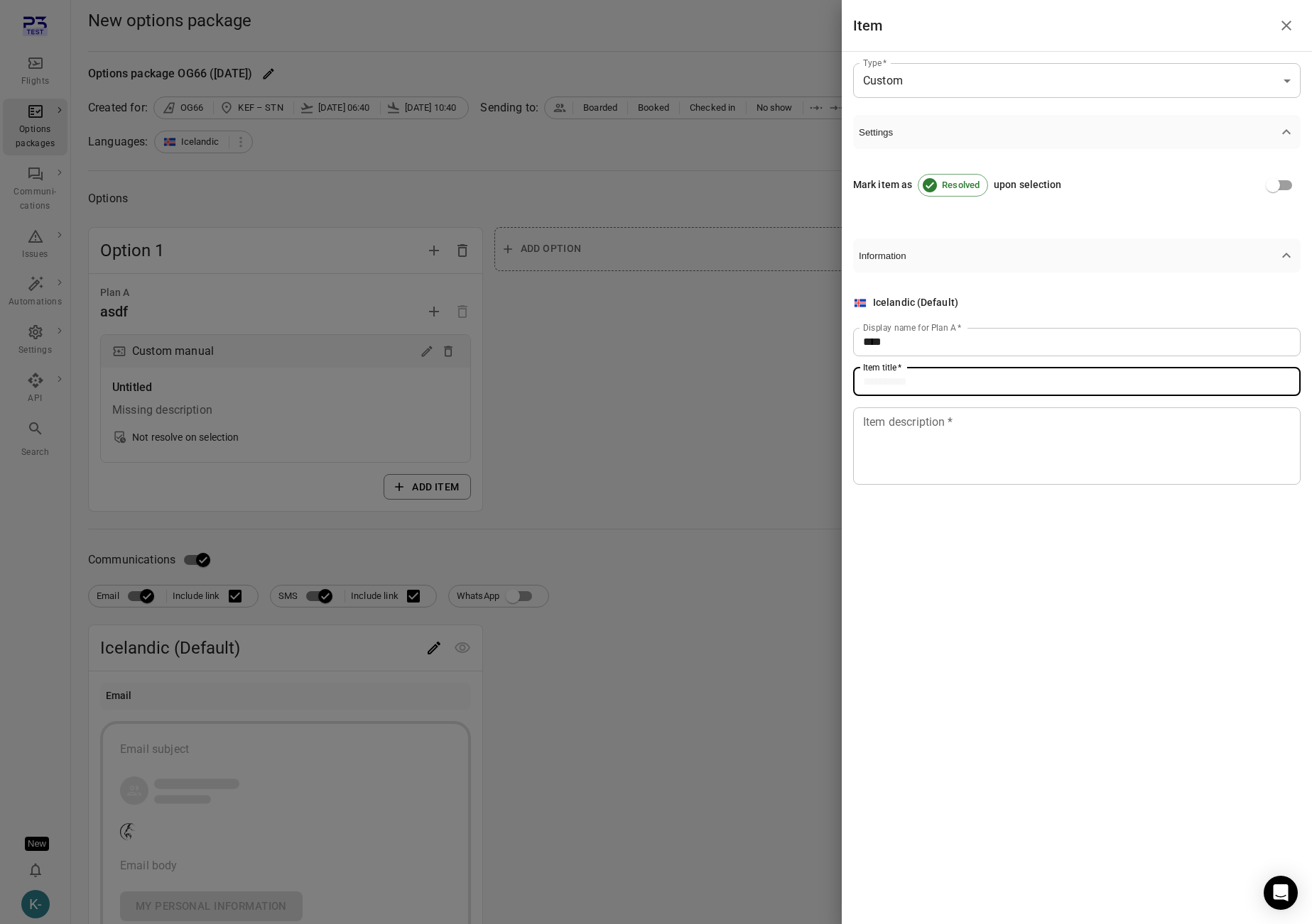
click at [723, 393] on input "Item title   *" at bounding box center [1077, 382] width 448 height 29
type input "****"
click at [723, 442] on textarea "Item description   *" at bounding box center [1077, 446] width 428 height 66
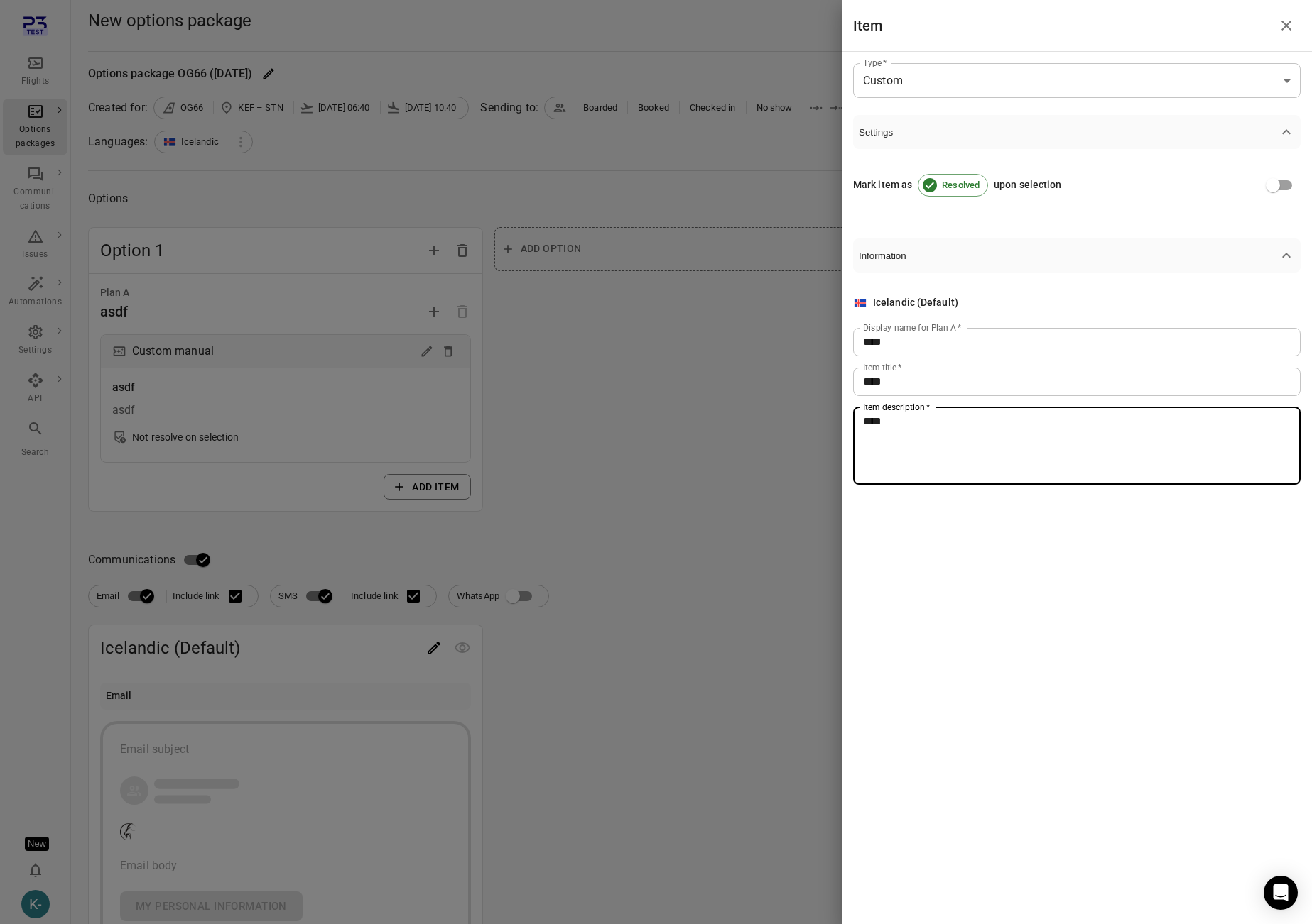
type textarea "****"
click at [499, 537] on div at bounding box center [656, 462] width 1312 height 924
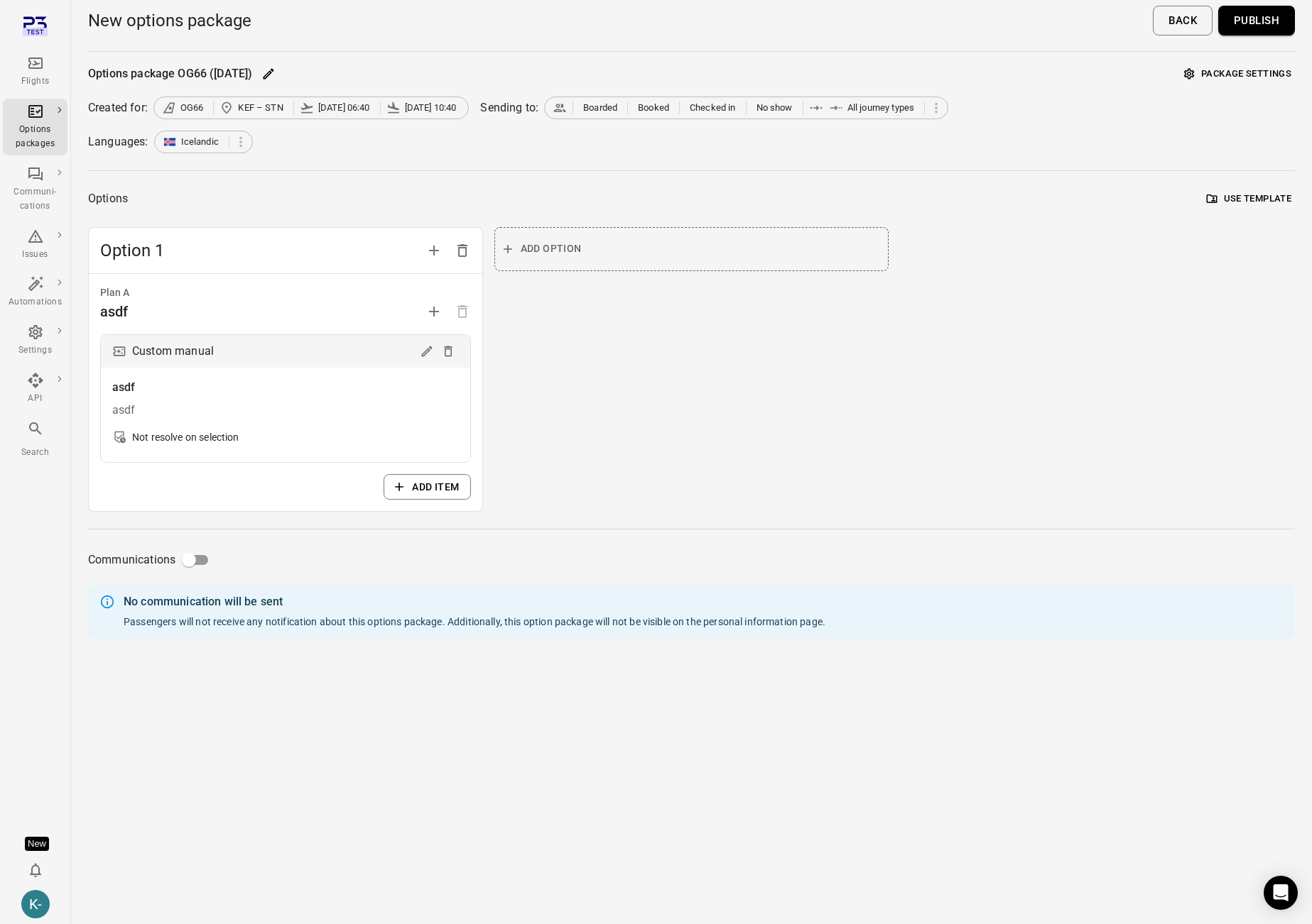
click at [723, 21] on button "Publish" at bounding box center [1256, 20] width 76 height 30
click at [723, 506] on div "Option 1 Plan A asdf Custom manual asdf asdf Not resolve on selection Add item …" at bounding box center [691, 371] width 1206 height 286
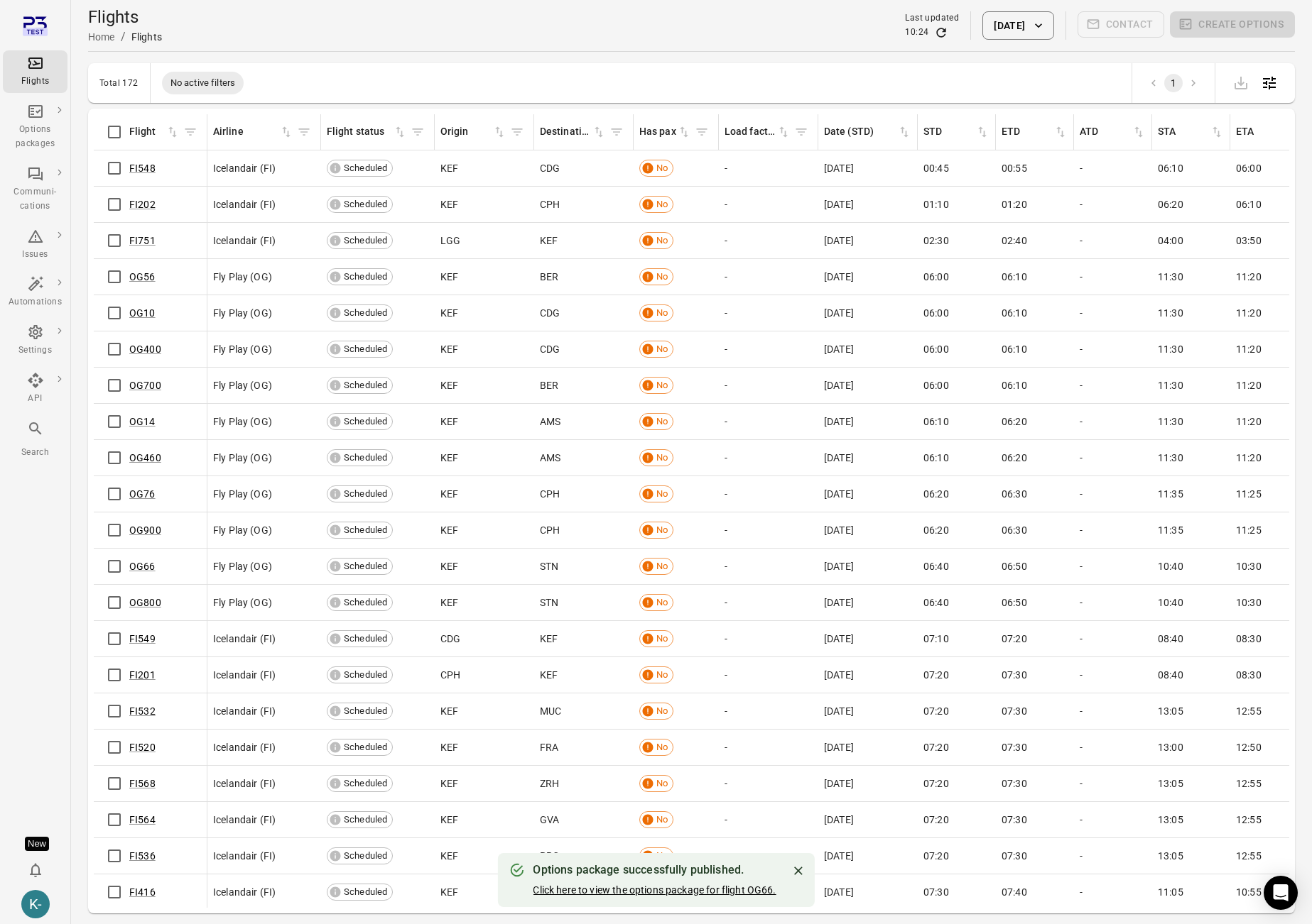
click at [696, 893] on link "Click here to view the options package for flight OG66." at bounding box center [654, 891] width 243 height 11
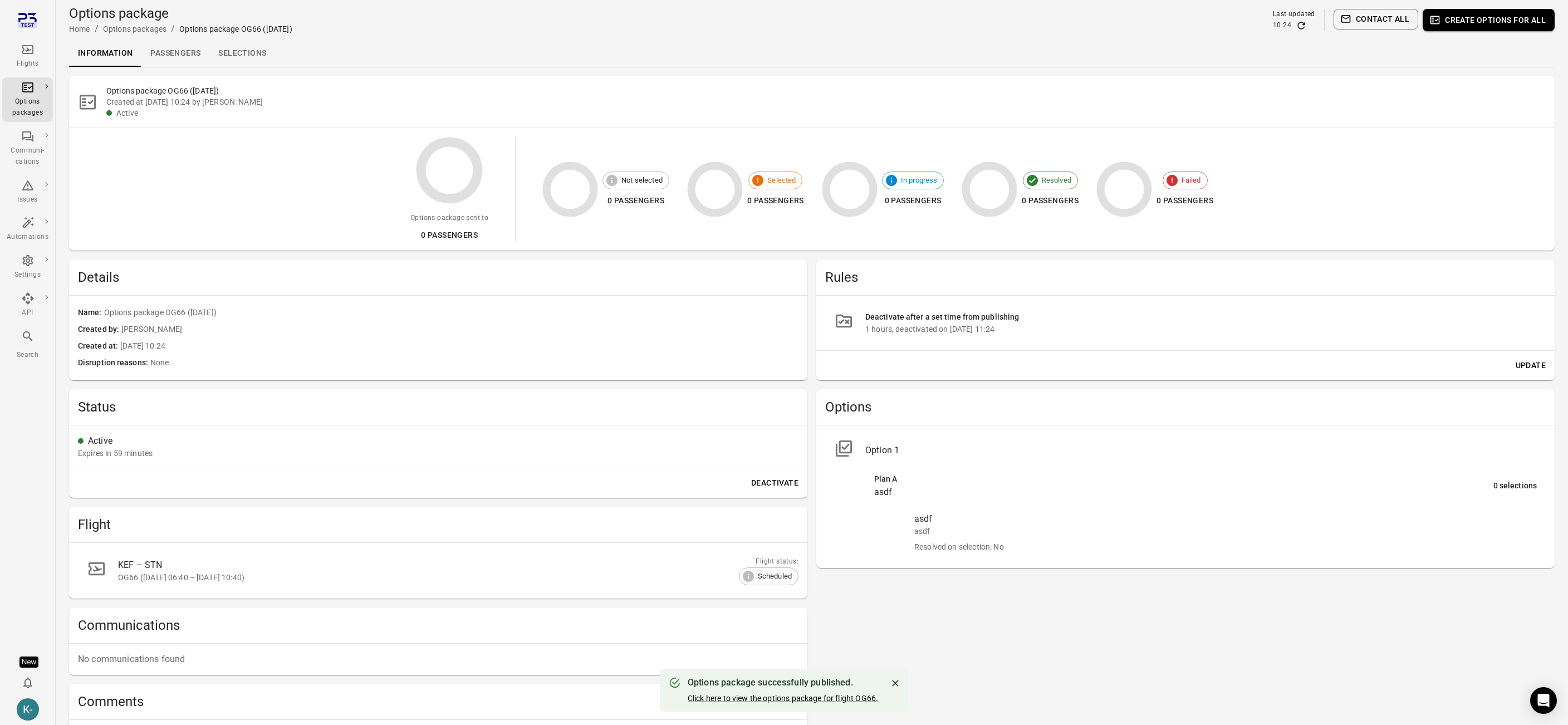
click at [567, 701] on link "Click here to view the options package for flight OG66." at bounding box center [782, 699] width 190 height 9
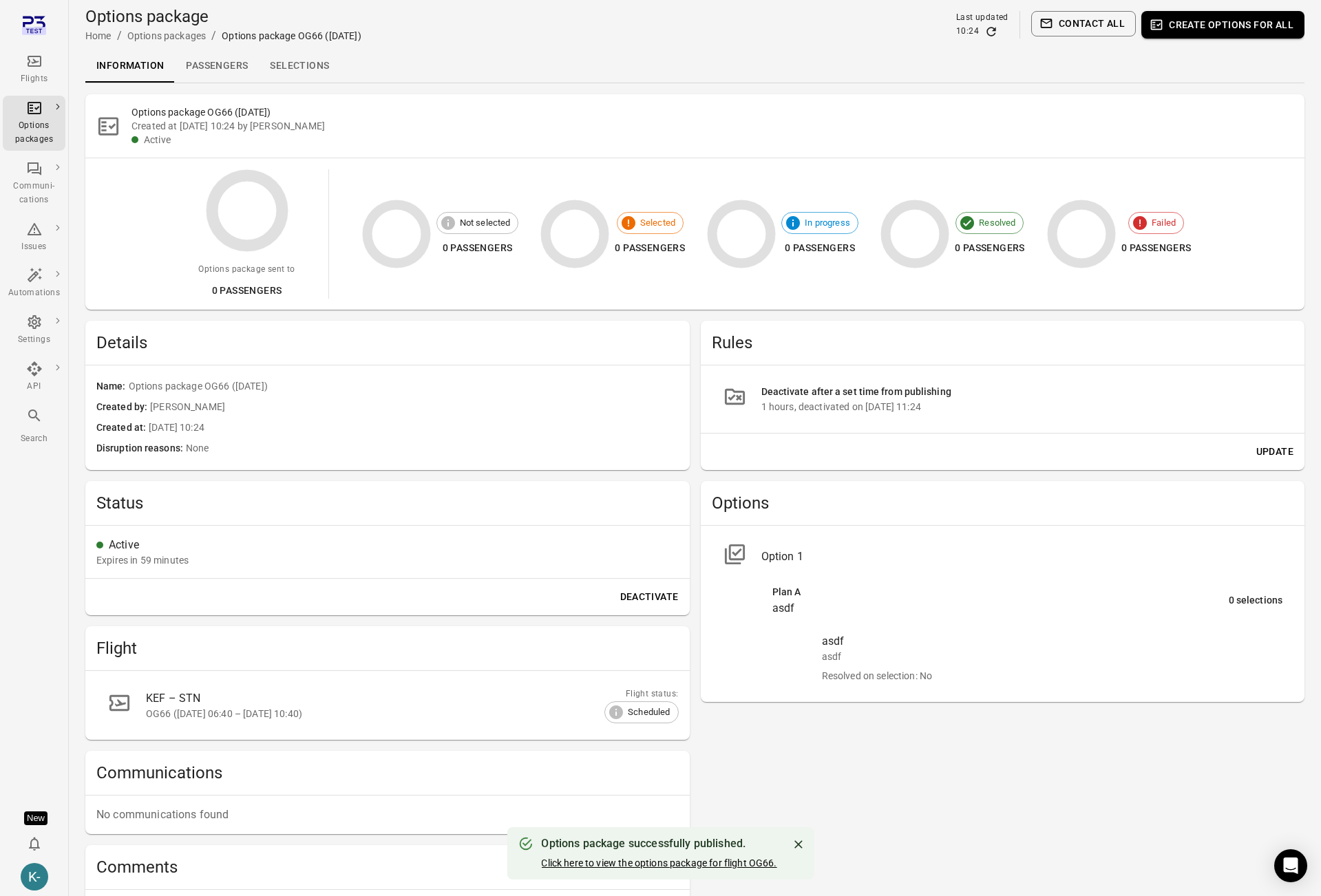
click at [701, 863] on link "Click here to view the options package for flight OG66." at bounding box center [659, 864] width 236 height 11
click at [701, 764] on div "Rules Deactivate after a set time from publishing 1 hours, deactivated on 28 Au…" at bounding box center [1003, 624] width 604 height 607
click at [653, 604] on button "Deactivate" at bounding box center [649, 598] width 69 height 26
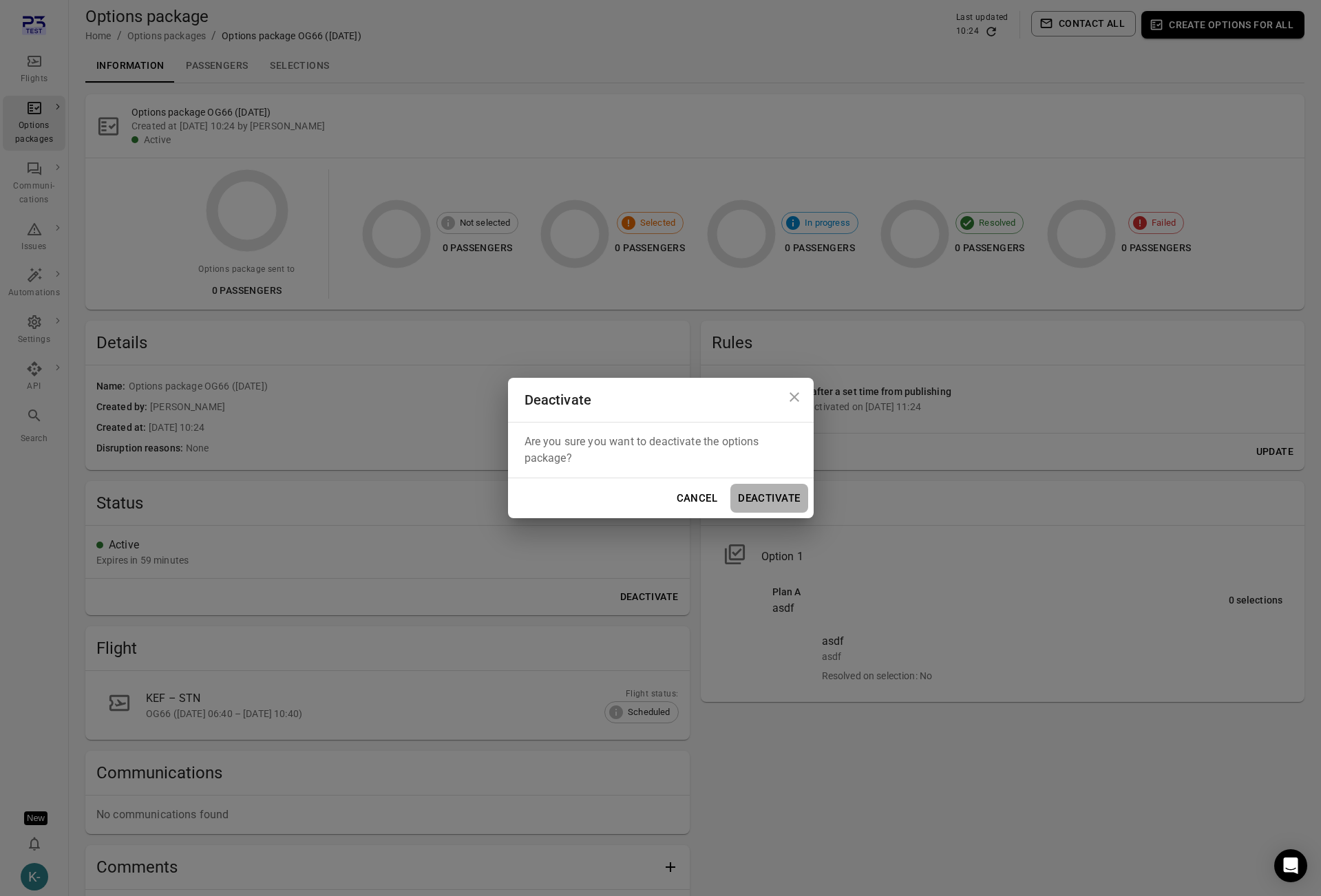
click at [701, 504] on button "Deactivate" at bounding box center [769, 498] width 77 height 29
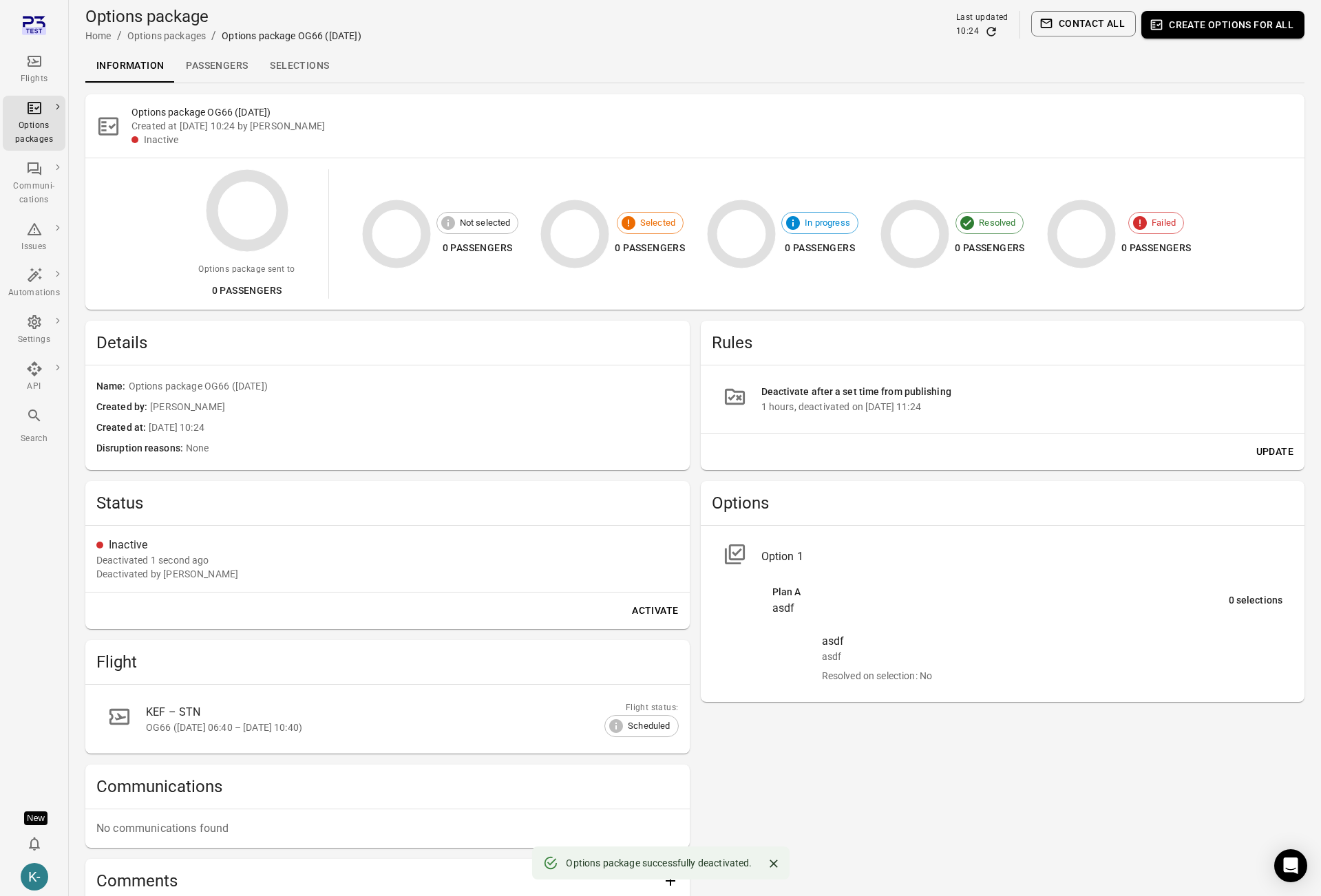
click at [637, 607] on button "Activate" at bounding box center [655, 611] width 57 height 26
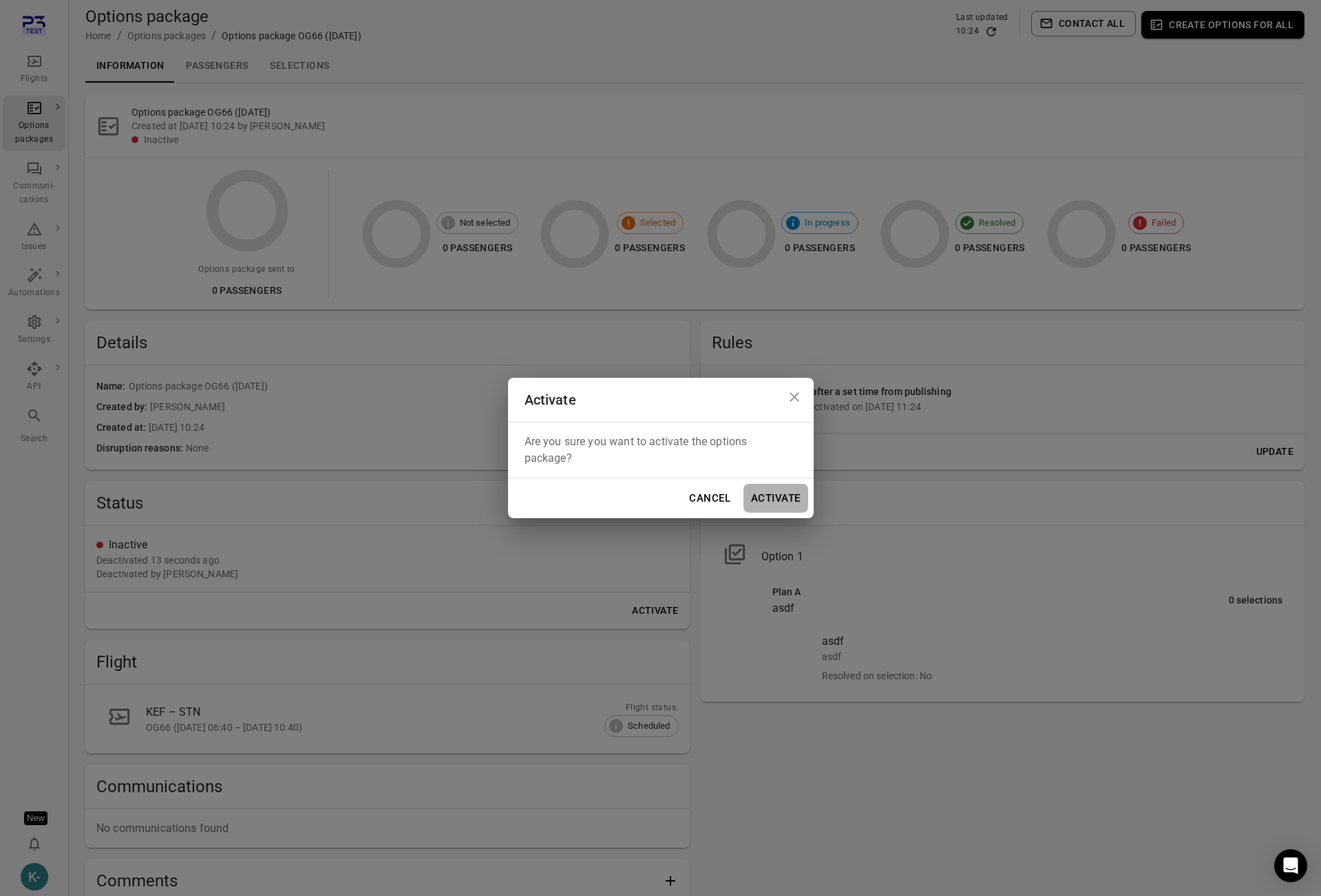
click at [701, 491] on button "Activate" at bounding box center [775, 498] width 64 height 29
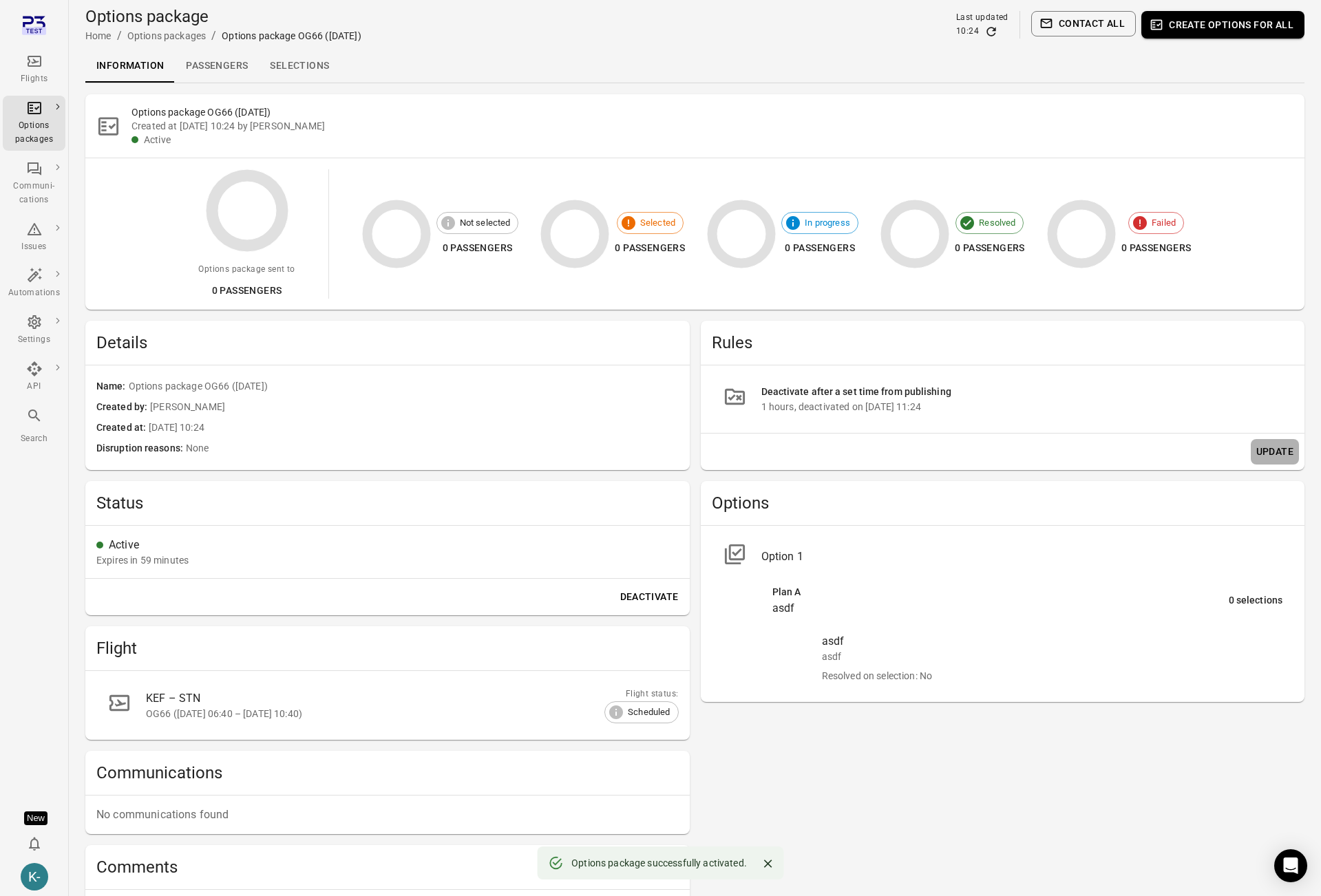
click at [701, 447] on button "Update" at bounding box center [1275, 453] width 48 height 26
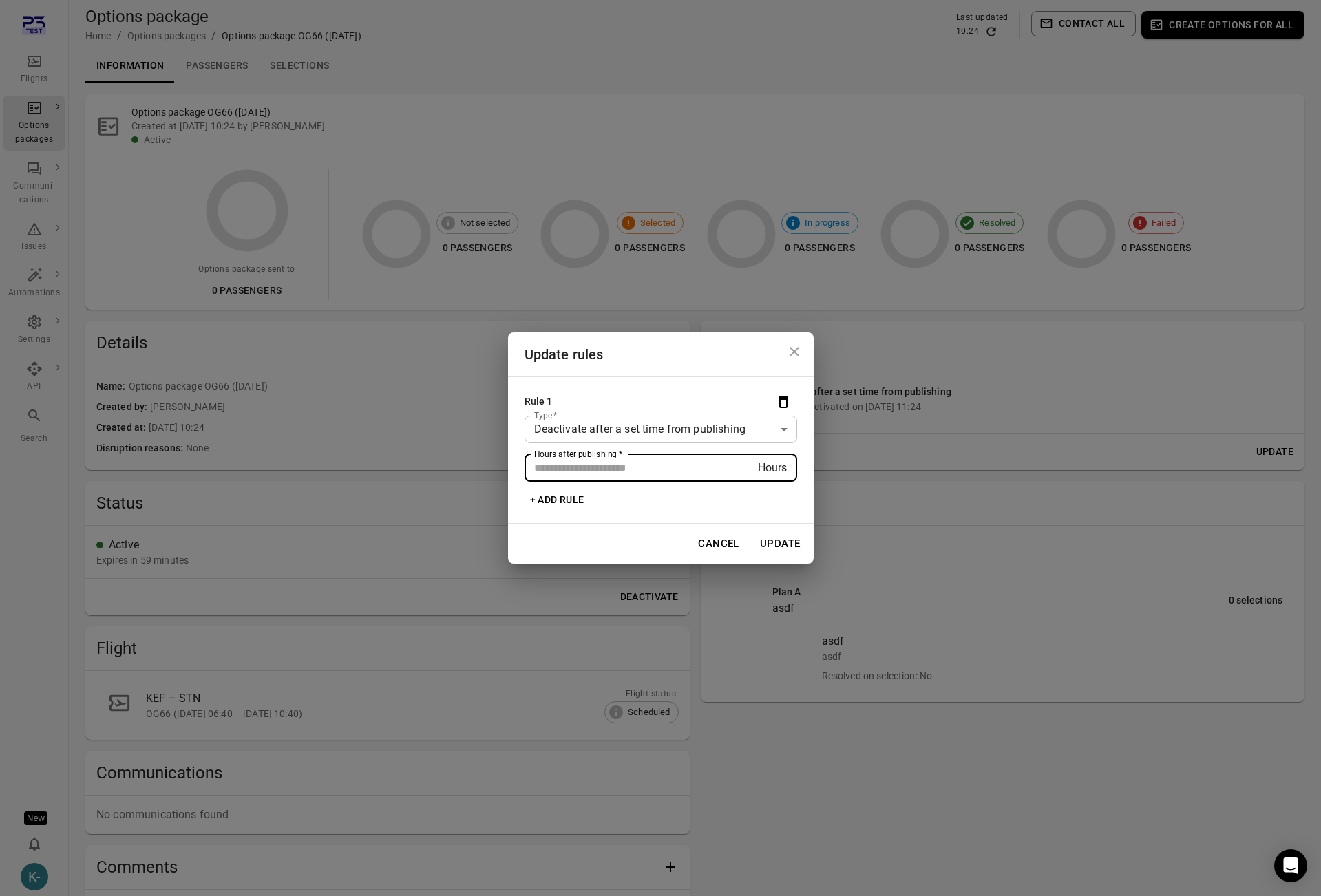
click at [672, 466] on input "*" at bounding box center [641, 468] width 234 height 28
type input "*"
click at [701, 546] on button "Update" at bounding box center [781, 543] width 55 height 29
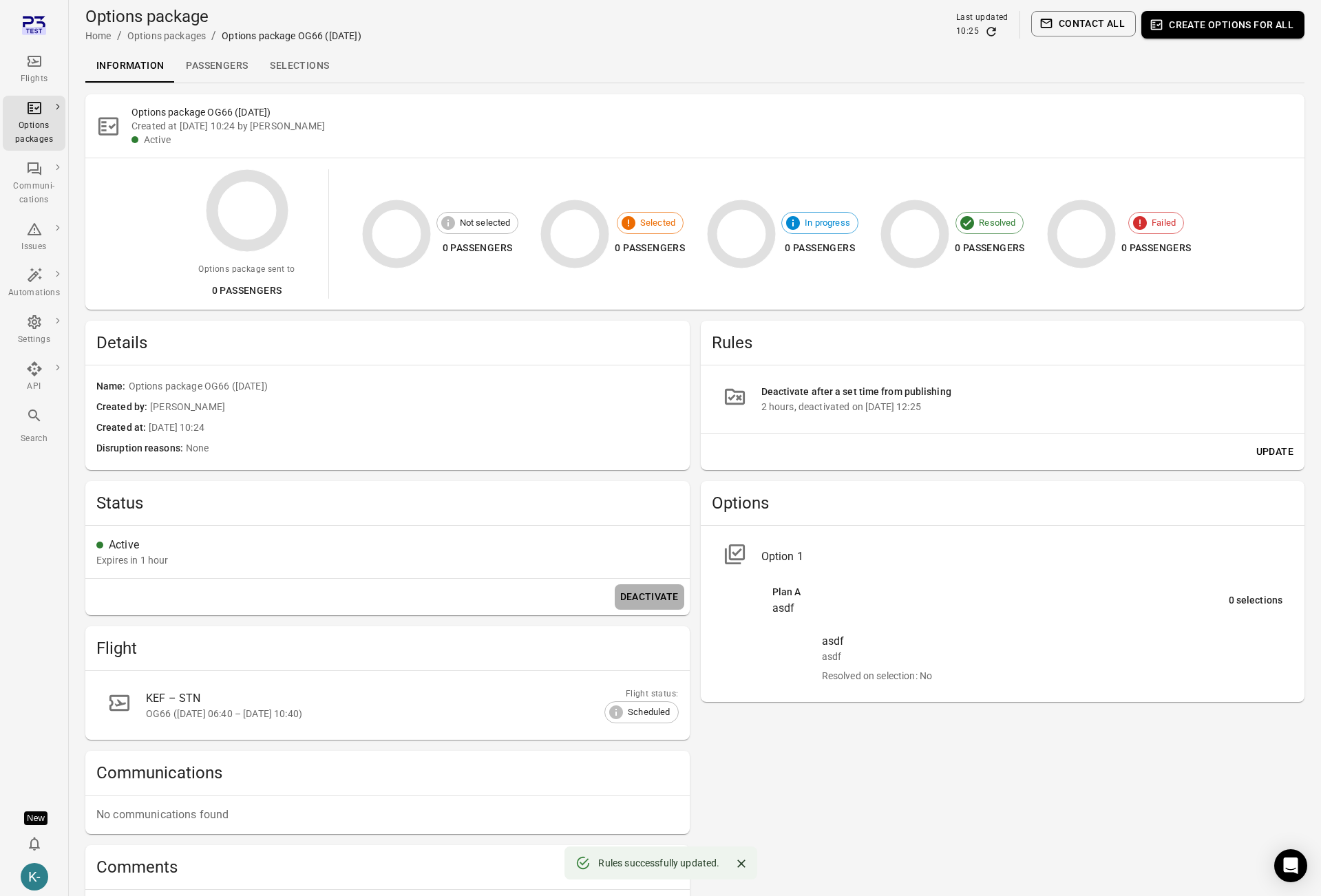
click at [647, 588] on button "Deactivate" at bounding box center [649, 598] width 69 height 26
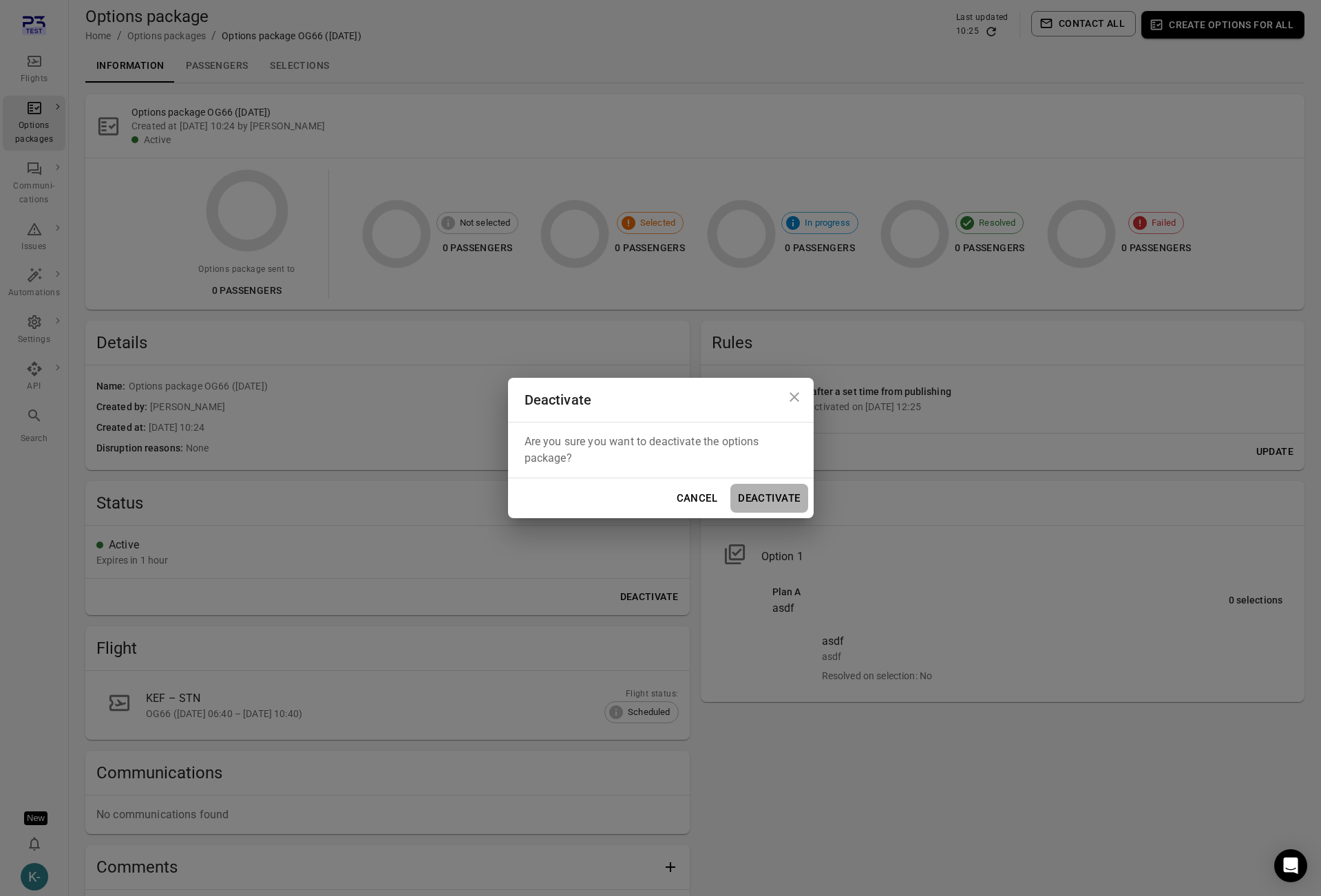
click at [701, 500] on button "Deactivate" at bounding box center [769, 498] width 77 height 29
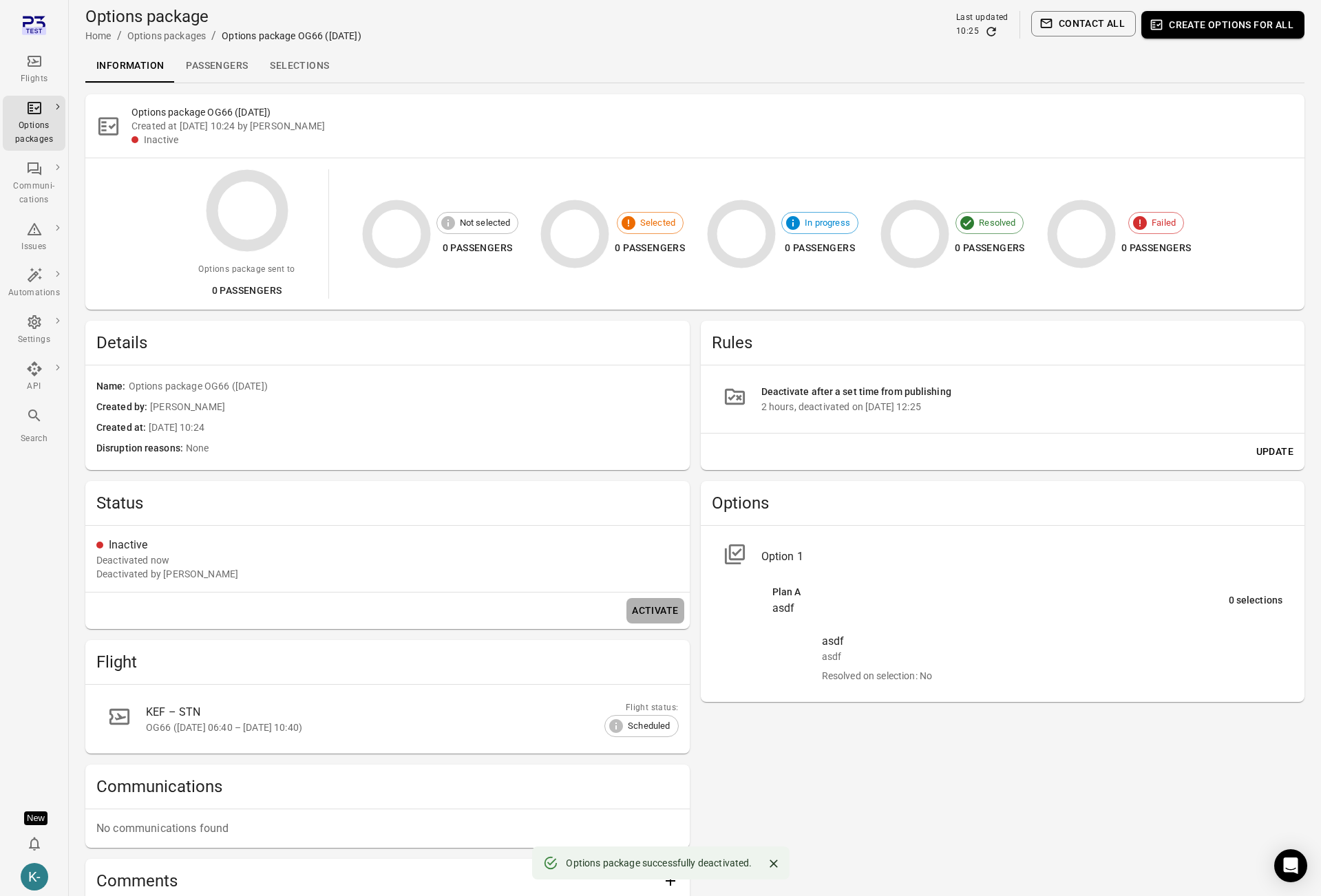
click at [646, 610] on button "Activate" at bounding box center [655, 611] width 57 height 26
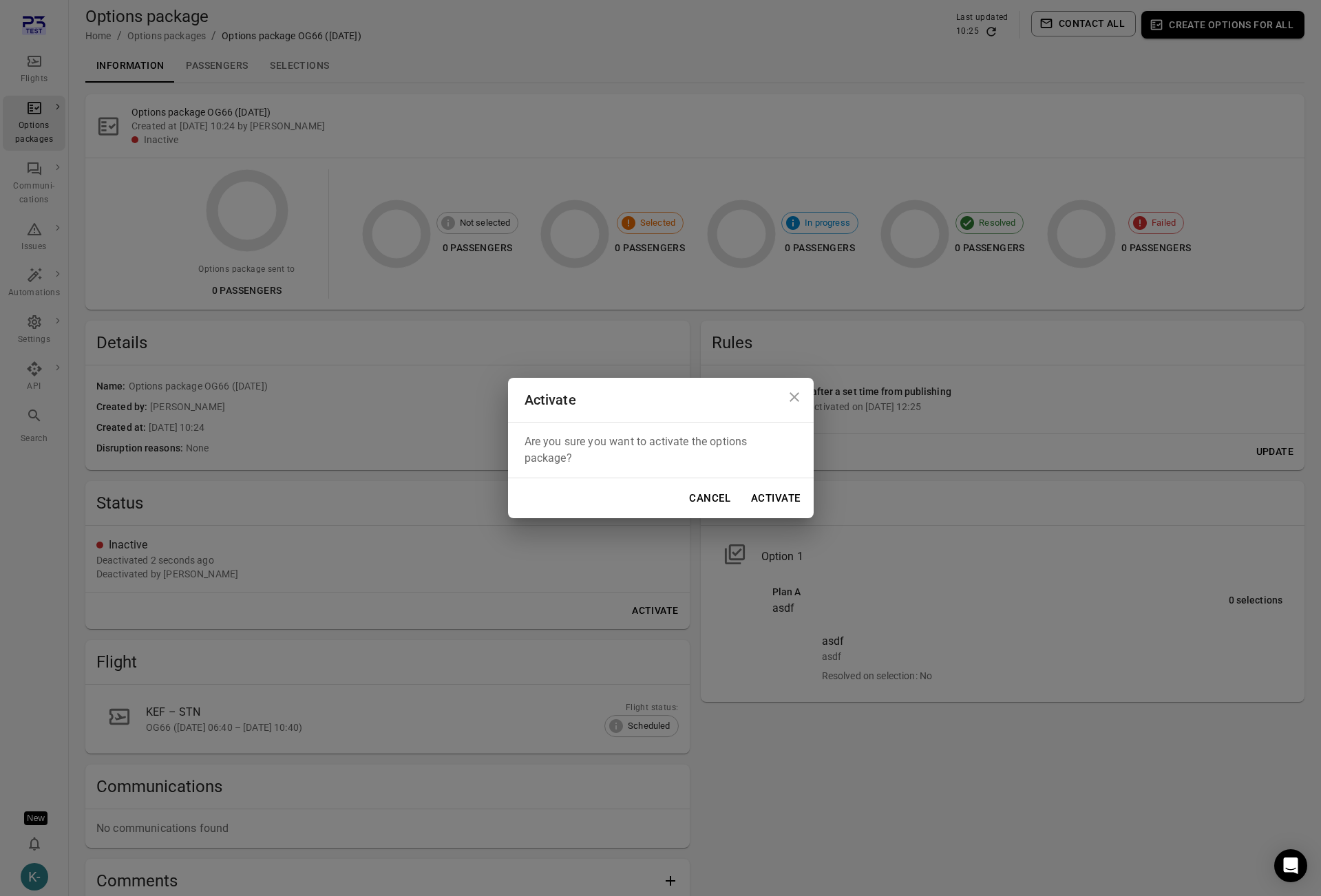
click at [701, 498] on button "Activate" at bounding box center [775, 498] width 64 height 29
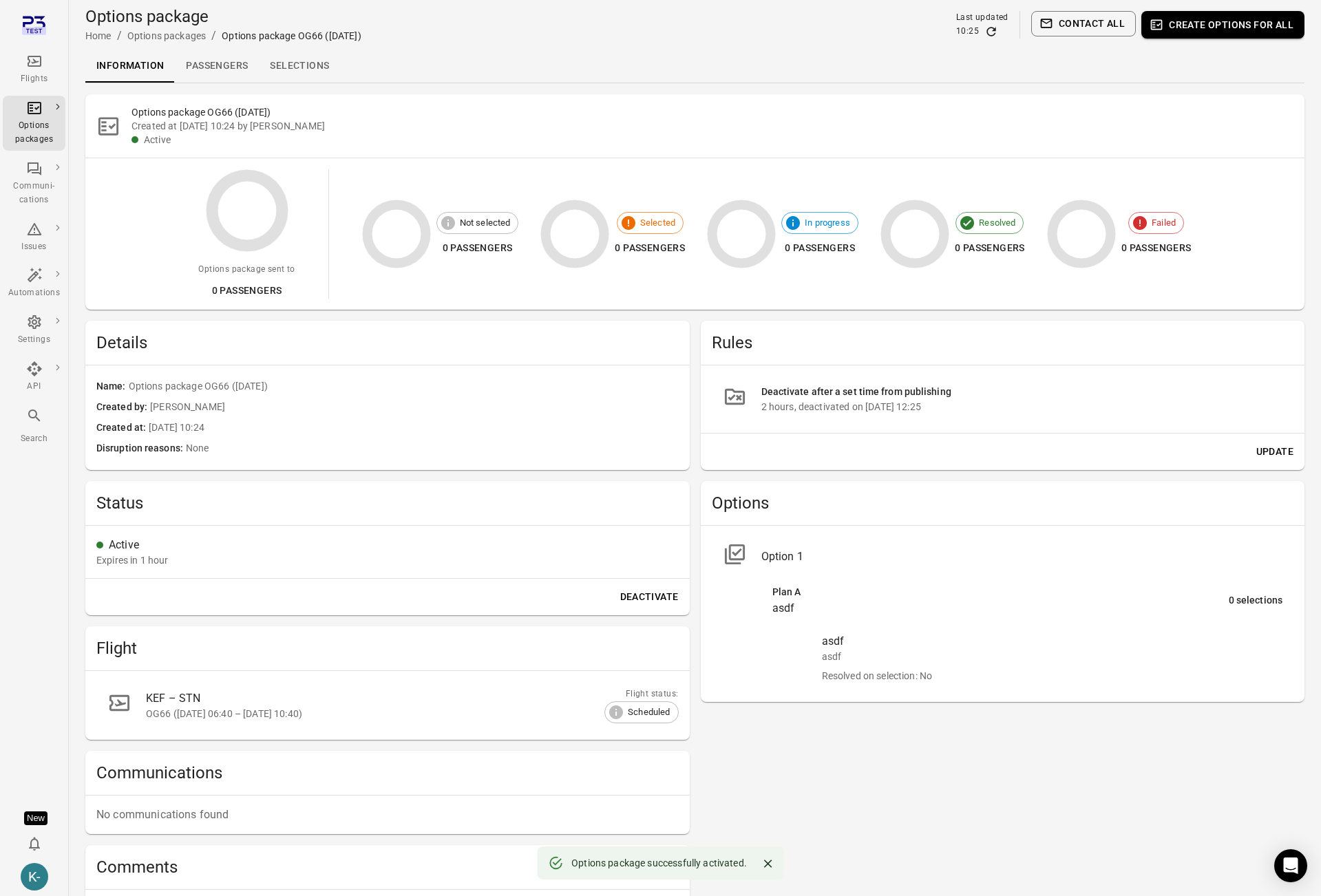
click at [701, 477] on div "Rules Deactivate after a set time from publishing 2 hours, deactivated on 28 Au…" at bounding box center [1003, 624] width 604 height 607
click at [1271, 454] on button "Update" at bounding box center [1275, 453] width 48 height 26
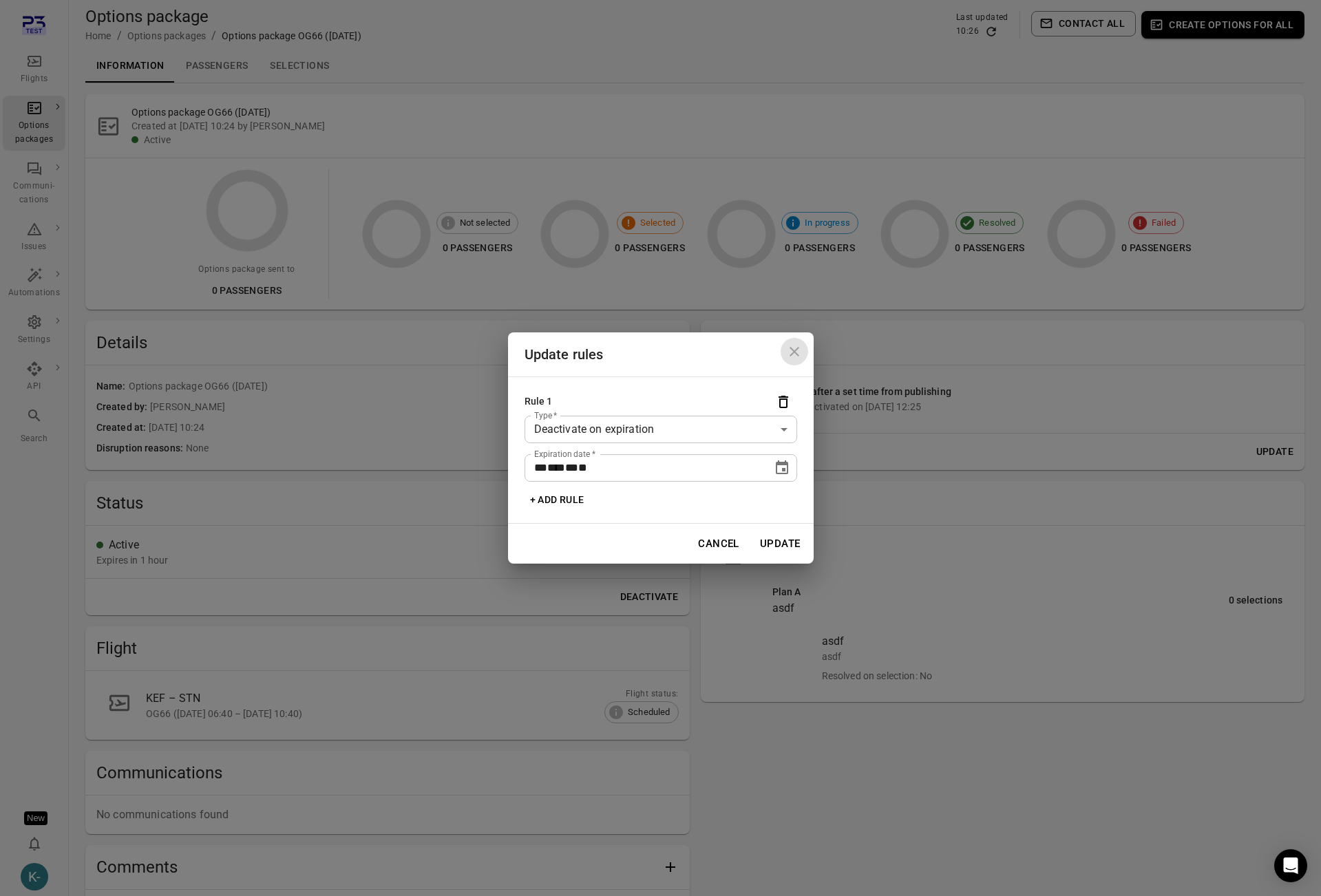
click at [791, 349] on icon "Close dialog" at bounding box center [794, 352] width 9 height 9
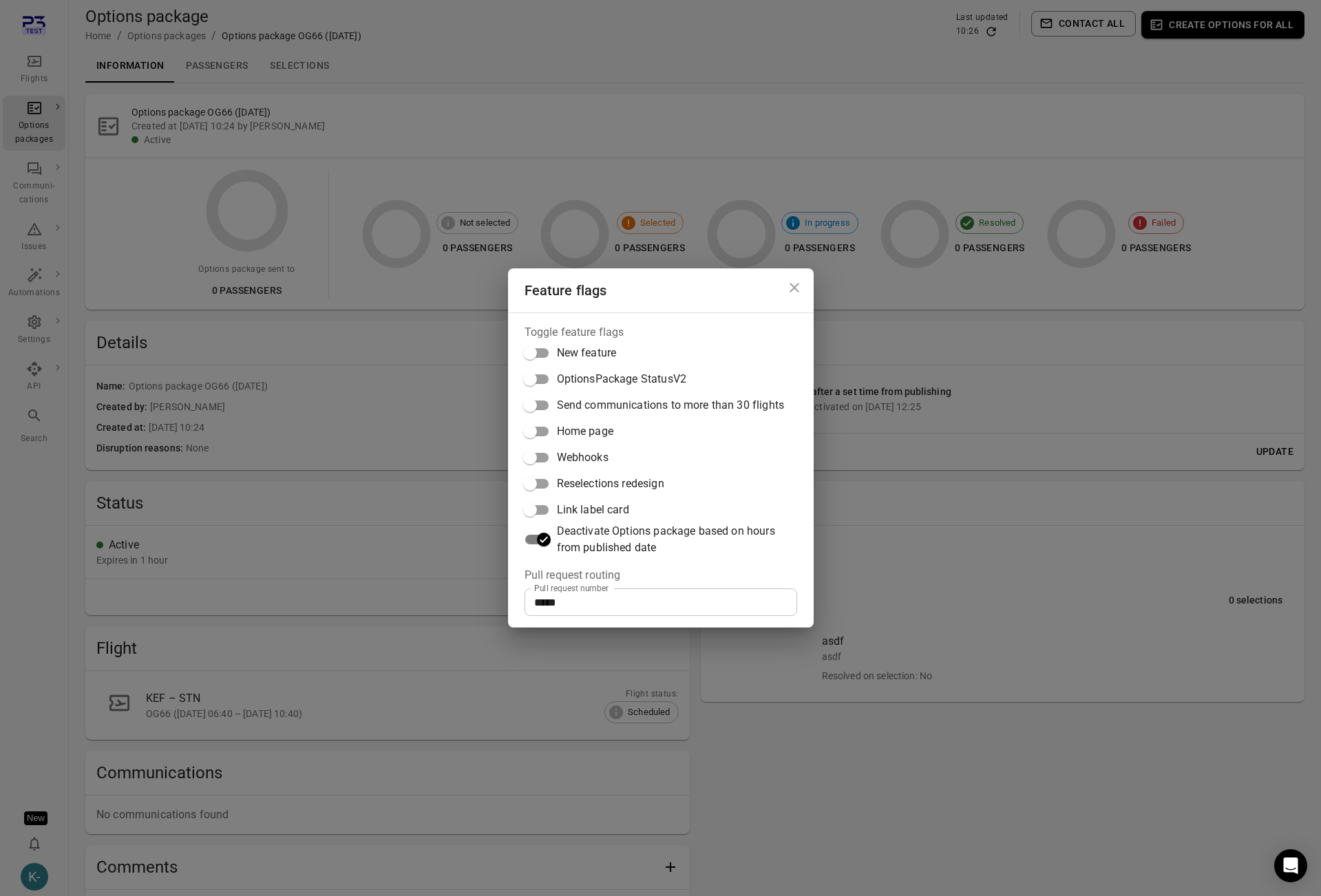
click at [963, 412] on div "Feature flags Toggle feature flags New feature OptionsPackage StatusV2 Send com…" at bounding box center [660, 448] width 1321 height 896
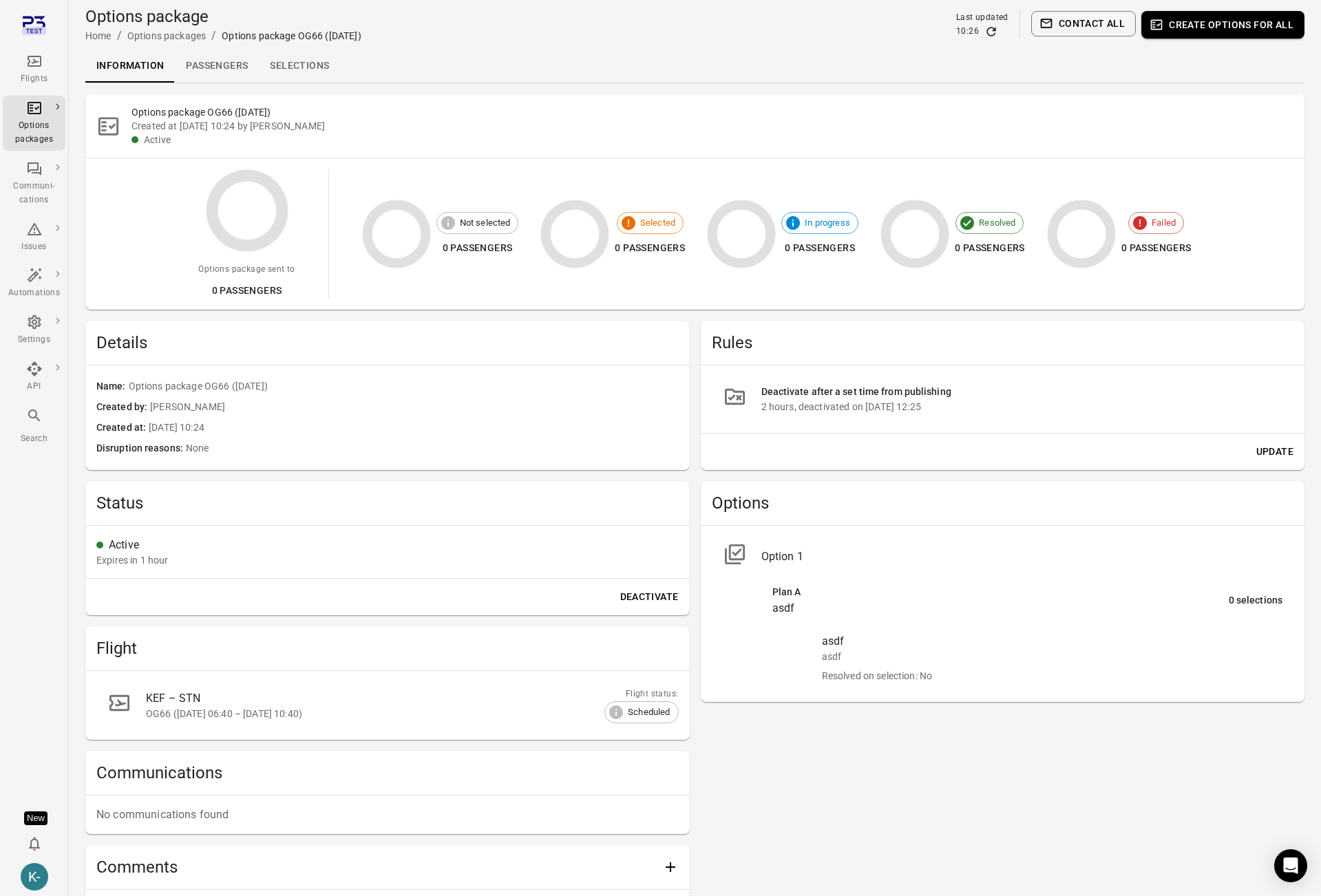
click at [1271, 455] on button "Update" at bounding box center [1275, 453] width 48 height 26
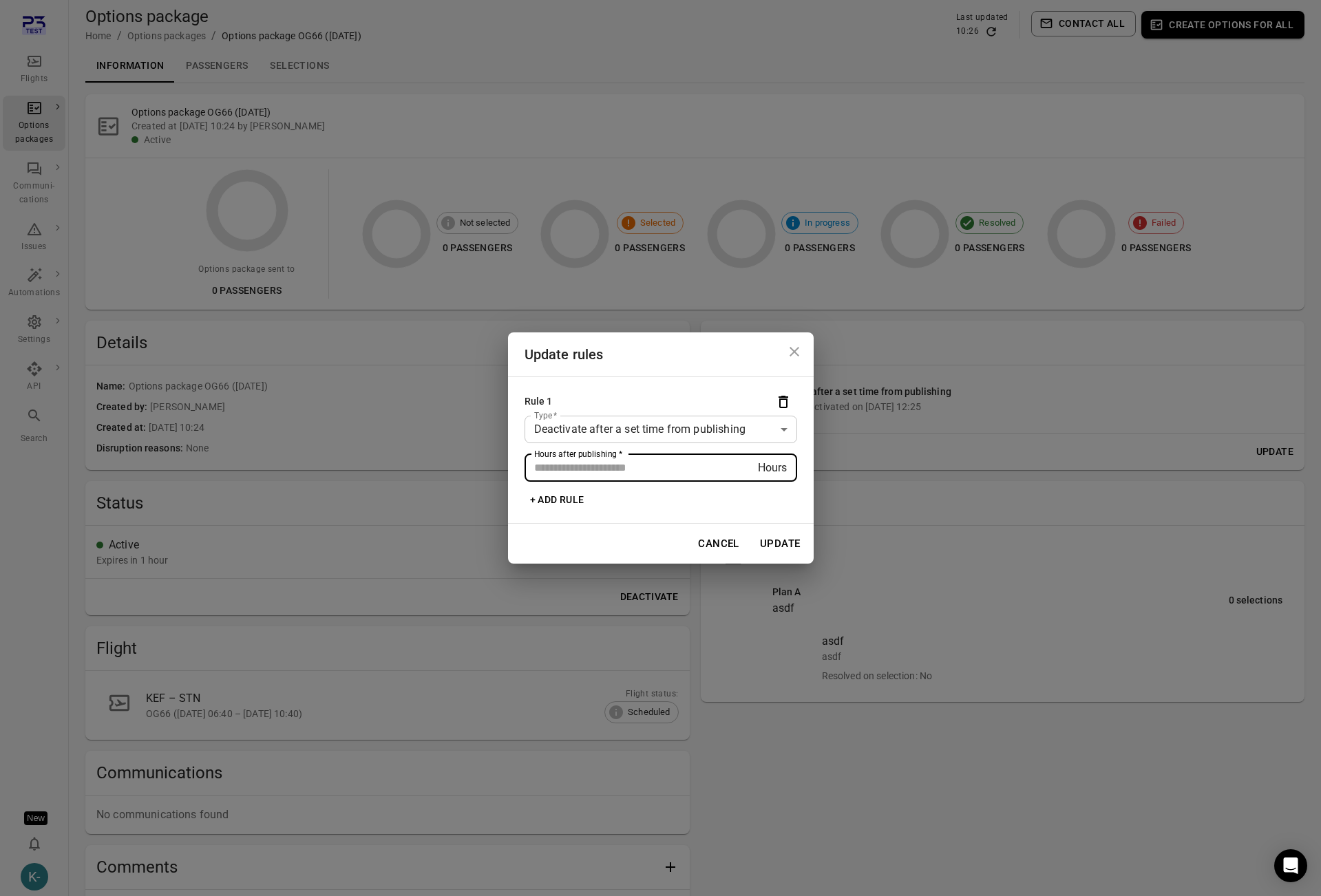
click at [661, 470] on input "*" at bounding box center [641, 468] width 234 height 28
type input "*"
click at [780, 543] on button "Update" at bounding box center [781, 543] width 55 height 29
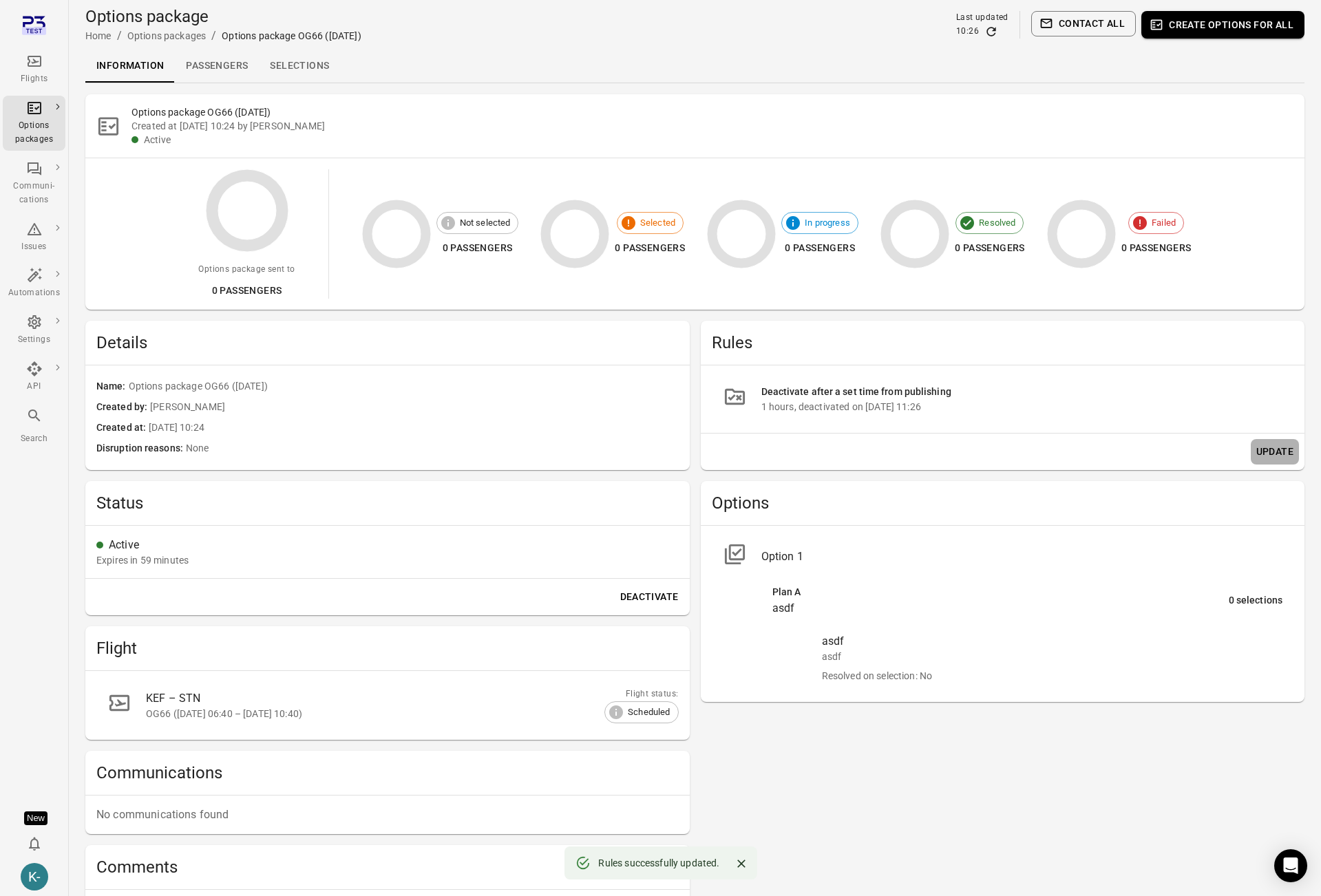
click at [1277, 448] on button "Update" at bounding box center [1275, 453] width 48 height 26
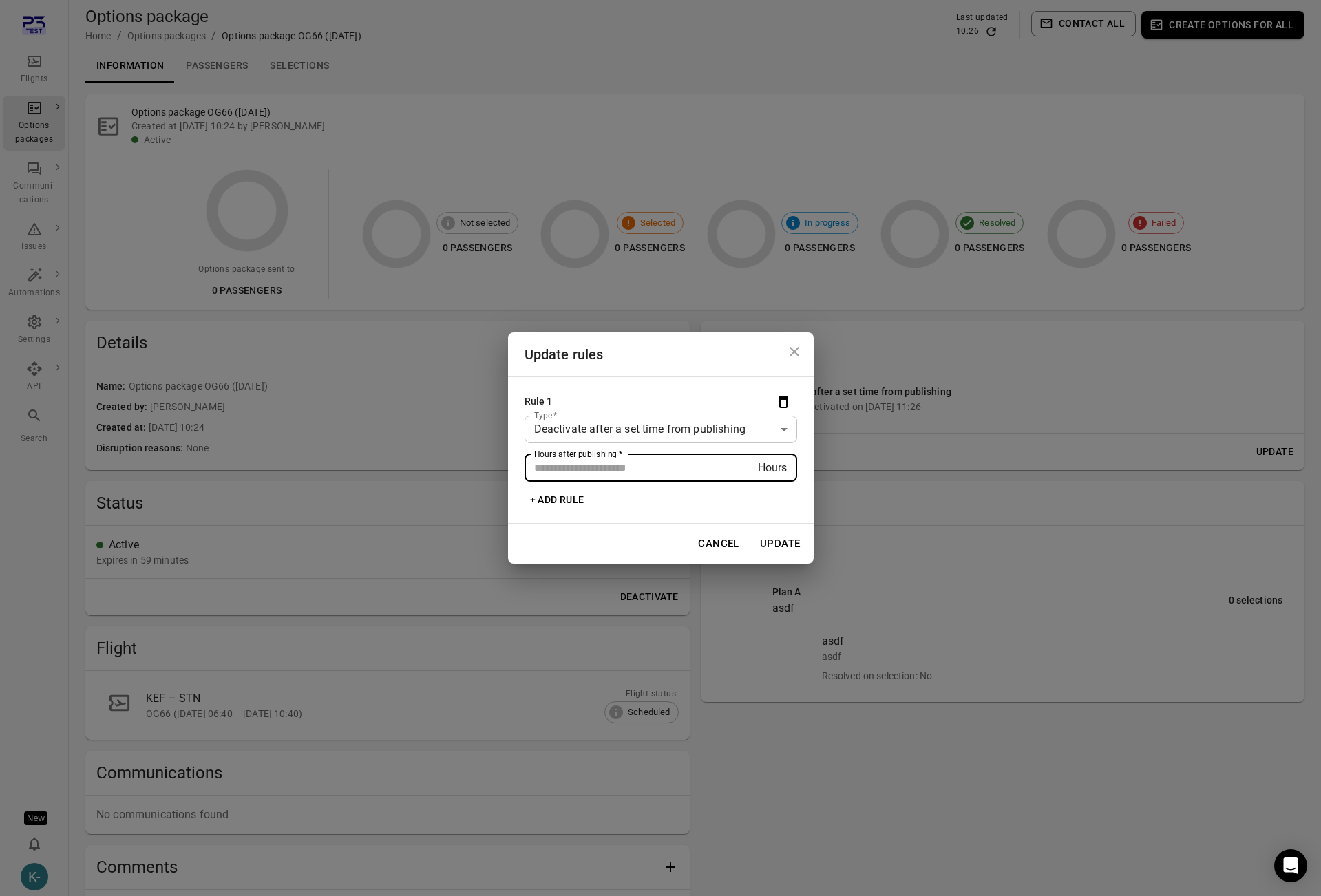
click at [680, 472] on input "*" at bounding box center [641, 468] width 234 height 28
type input "*"
click at [780, 542] on button "Update" at bounding box center [781, 543] width 55 height 29
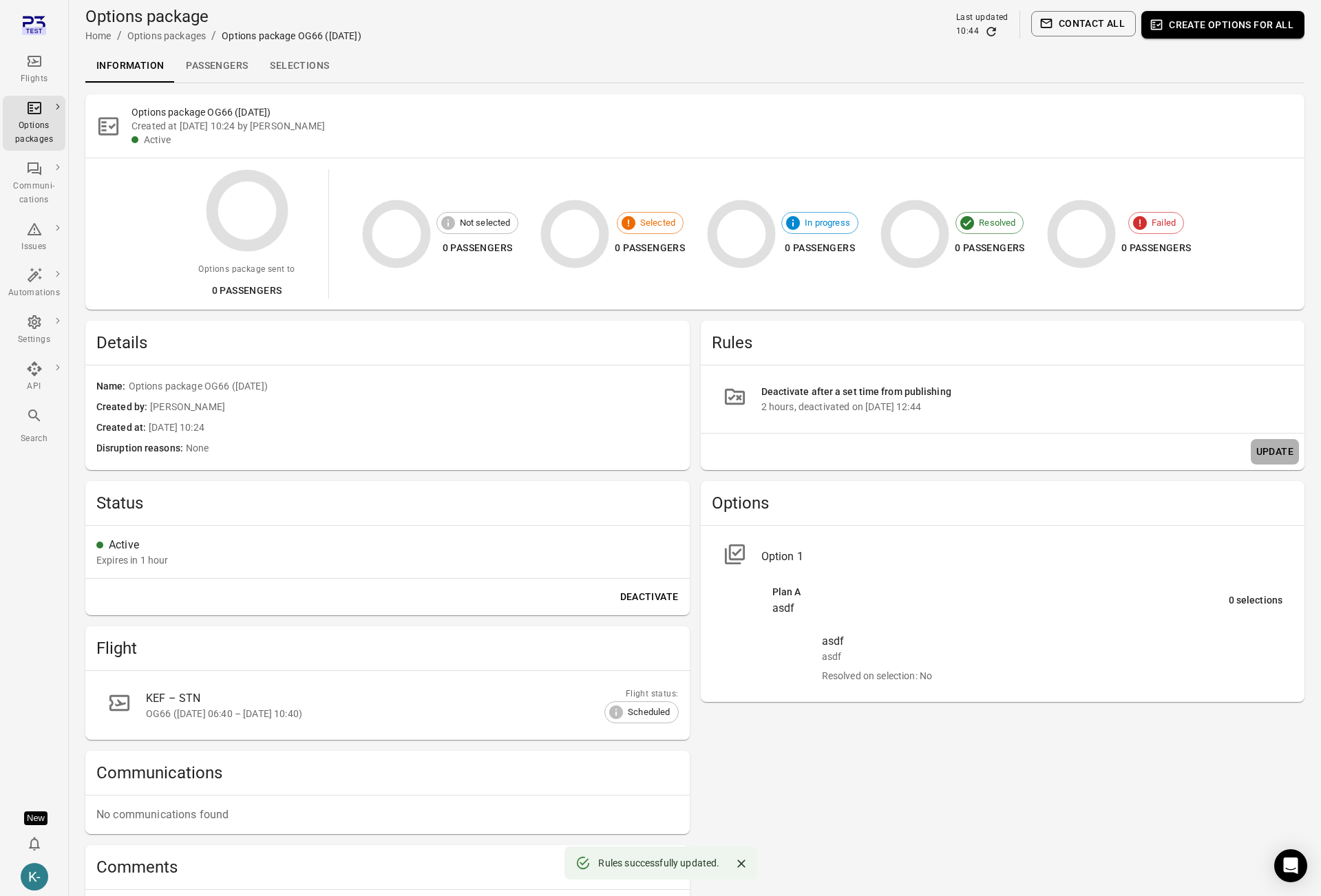
click at [1279, 450] on button "Update" at bounding box center [1275, 453] width 48 height 26
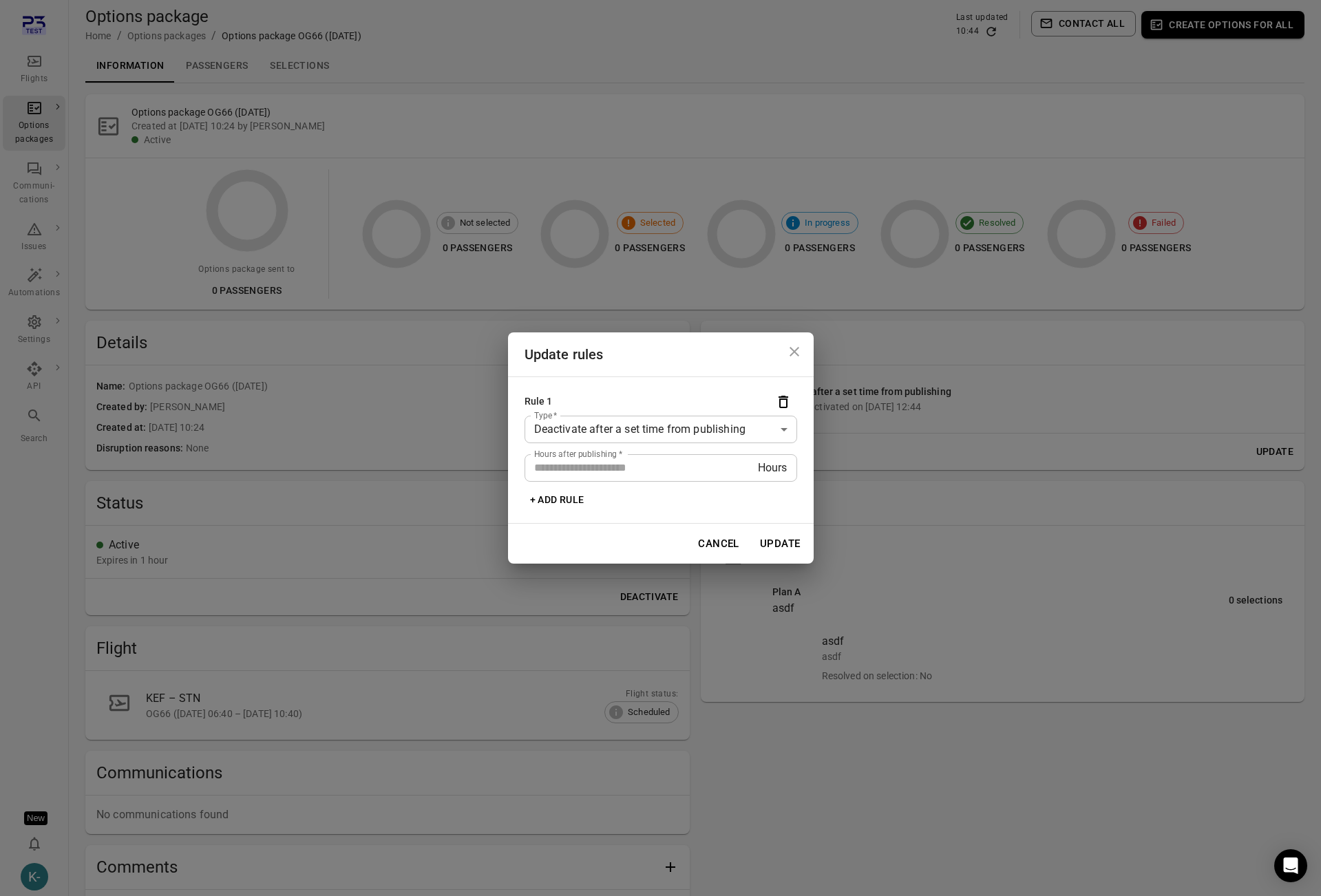
click at [626, 466] on input "*" at bounding box center [641, 468] width 234 height 28
type input "*"
click at [792, 537] on button "Update" at bounding box center [781, 543] width 55 height 29
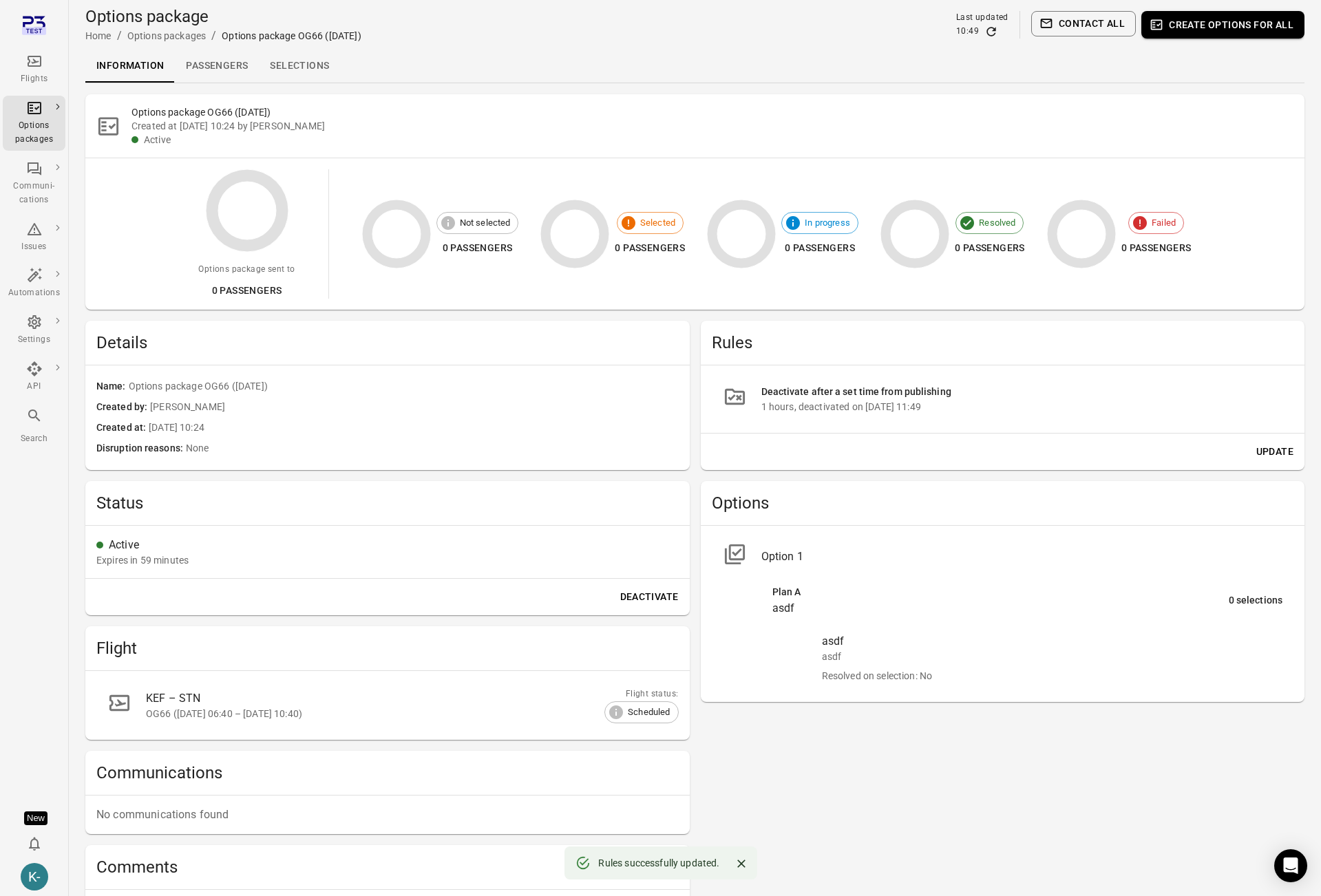
click at [1060, 158] on div "Options package sent to 0 passengers Not selected 0 passengers Selected 0 passe…" at bounding box center [695, 234] width 1219 height 151
